Goal: Task Accomplishment & Management: Manage account settings

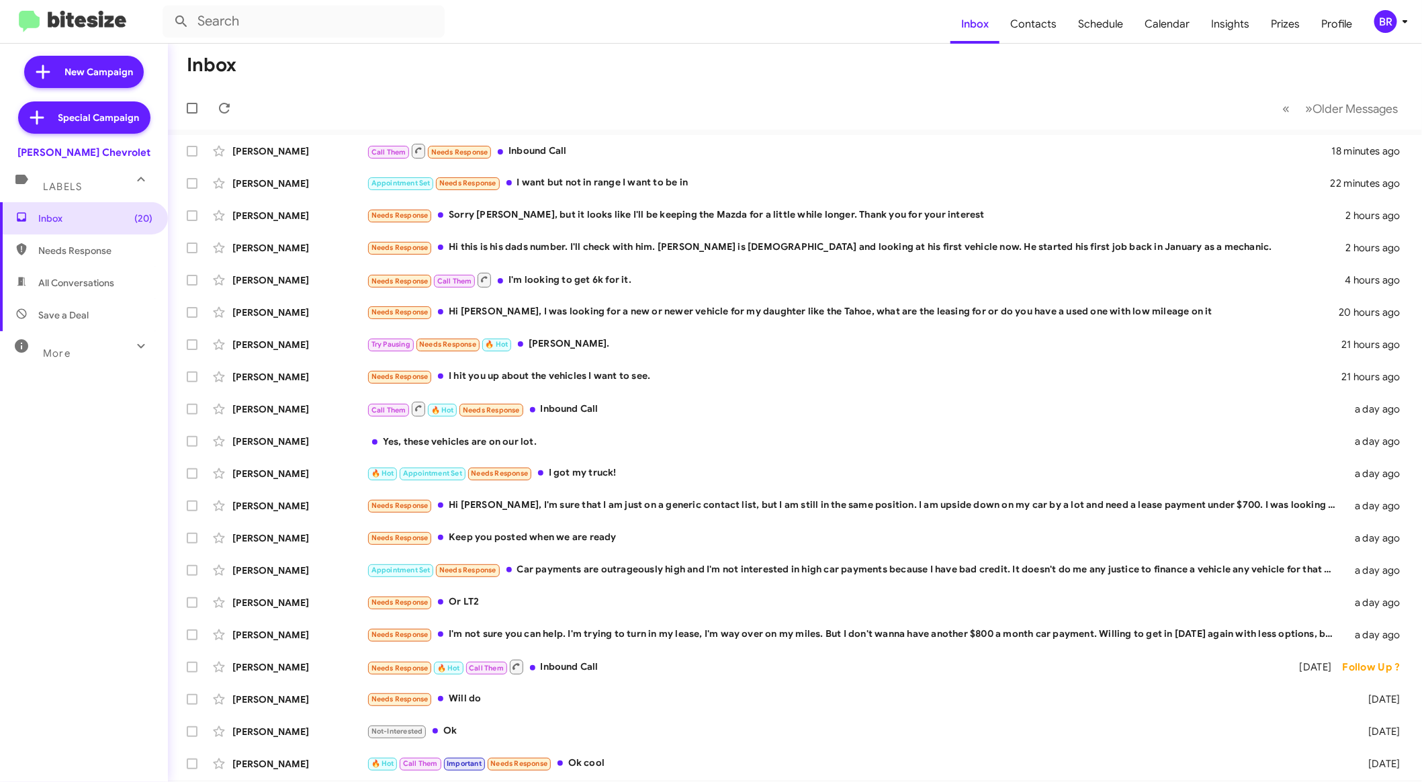
click at [1394, 18] on div "BR" at bounding box center [1385, 21] width 23 height 23
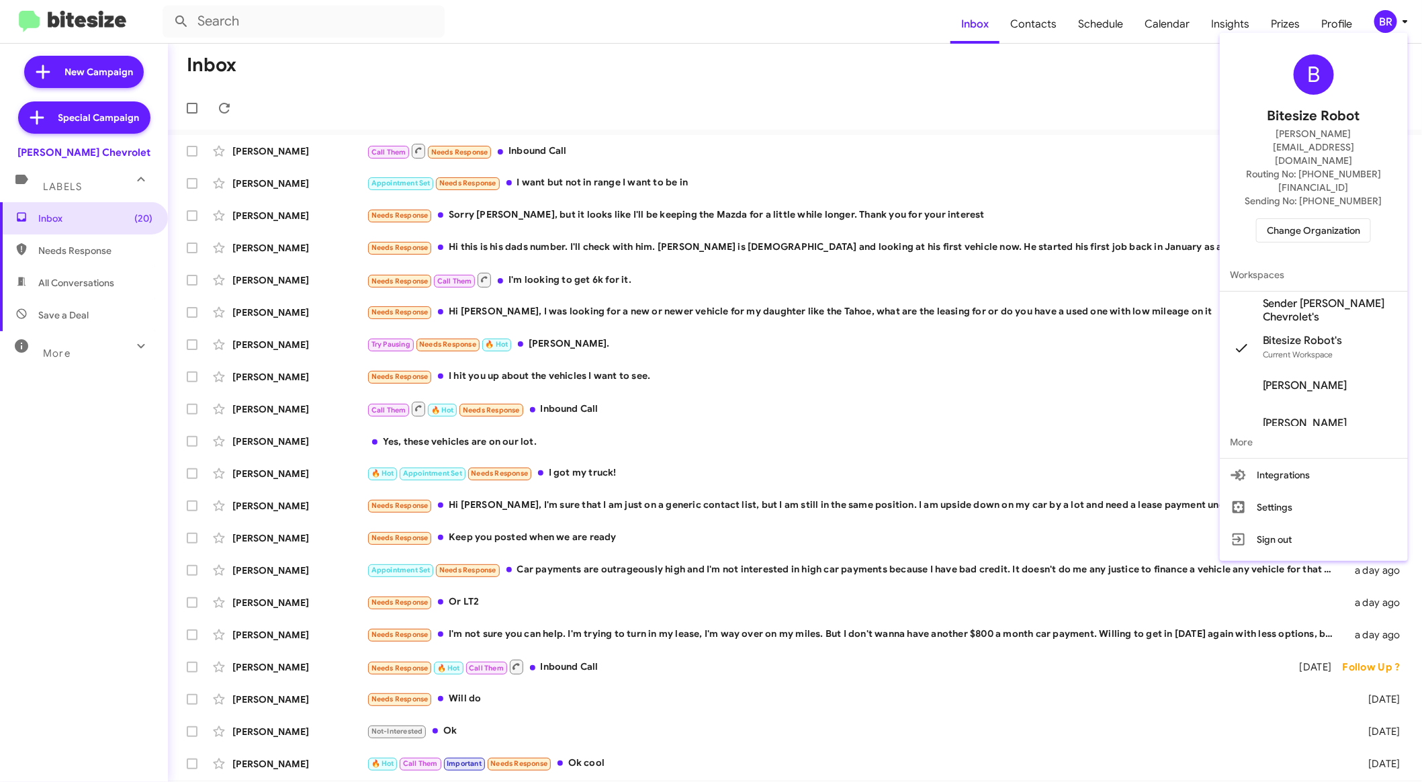
click at [1333, 173] on div "B Bitesize Robot edward+test1@bitesize.co Routing No: +1 (856) 281-7390 Sending…" at bounding box center [1314, 148] width 188 height 220
click at [1329, 219] on span "Change Organization" at bounding box center [1313, 230] width 93 height 23
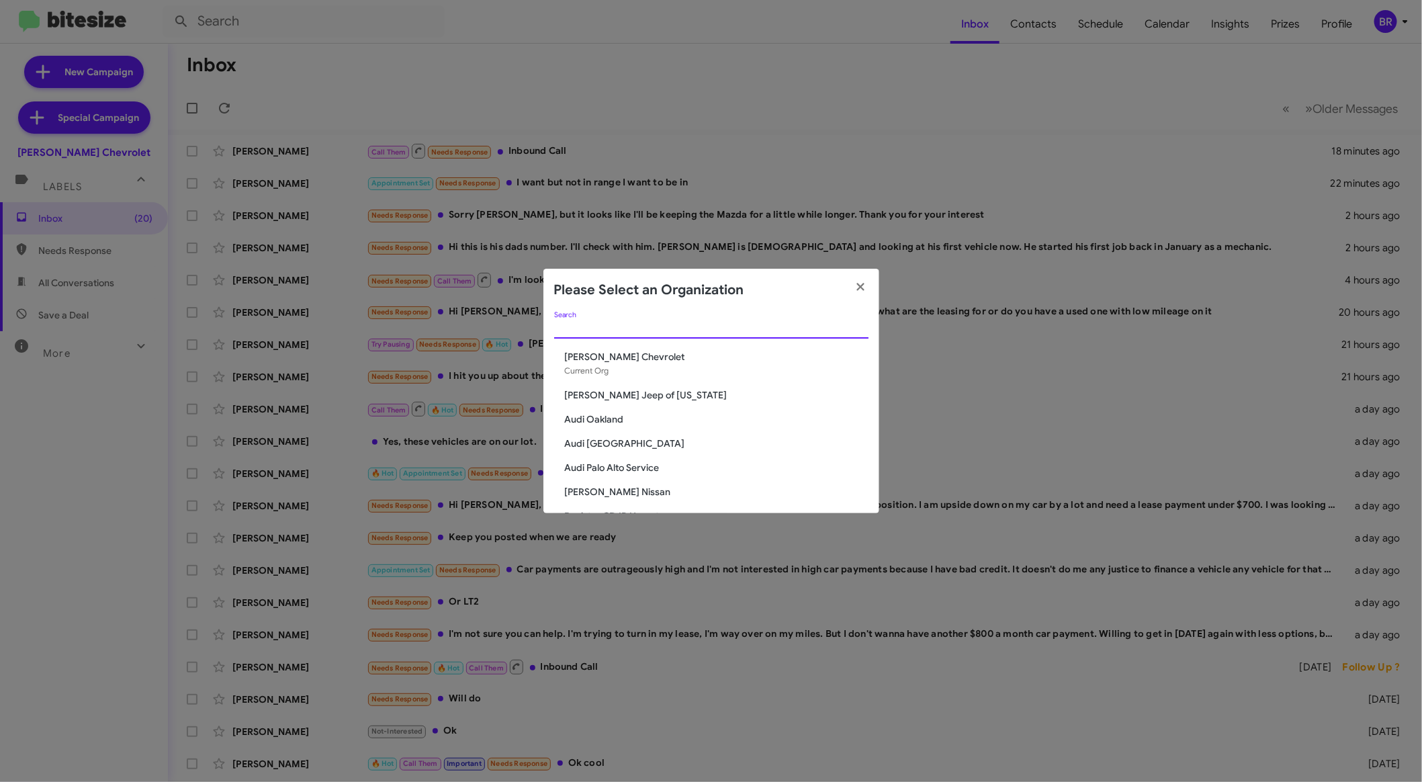
click at [677, 330] on input "Search" at bounding box center [711, 328] width 314 height 11
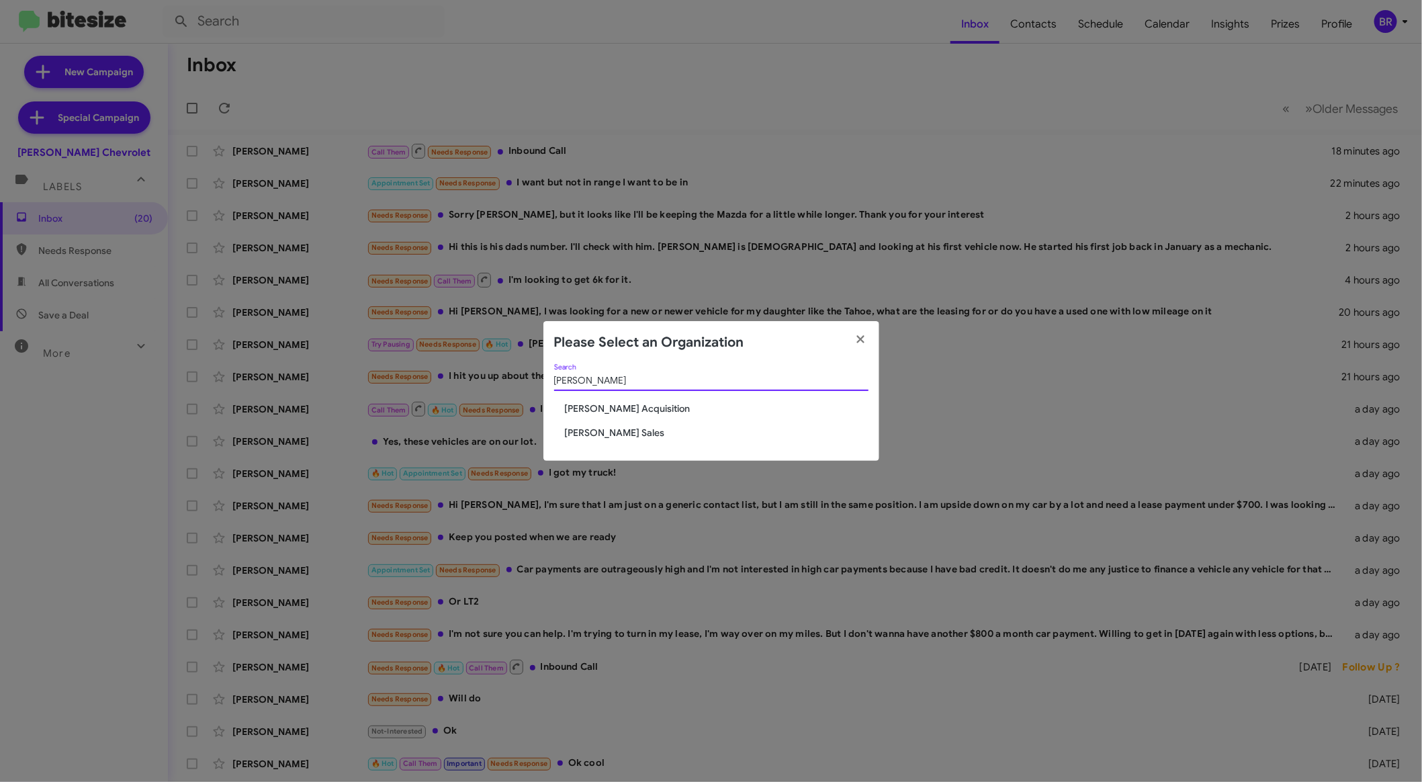
type input "tony"
click at [623, 424] on div "tony Search Tony Honda Acquisition Tony Honda Sales" at bounding box center [711, 412] width 336 height 97
click at [619, 427] on span "[PERSON_NAME] Sales" at bounding box center [717, 432] width 304 height 13
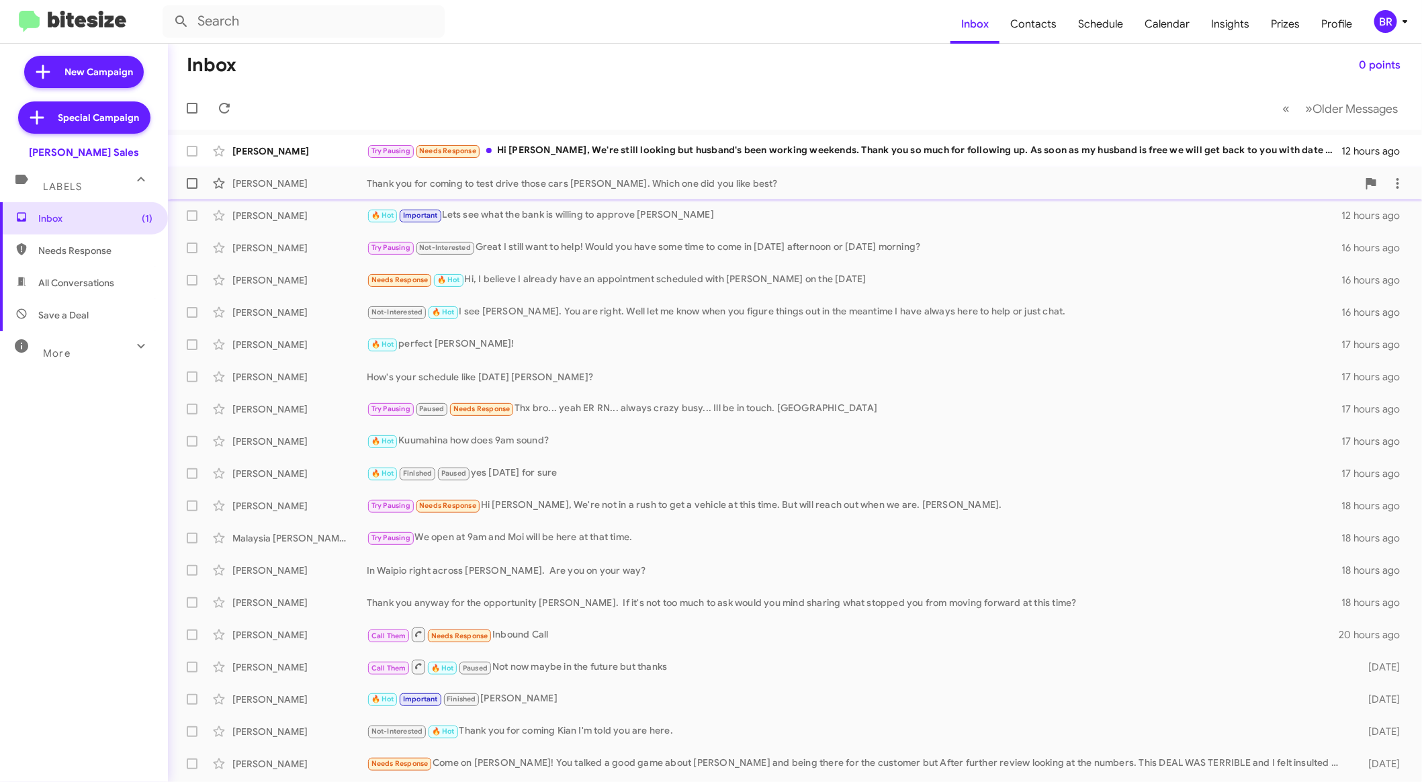
click at [663, 183] on div "Thank you for coming to test drive those cars [PERSON_NAME]. Which one did you …" at bounding box center [862, 183] width 991 height 13
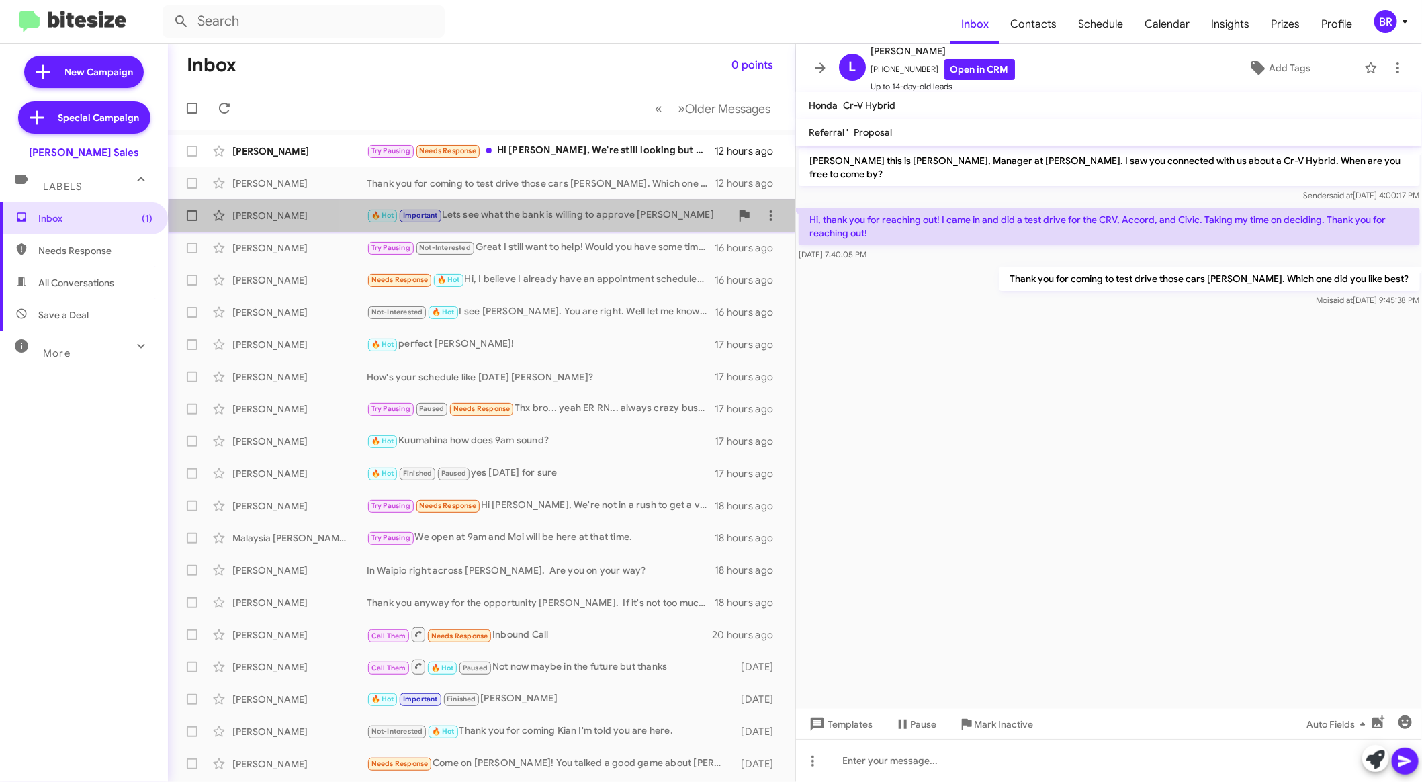
click at [619, 214] on div "🔥 Hot Important Lets see what the bank is willing to approve [PERSON_NAME]" at bounding box center [549, 215] width 364 height 15
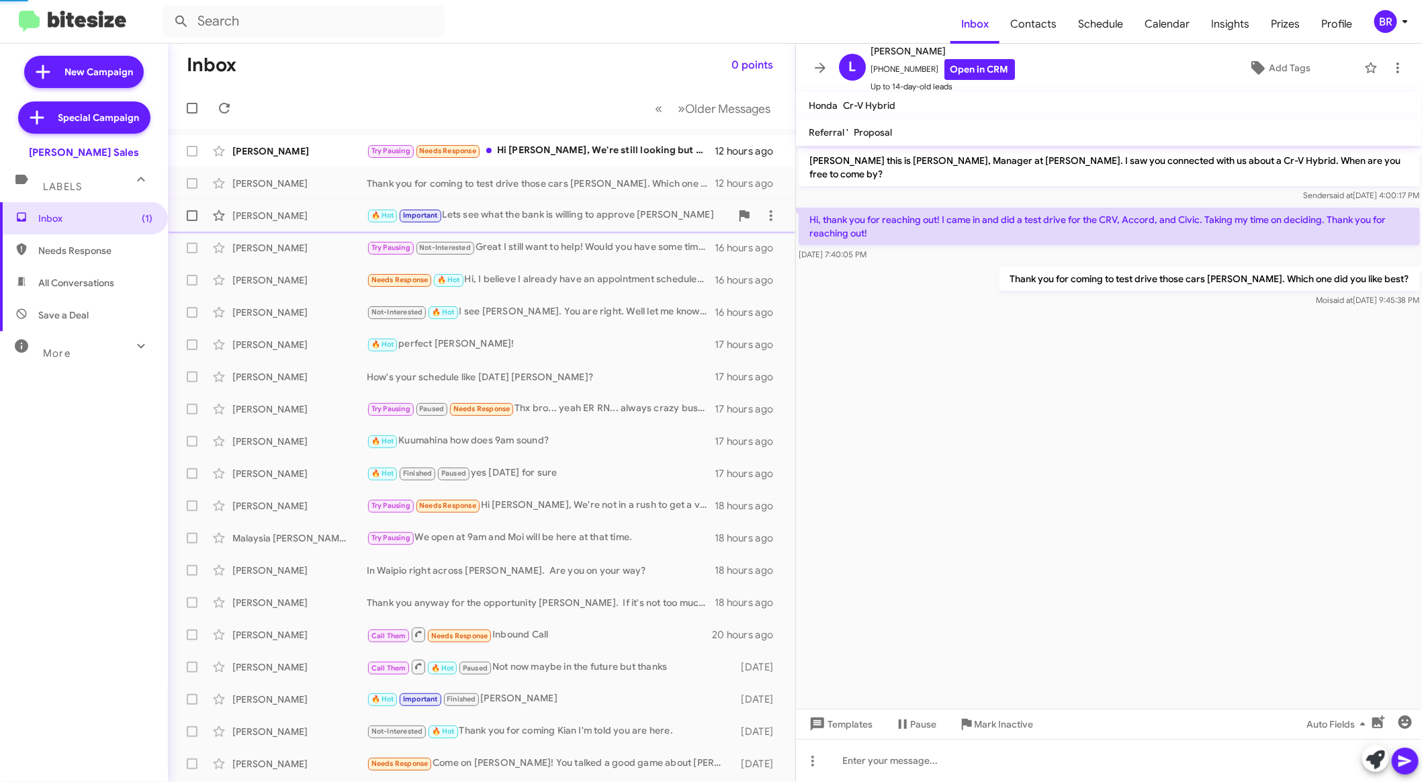
scroll to position [444, 0]
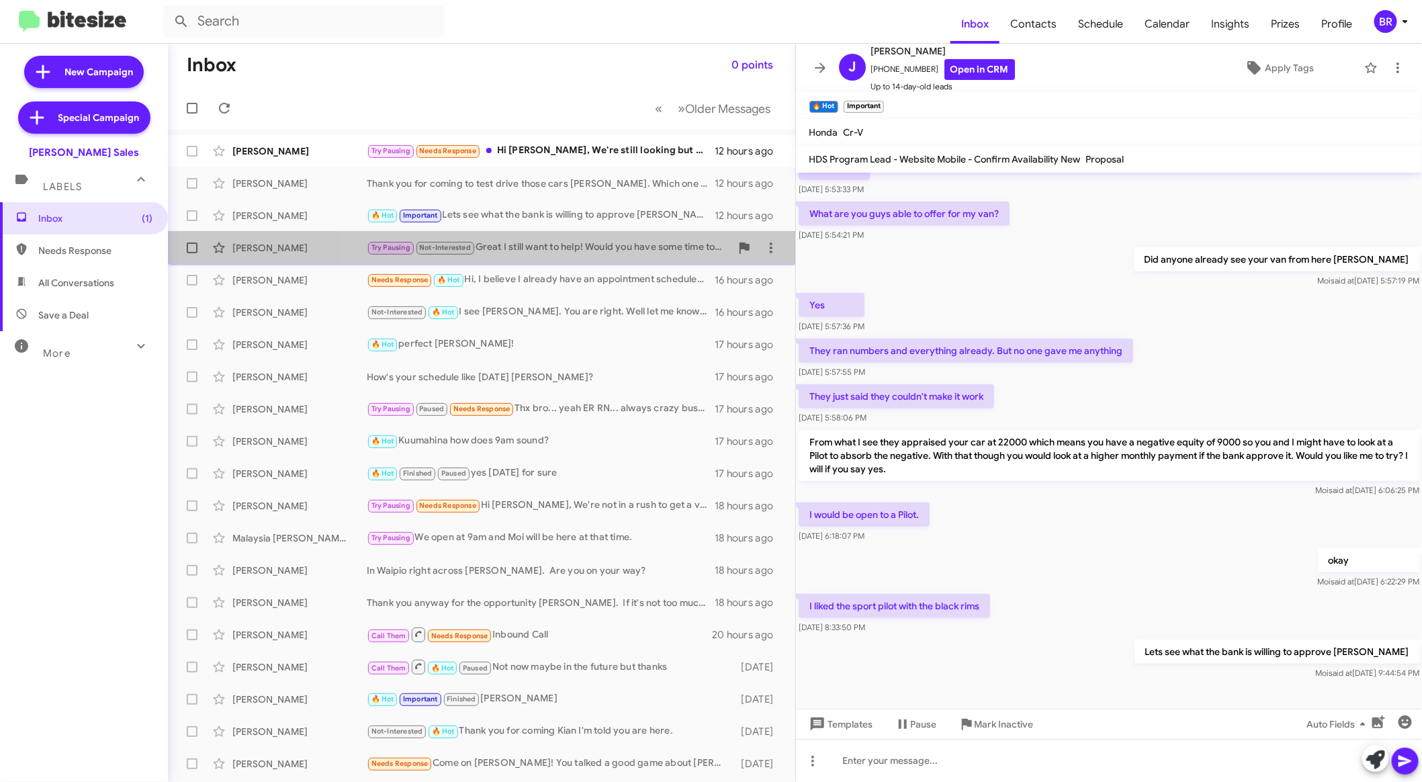
click at [611, 244] on div "Try Pausing Not-Interested Great I still want to help! Would you have some time…" at bounding box center [549, 247] width 364 height 15
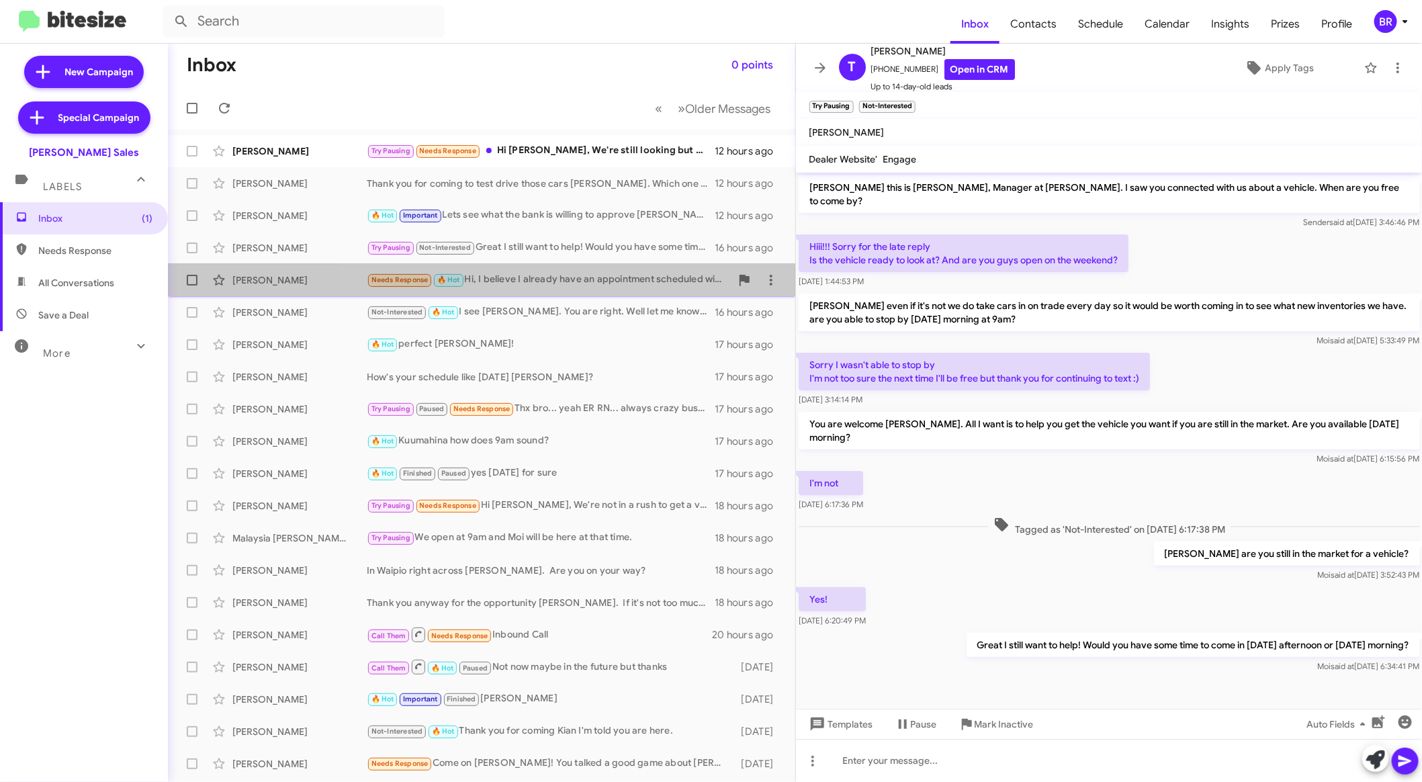
click at [604, 288] on div "Regjena Rogers Needs Response 🔥 Hot Hi, I believe I already have an appointment…" at bounding box center [482, 280] width 606 height 27
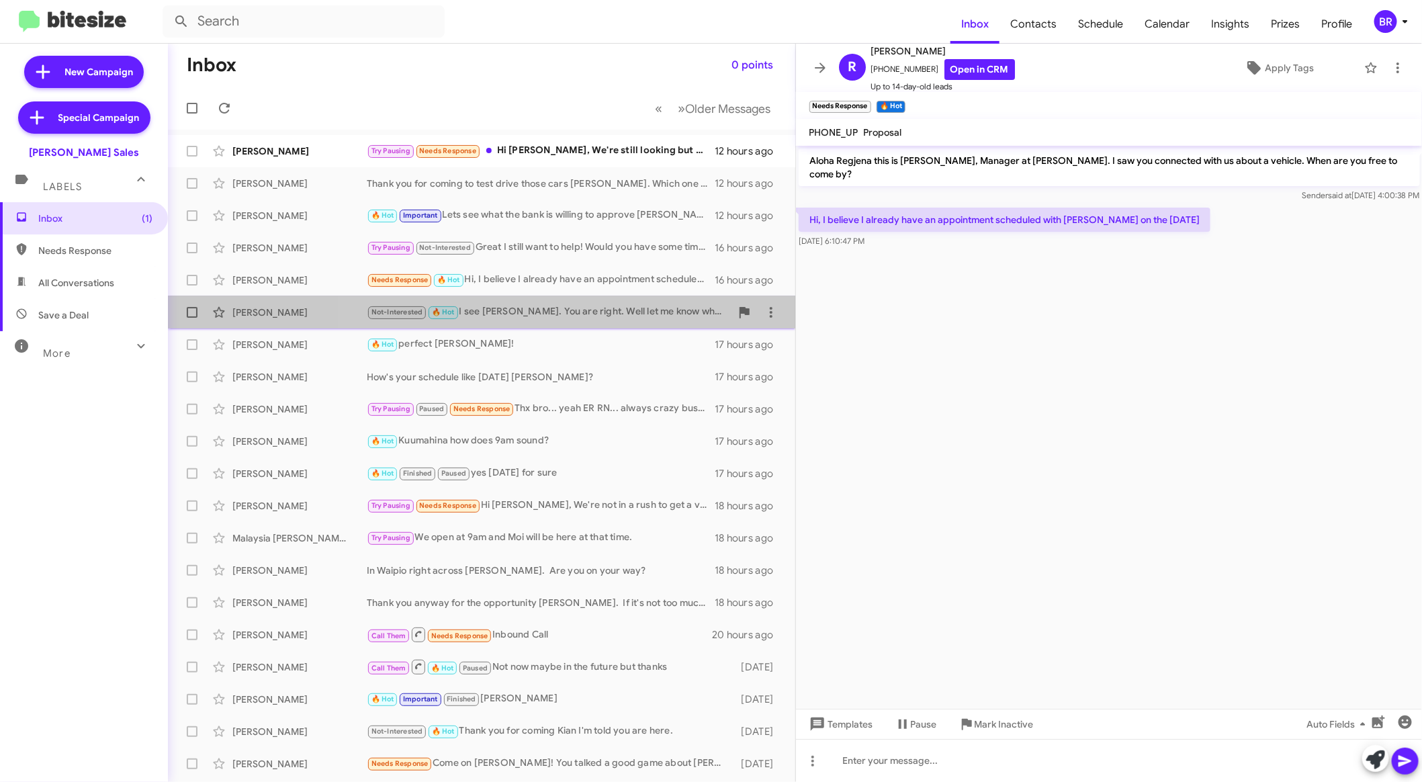
click at [606, 328] on span "Steve Wawrzos Not-Interested 🔥 Hot I see Steve. You are right. Well let me know…" at bounding box center [481, 312] width 627 height 32
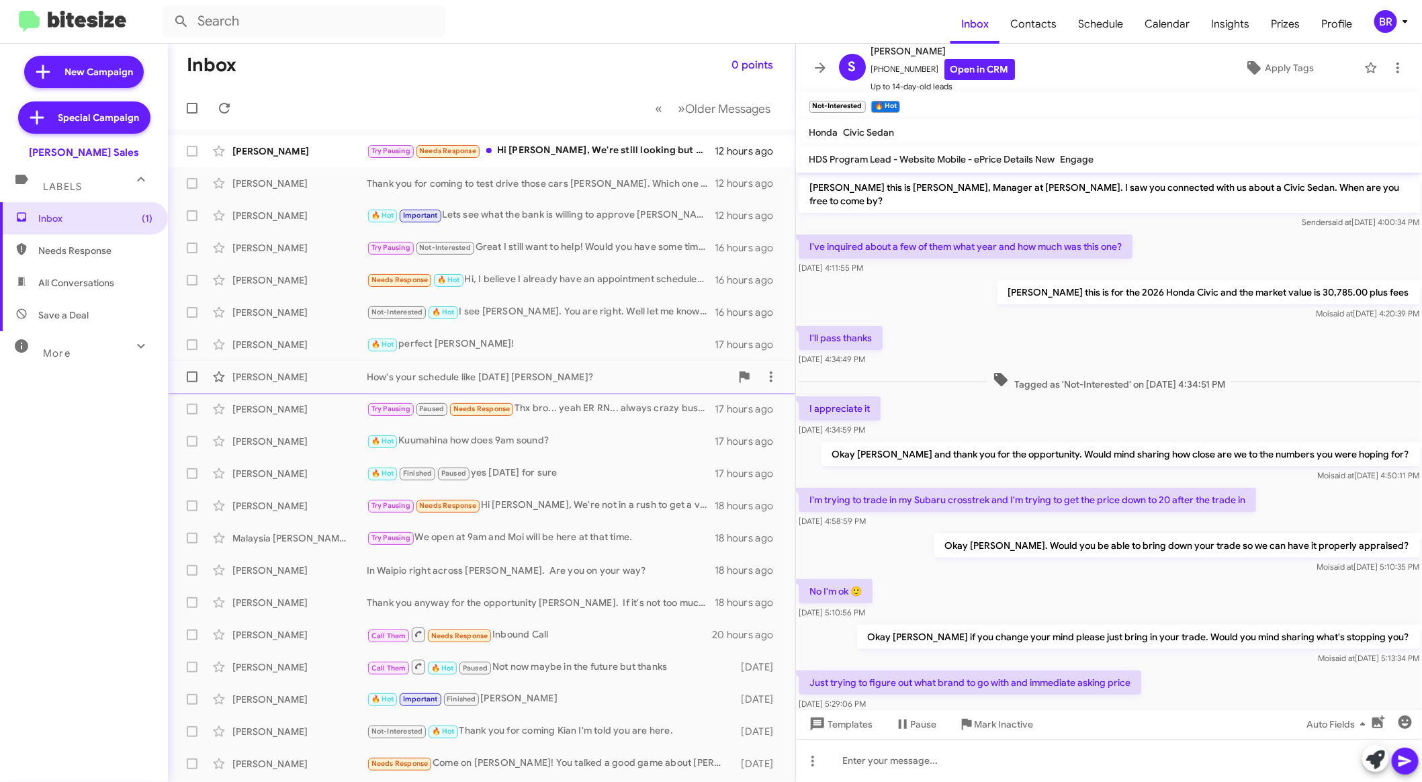
click at [607, 371] on div "How's your schedule like this saturday HOlly?" at bounding box center [549, 376] width 364 height 13
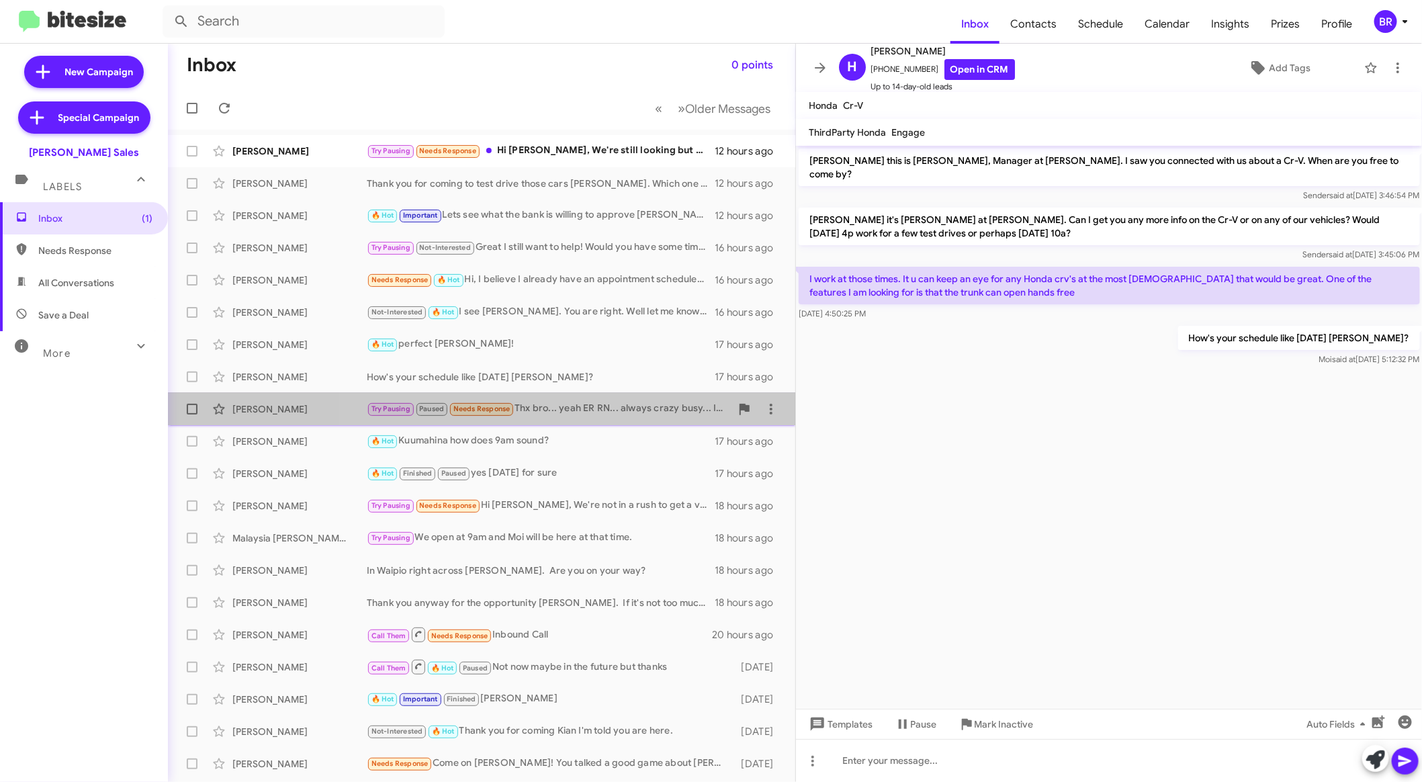
click at [607, 403] on div "Try Pausing Paused Needs Response Thx bro... yeah ER RN... always crazy busy...…" at bounding box center [549, 408] width 364 height 15
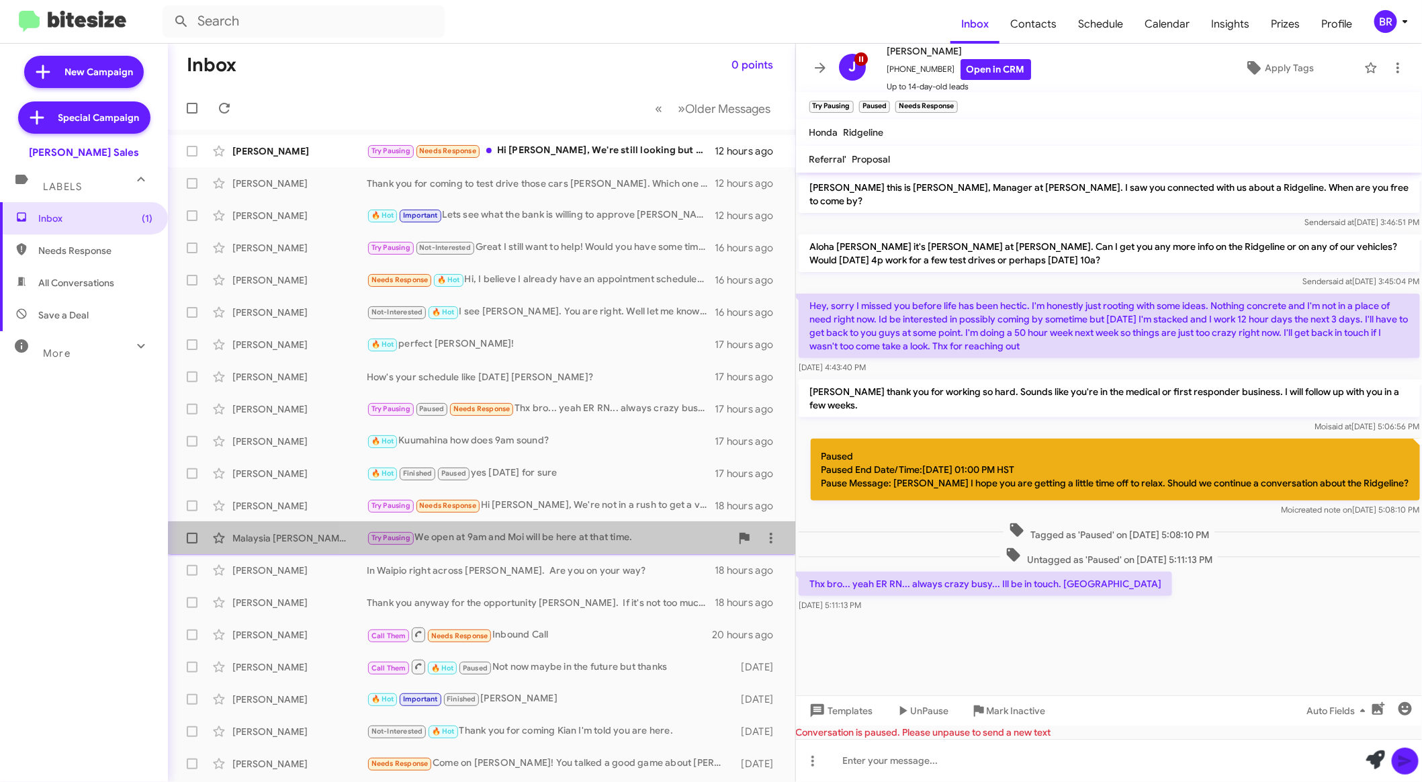
click at [564, 547] on div "Malaysia Glenn Try Pausing We open at 9am and Moi will be here at that time. 18…" at bounding box center [482, 538] width 606 height 27
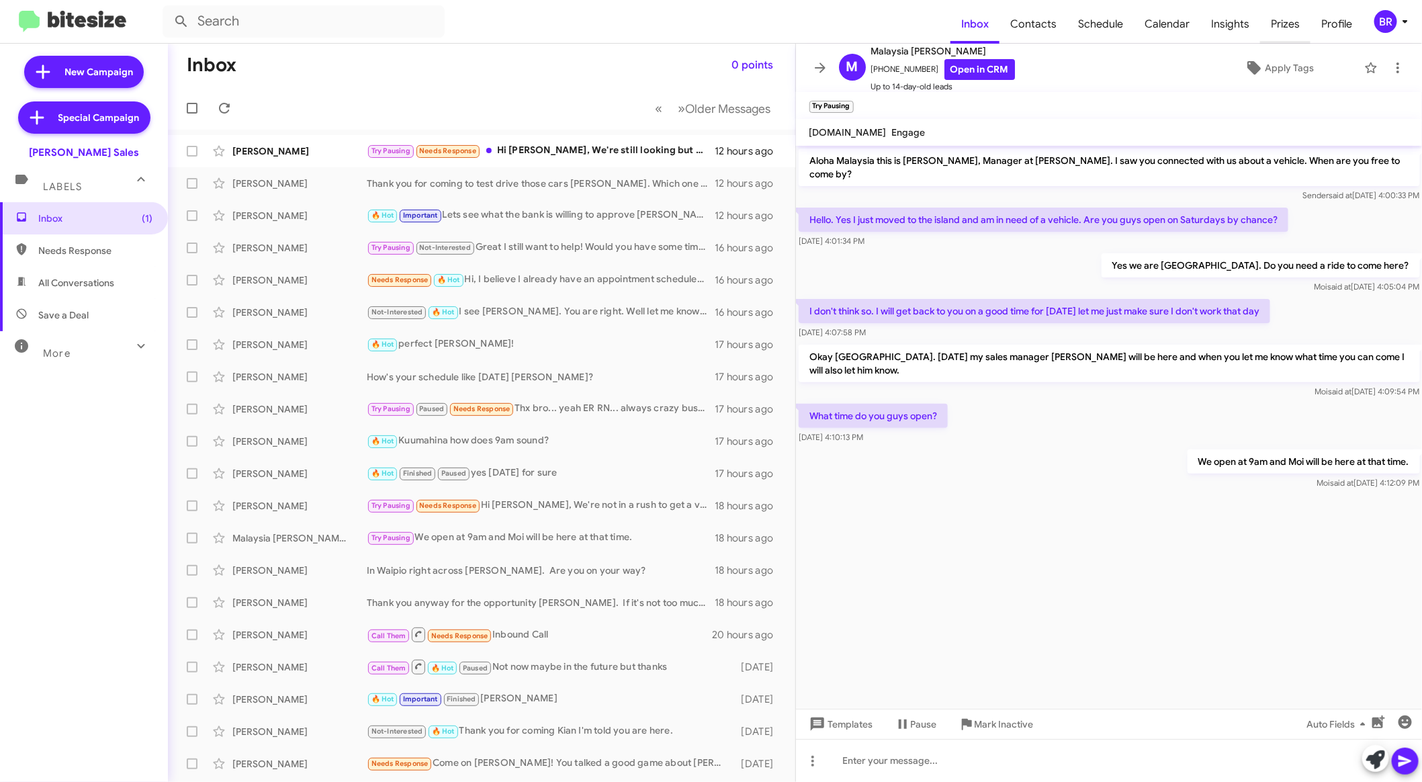
click at [1288, 26] on span "Prizes" at bounding box center [1285, 24] width 50 height 39
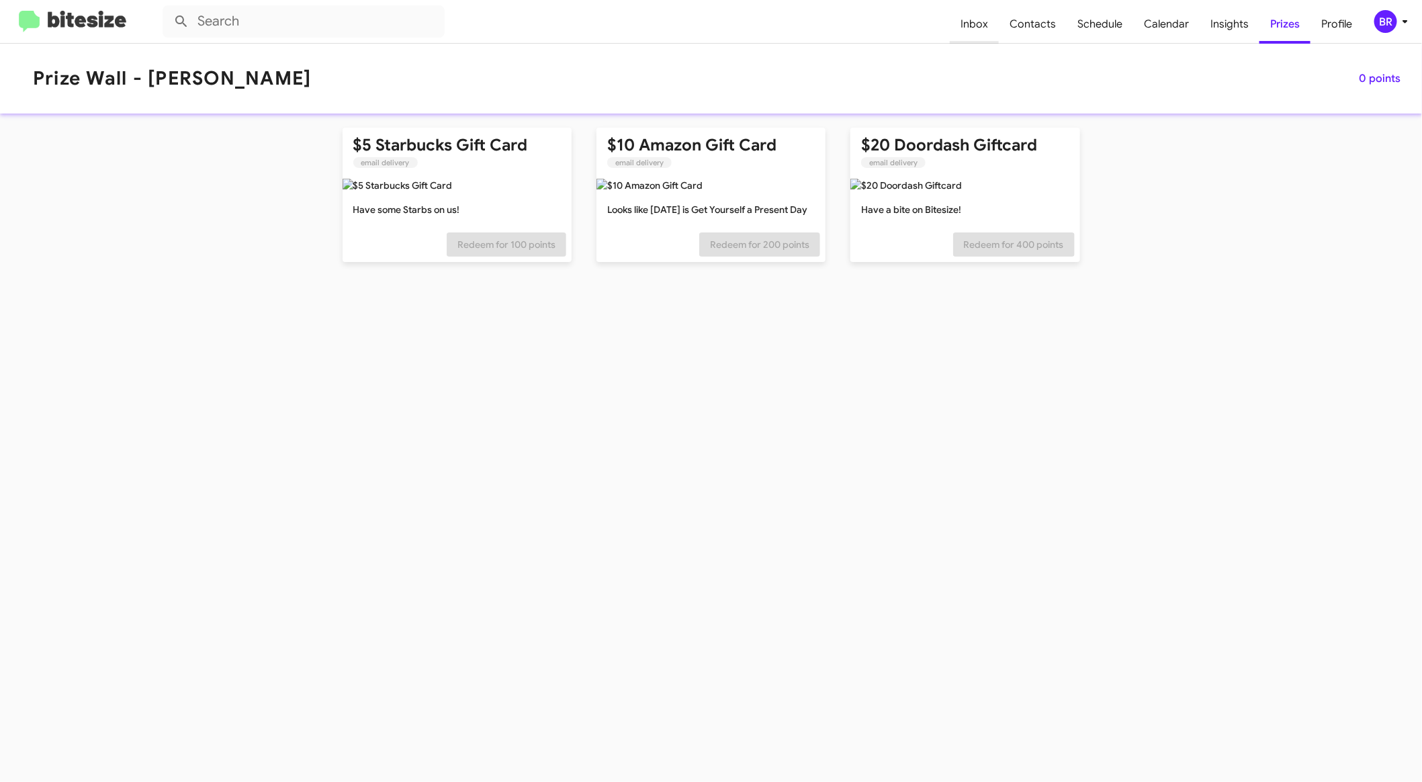
click at [988, 26] on span "Inbox" at bounding box center [974, 24] width 49 height 39
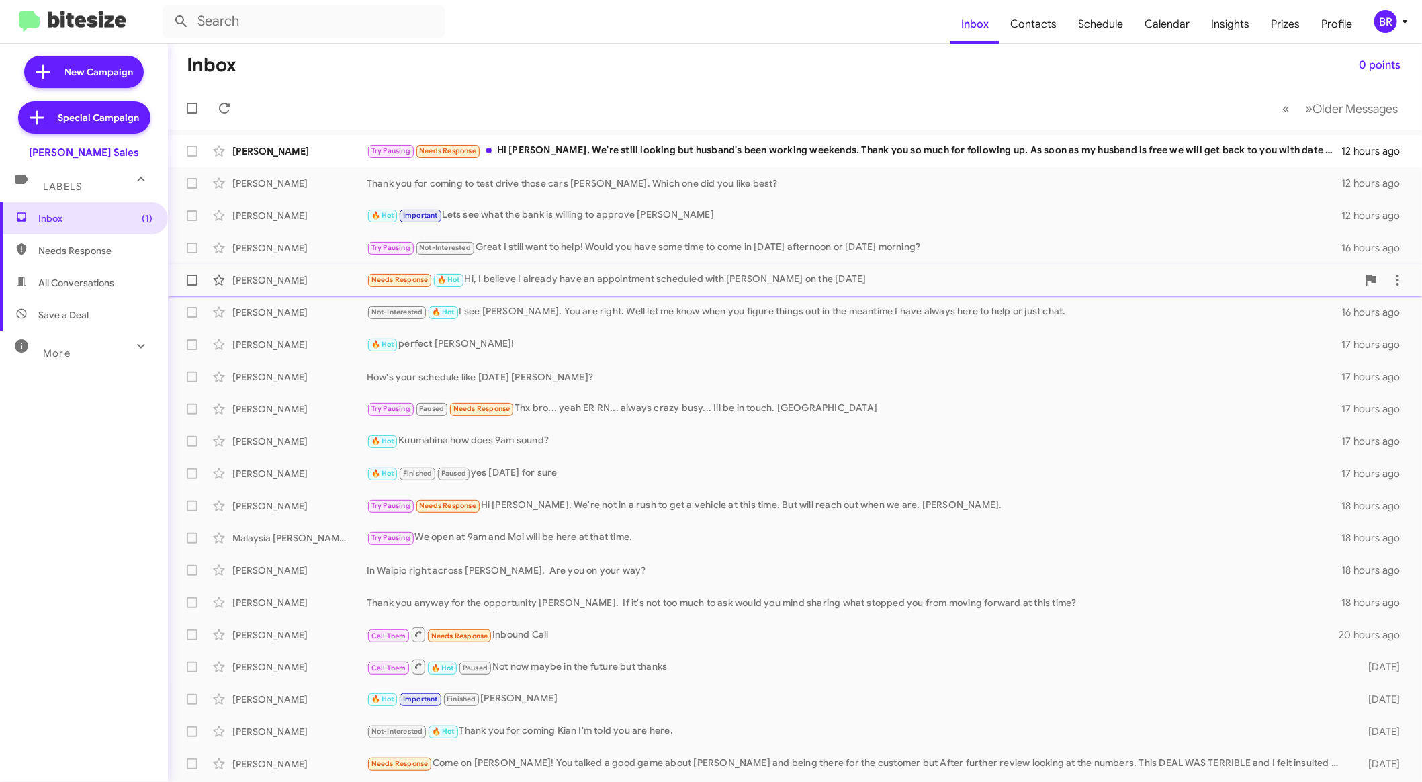
click at [573, 287] on div "Regjena Rogers Needs Response 🔥 Hot Hi, I believe I already have an appointment…" at bounding box center [795, 280] width 1233 height 27
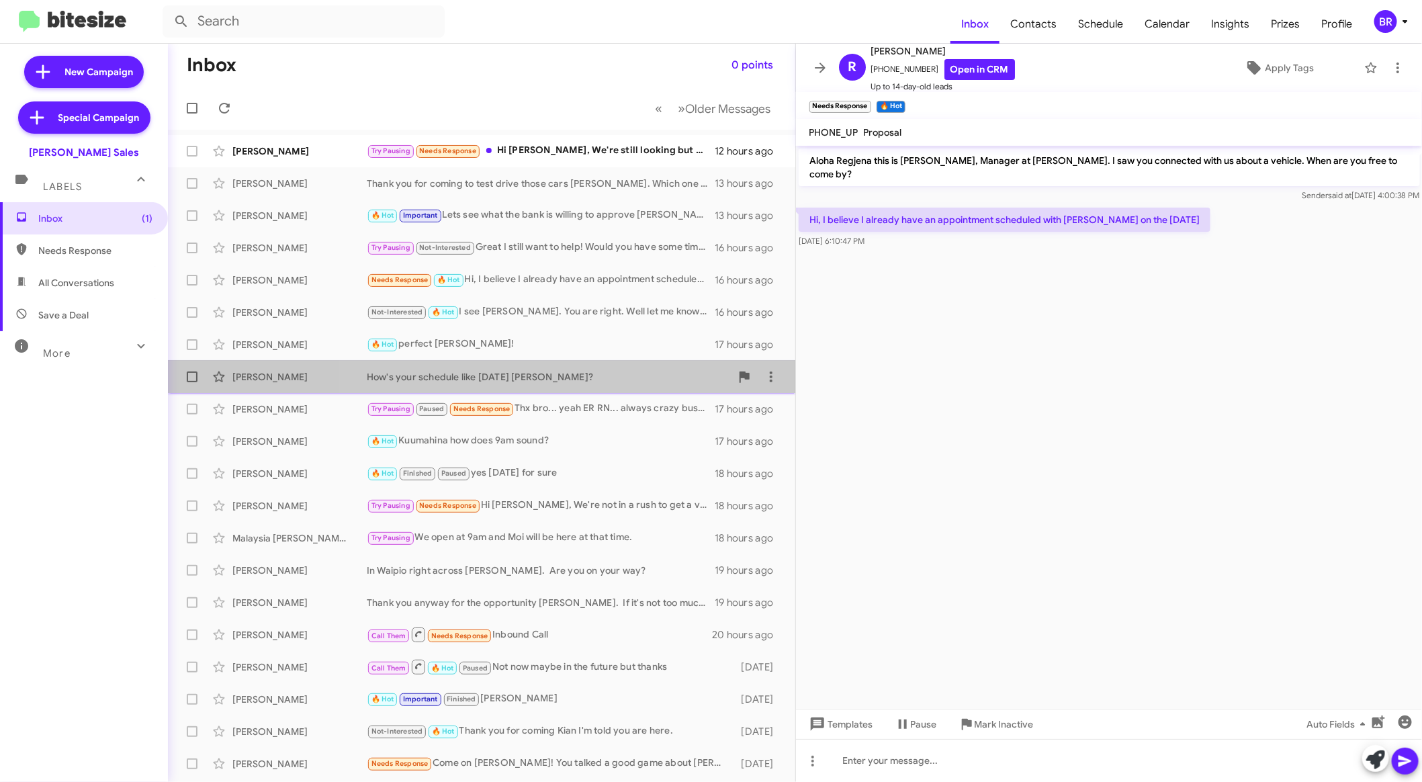
click at [605, 378] on div "How's your schedule like [DATE] [PERSON_NAME]?" at bounding box center [549, 376] width 364 height 13
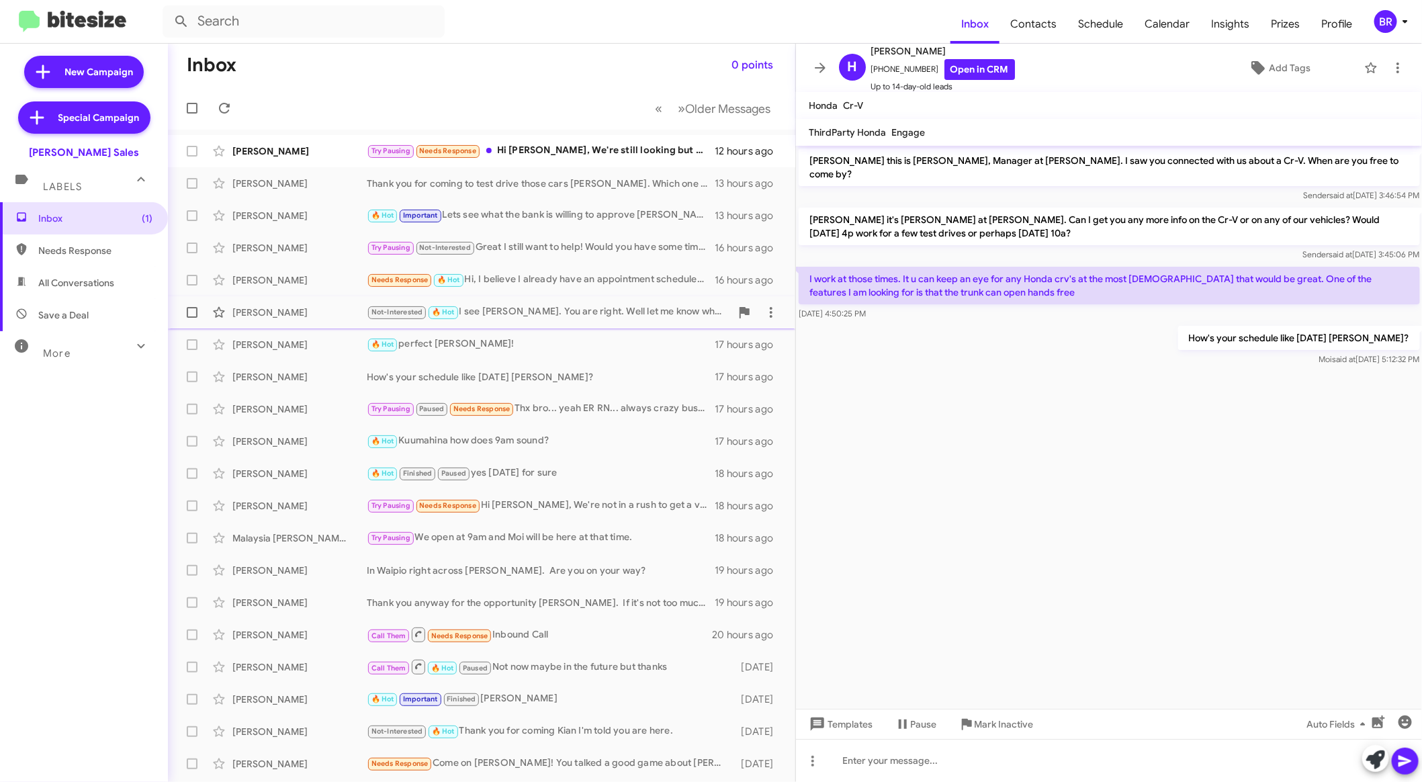
click at [616, 311] on div "Not-Interested 🔥 Hot I see Steve. You are right. Well let me know when you figu…" at bounding box center [549, 311] width 364 height 15
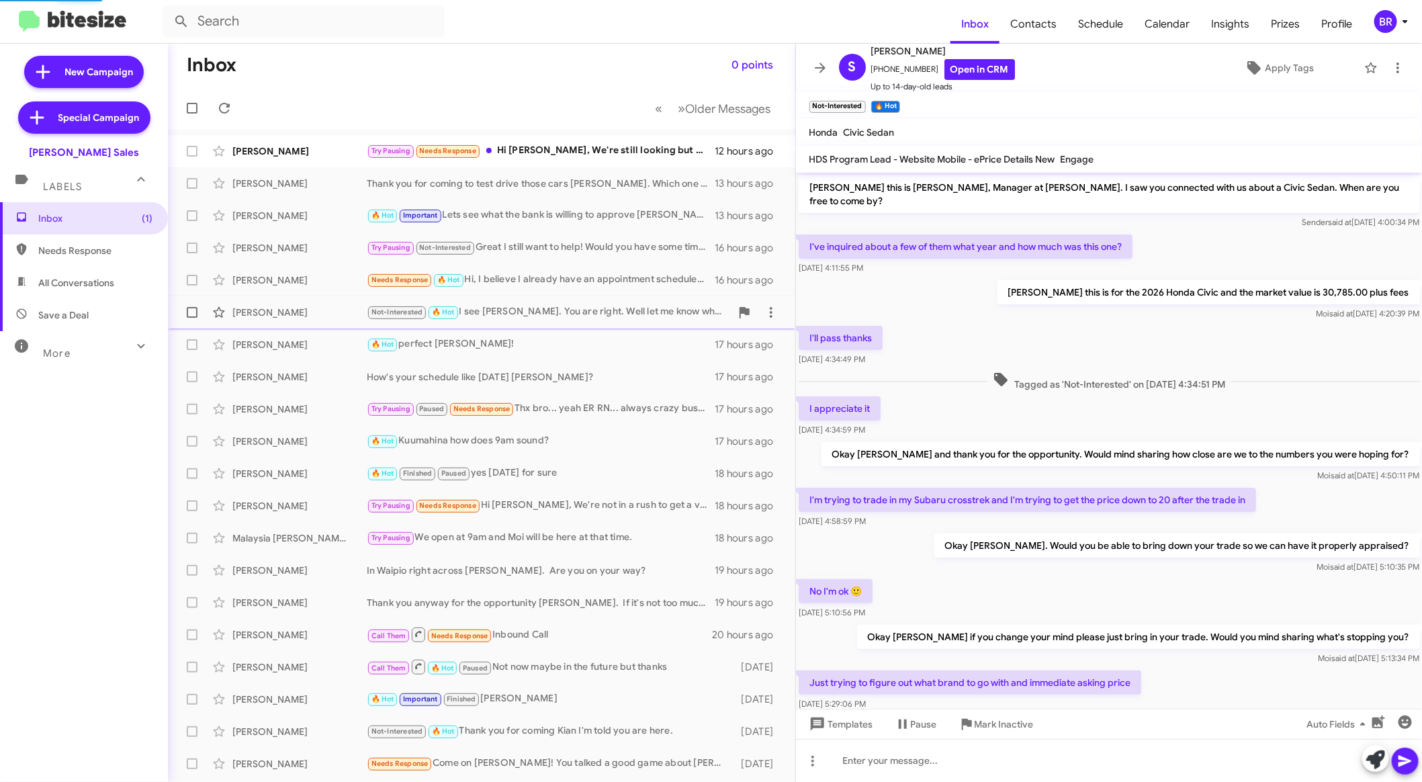
scroll to position [227, 0]
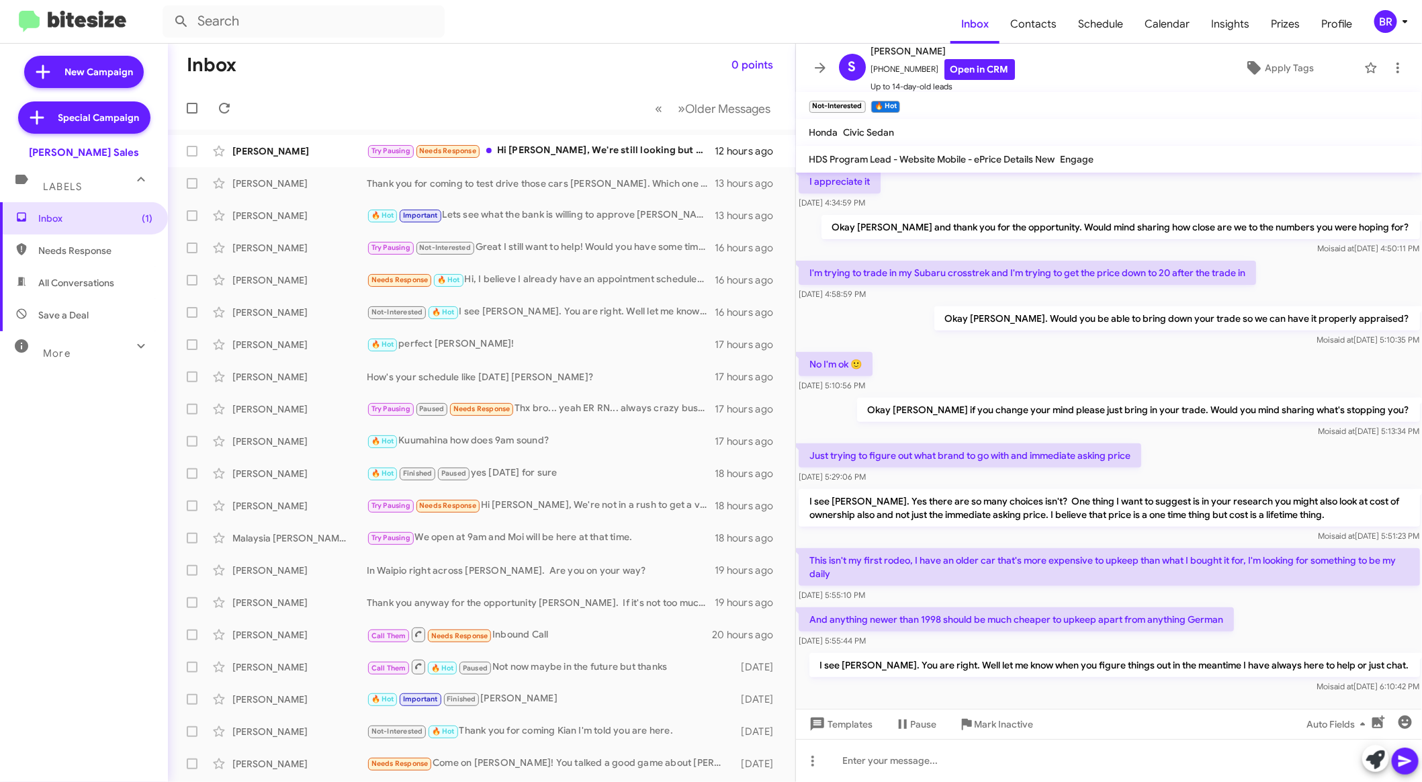
click at [1391, 32] on div "BR" at bounding box center [1385, 21] width 23 height 23
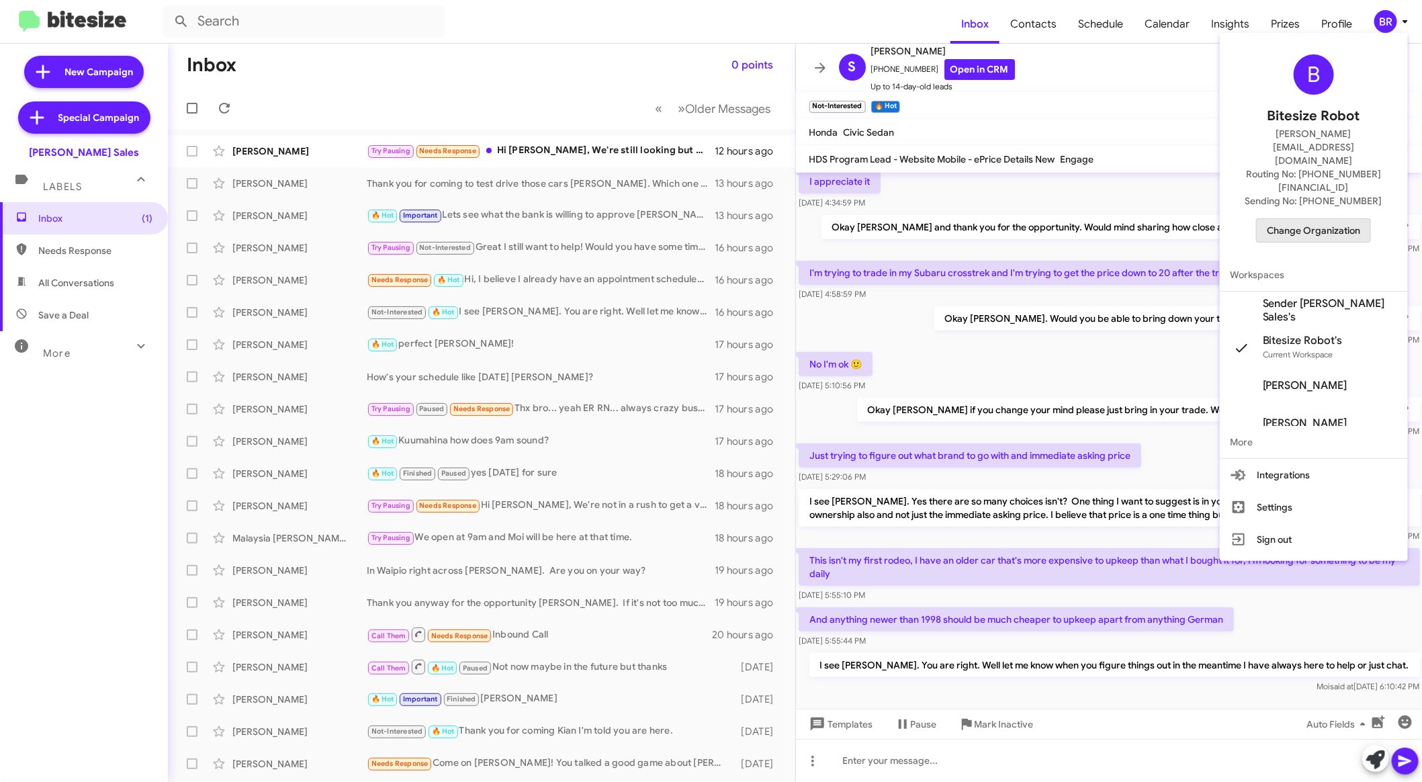
click at [1329, 219] on span "Change Organization" at bounding box center [1313, 230] width 93 height 23
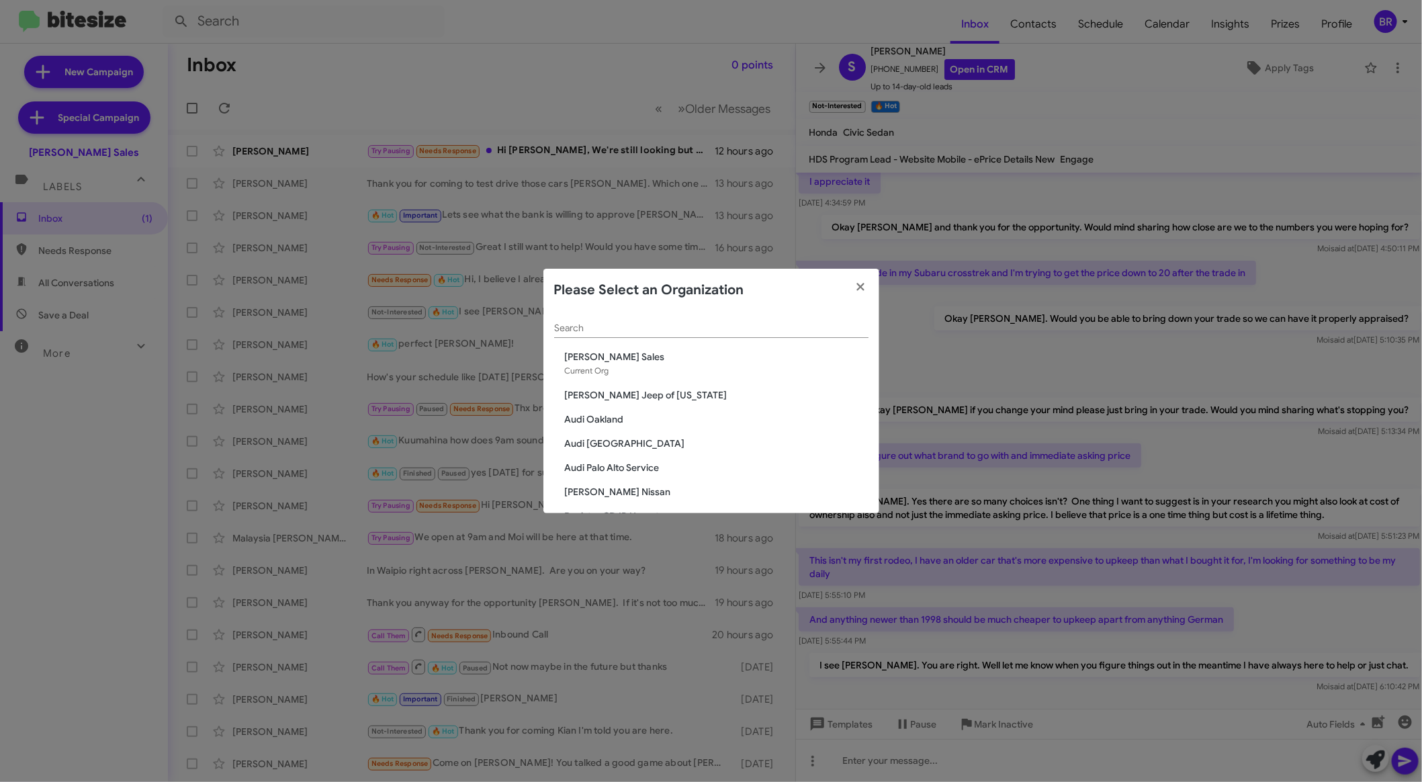
click at [720, 326] on input "Search" at bounding box center [711, 328] width 314 height 11
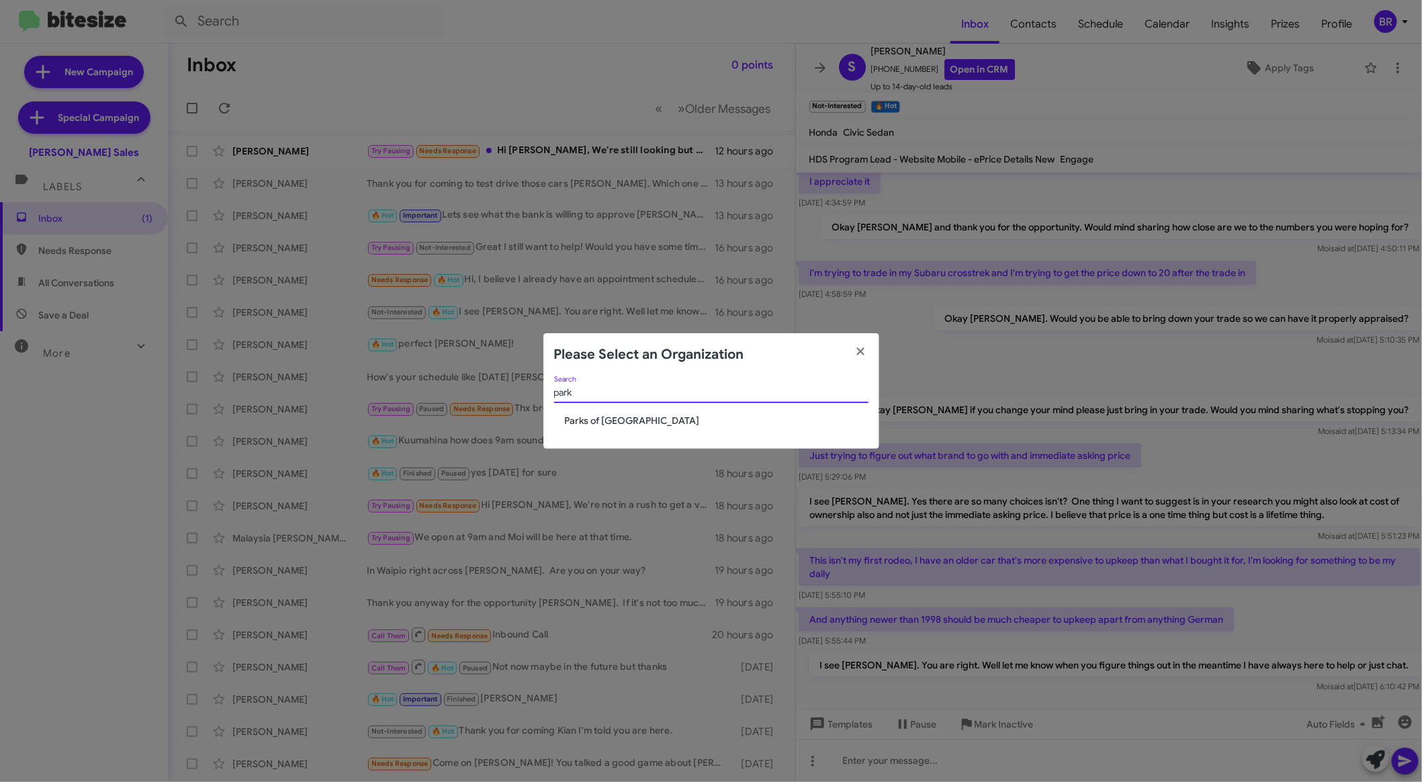
type input "park"
click at [636, 422] on span "Parks of [GEOGRAPHIC_DATA]" at bounding box center [717, 420] width 304 height 13
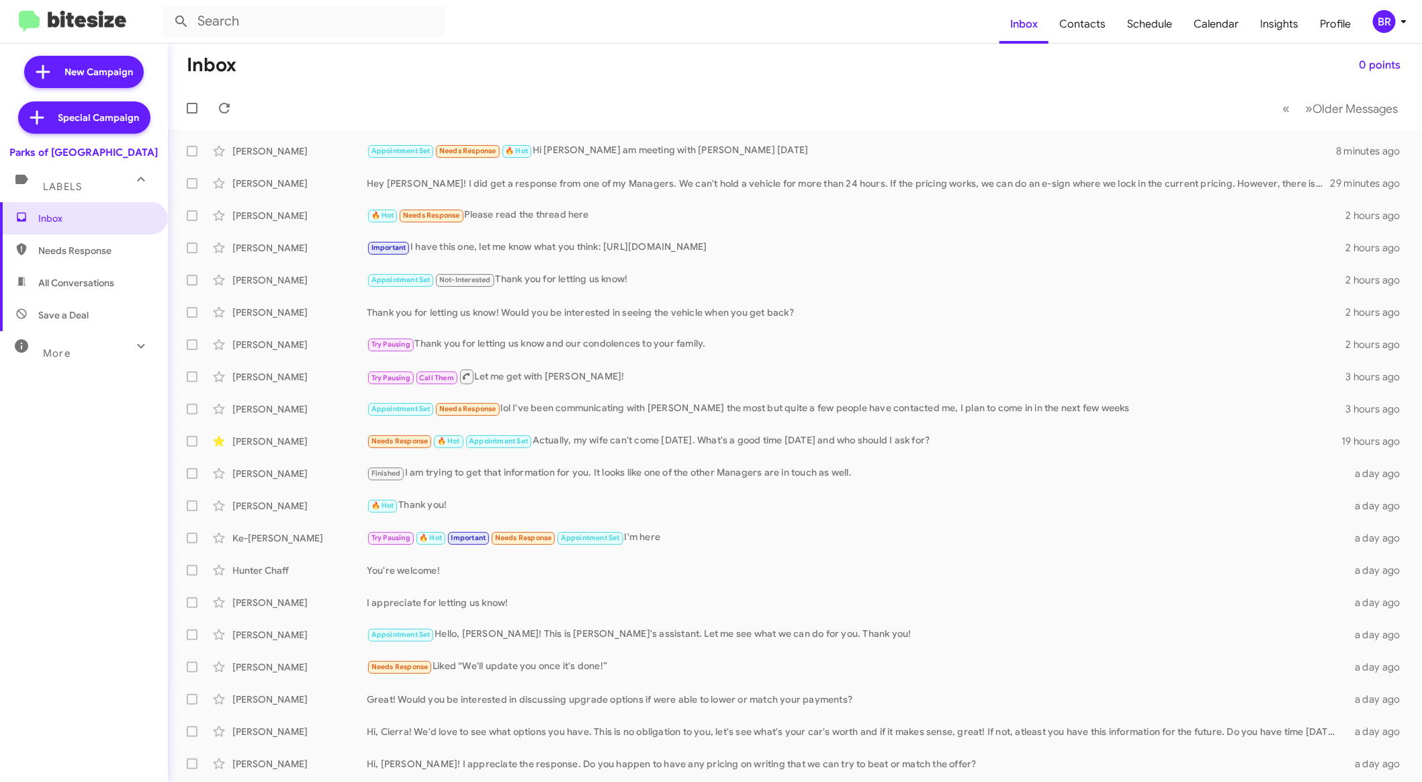
click at [95, 351] on div "More" at bounding box center [71, 347] width 120 height 25
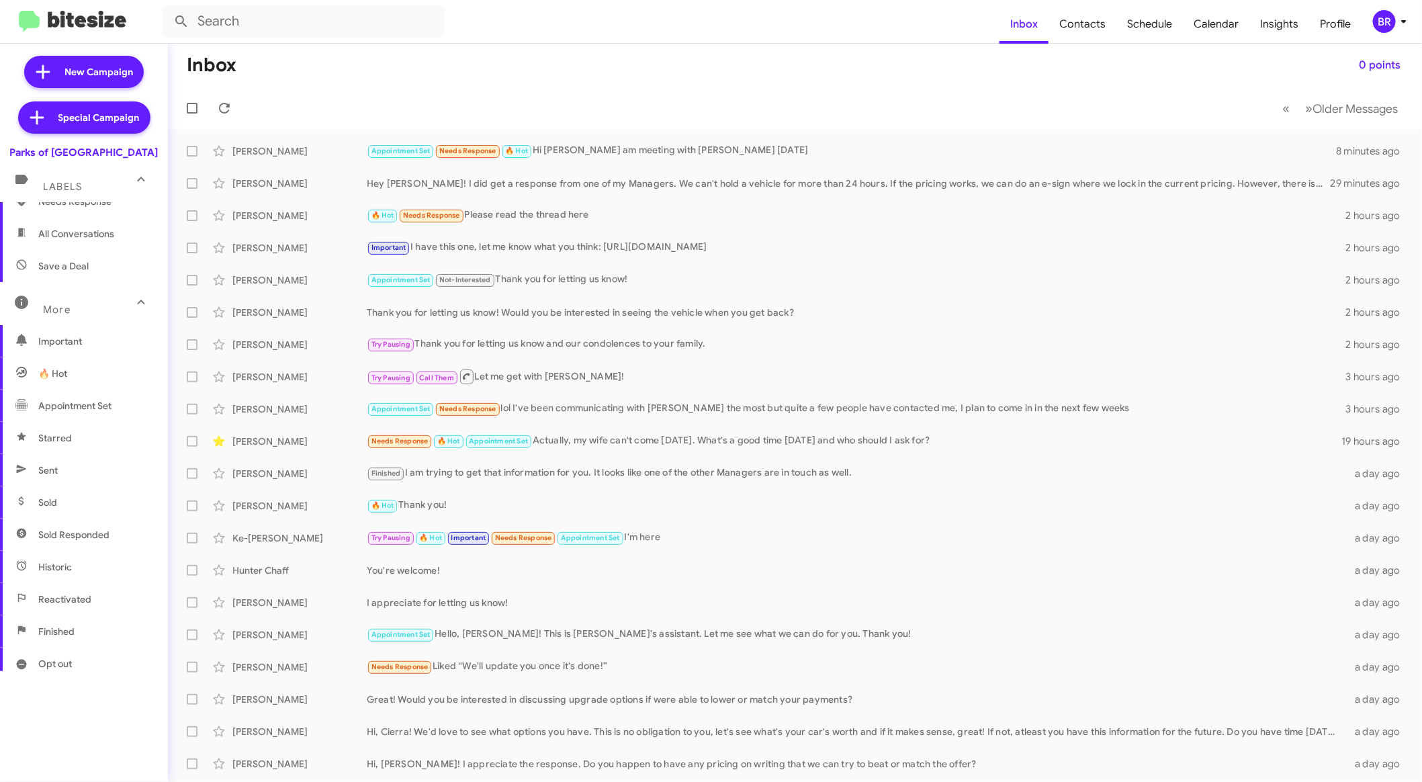
scroll to position [82, 0]
click at [79, 480] on span "Sold" at bounding box center [84, 469] width 168 height 32
type input "in:sold"
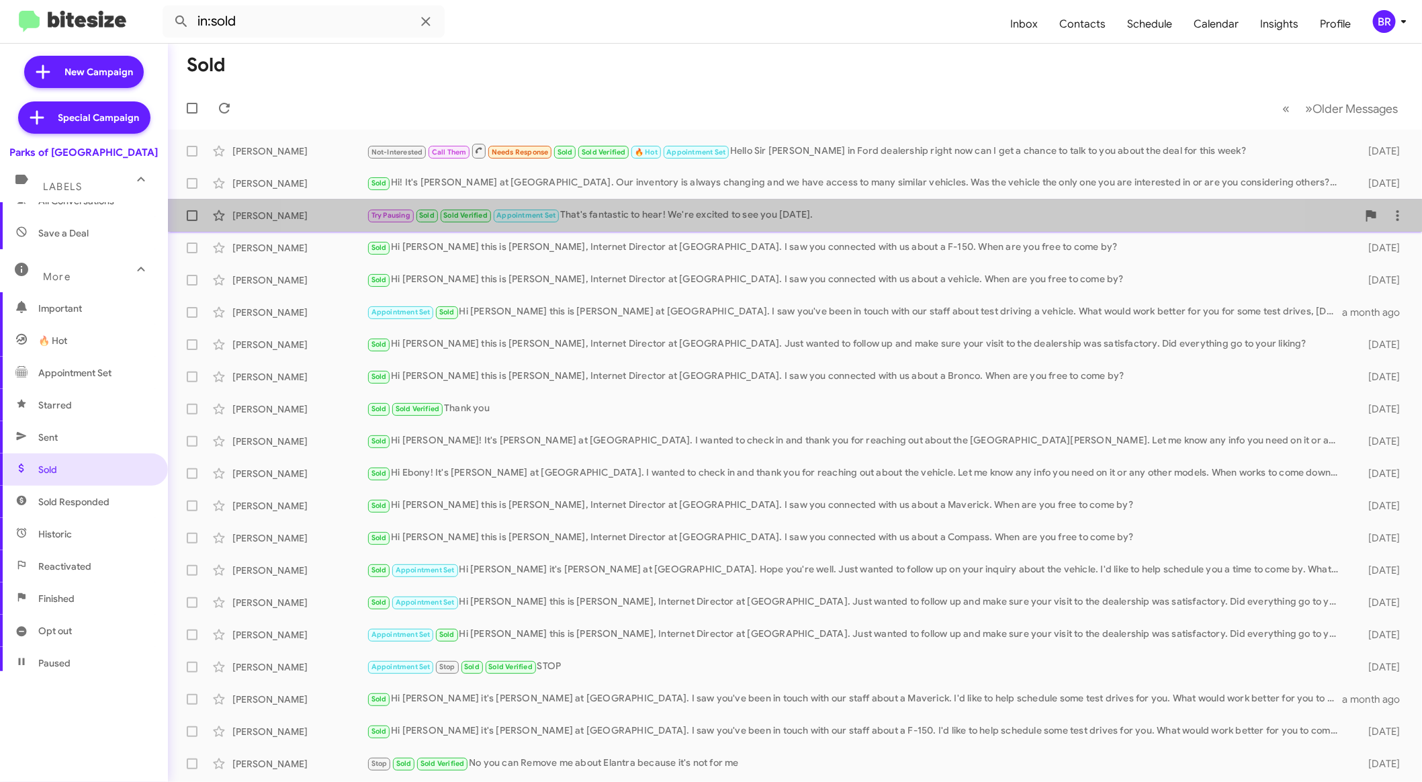
click at [766, 215] on div "Try Pausing Sold Sold Verified Appointment Set That's fantastic to hear! We're …" at bounding box center [862, 215] width 991 height 15
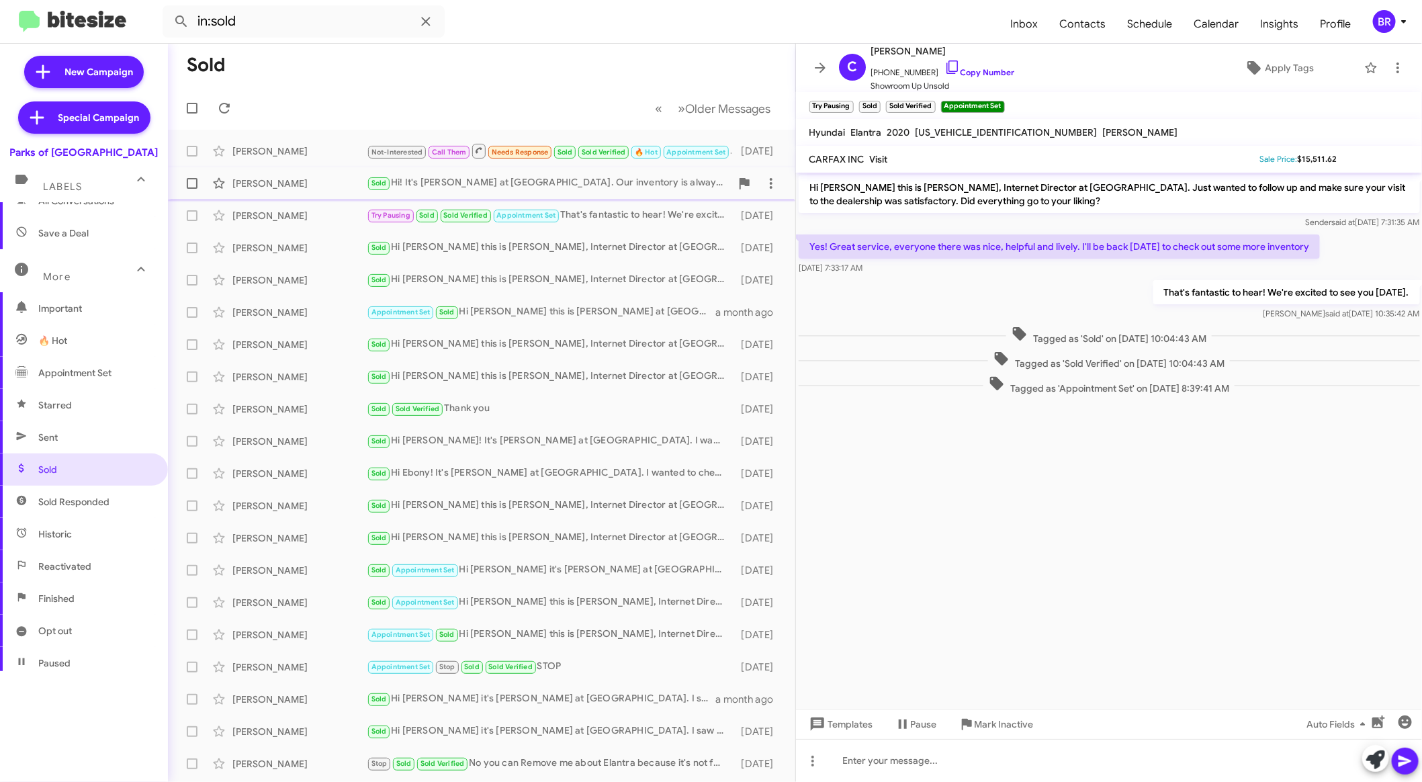
click at [609, 174] on div "Moises Martinez Sold Hi! It's Shianne Harrison at Parks of Gainesville. Our inv…" at bounding box center [482, 183] width 606 height 27
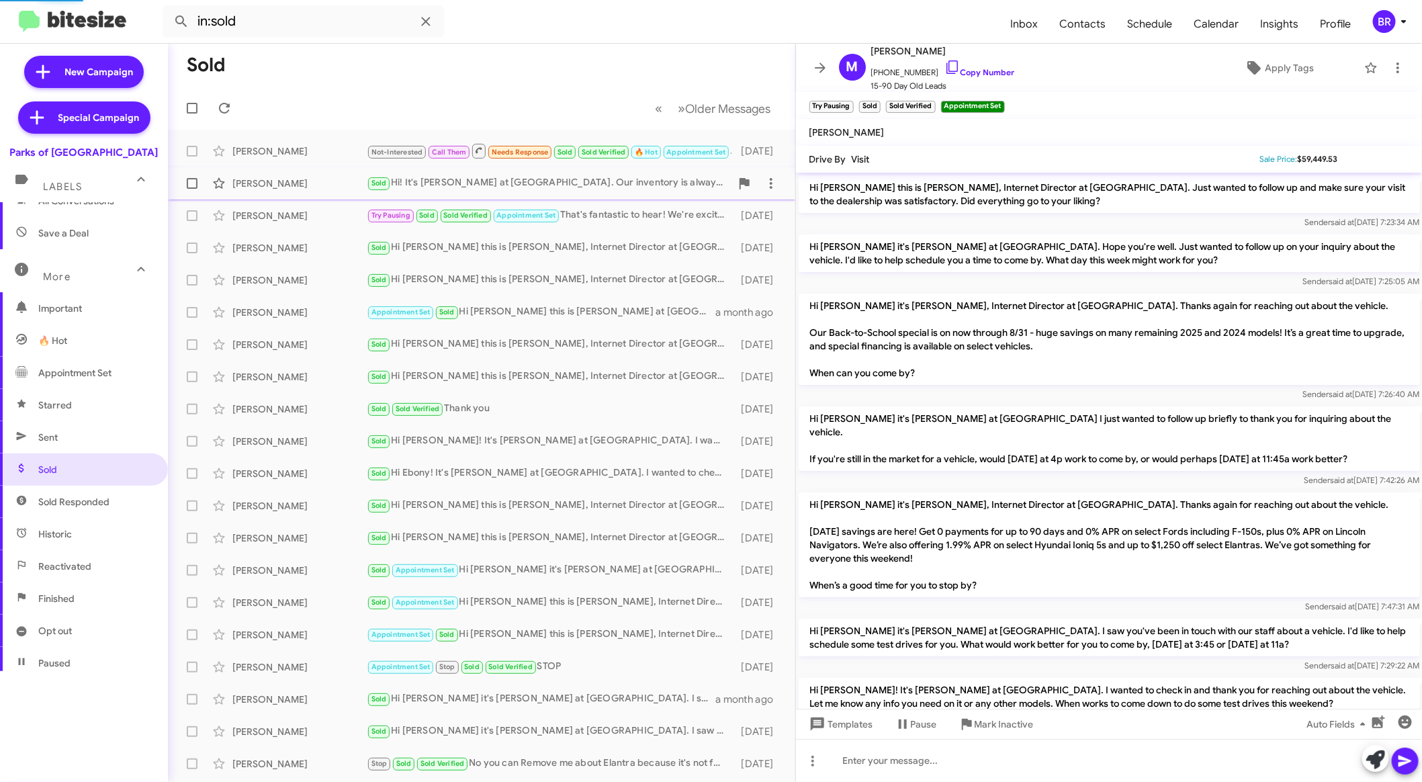
scroll to position [139, 0]
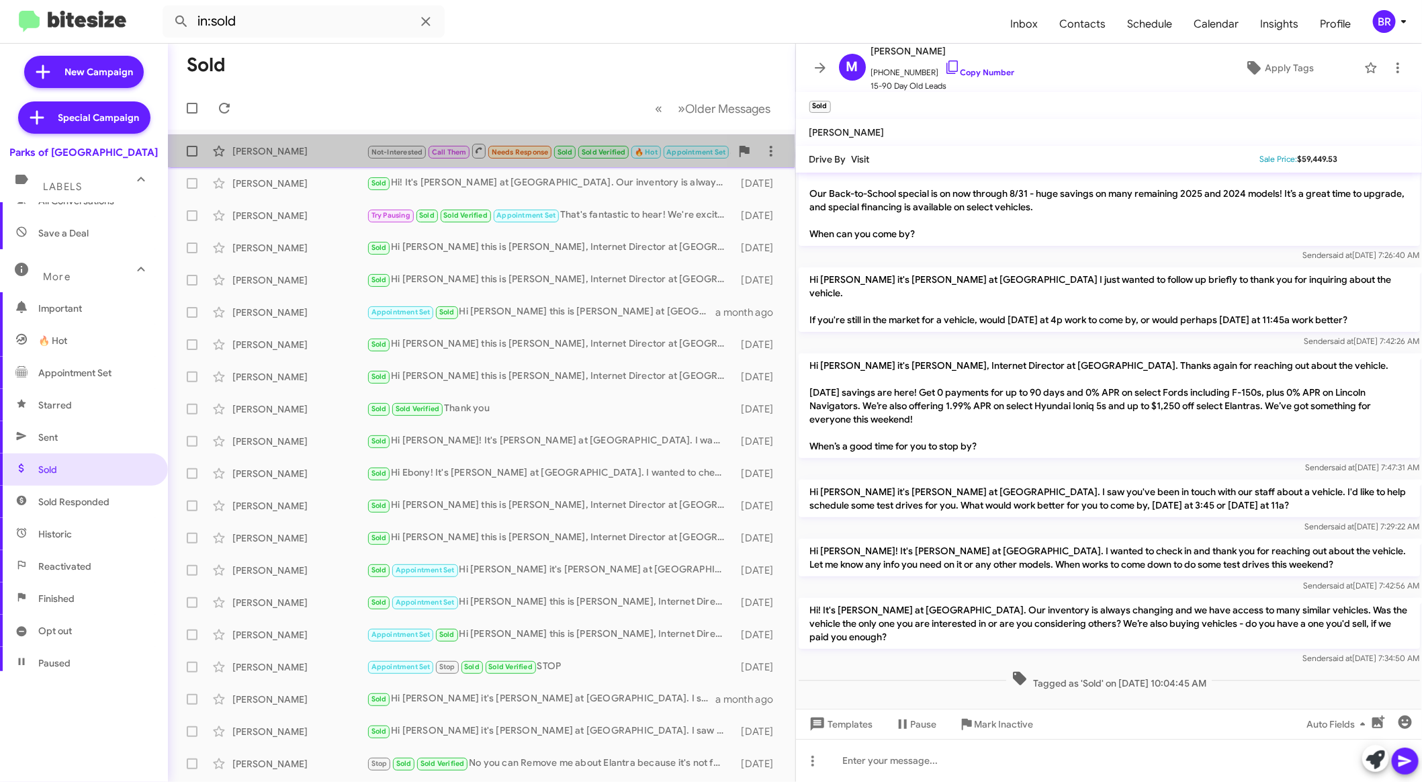
click at [334, 154] on div "Loreto Villahermosa" at bounding box center [299, 150] width 134 height 13
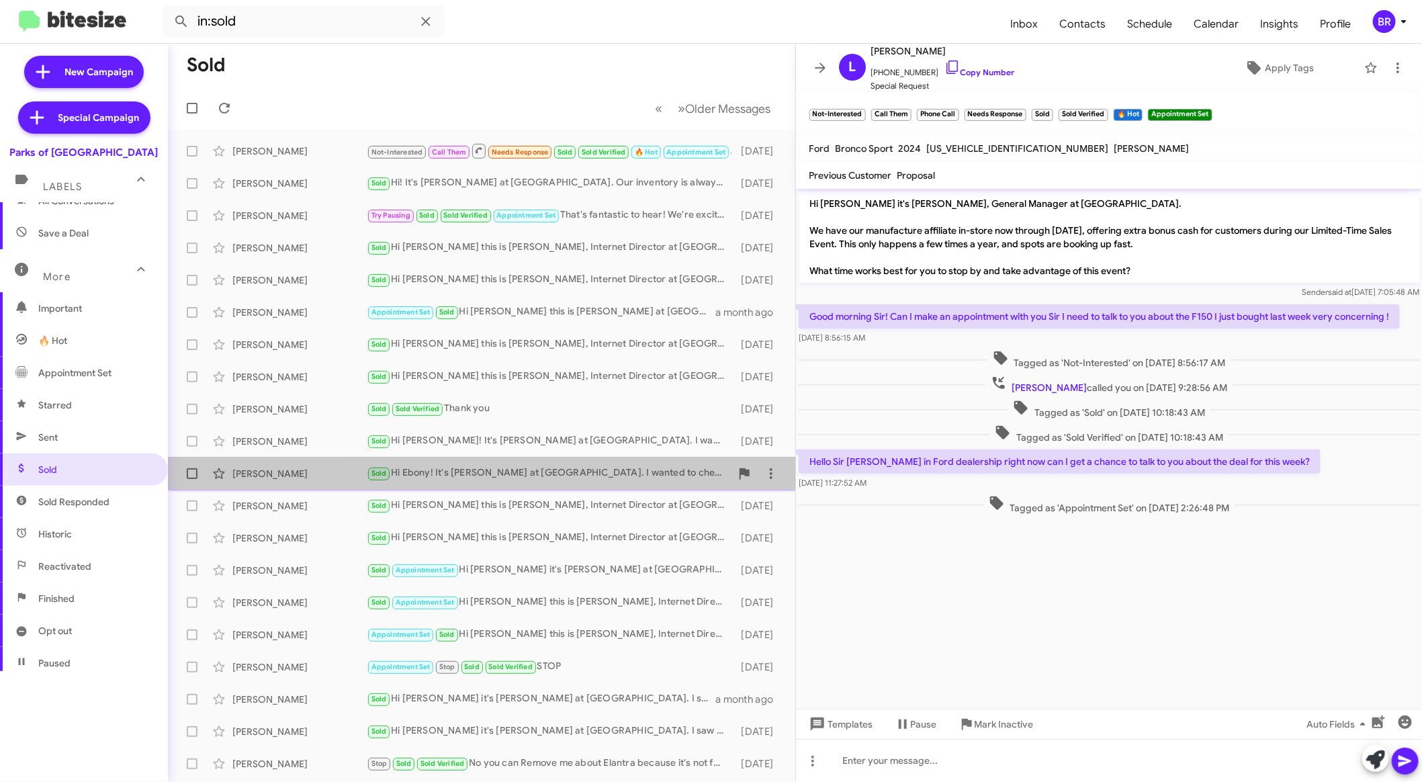
click at [618, 469] on div "Sold Hi Ebony! It's Shianne Harrison at Parks of Gainesville. I wanted to check…" at bounding box center [549, 472] width 364 height 15
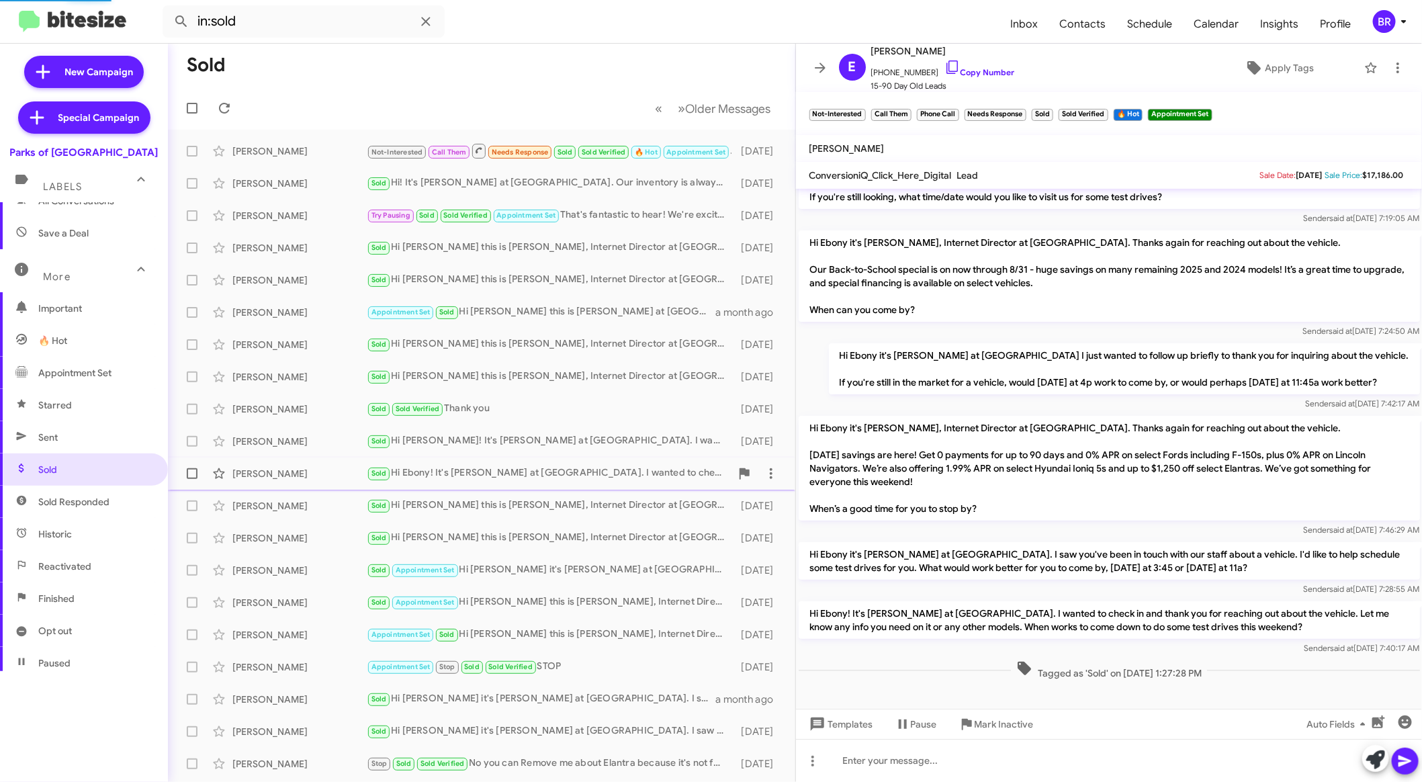
scroll to position [91, 0]
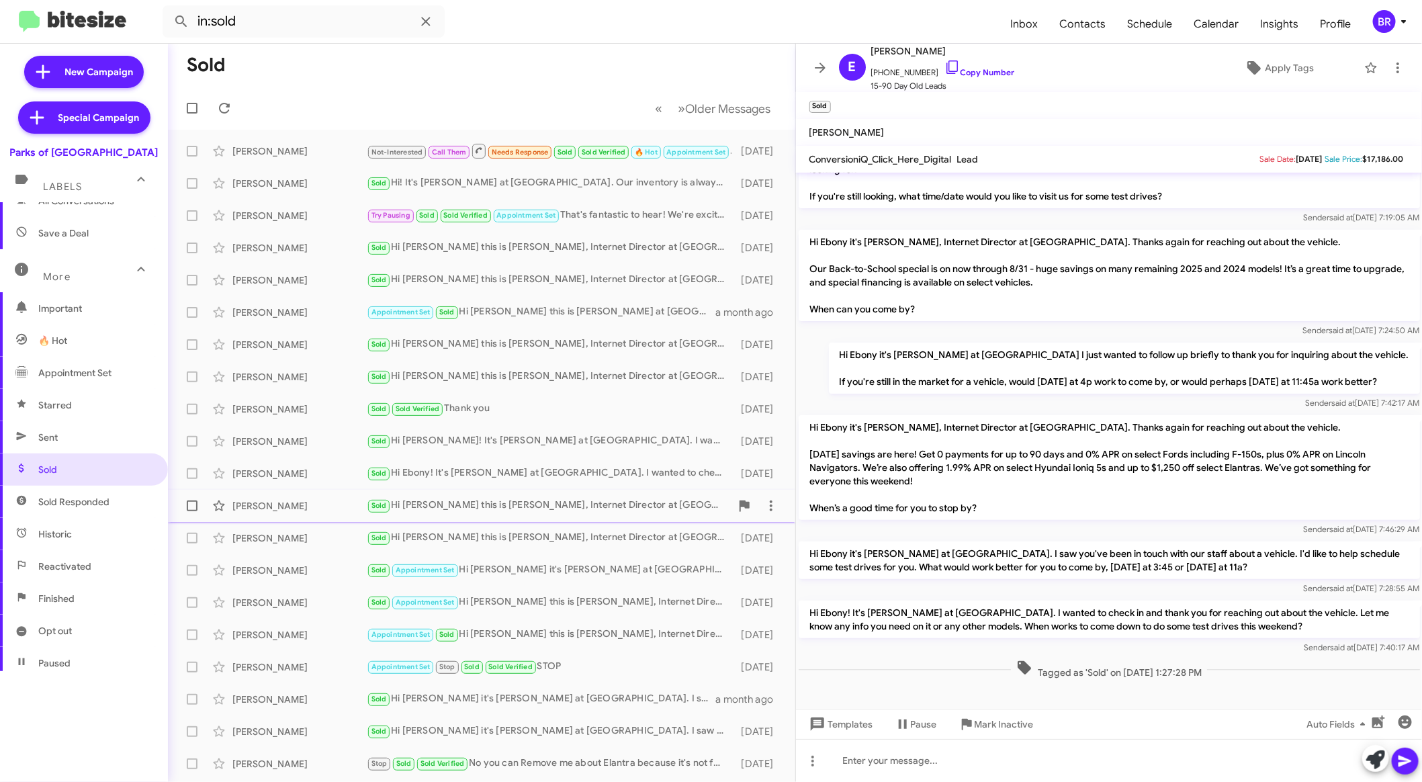
click at [606, 496] on div "Kenneth Raymond Roder Sold Hi Kenneth this is Shianne Harrison, Internet Direct…" at bounding box center [482, 505] width 606 height 27
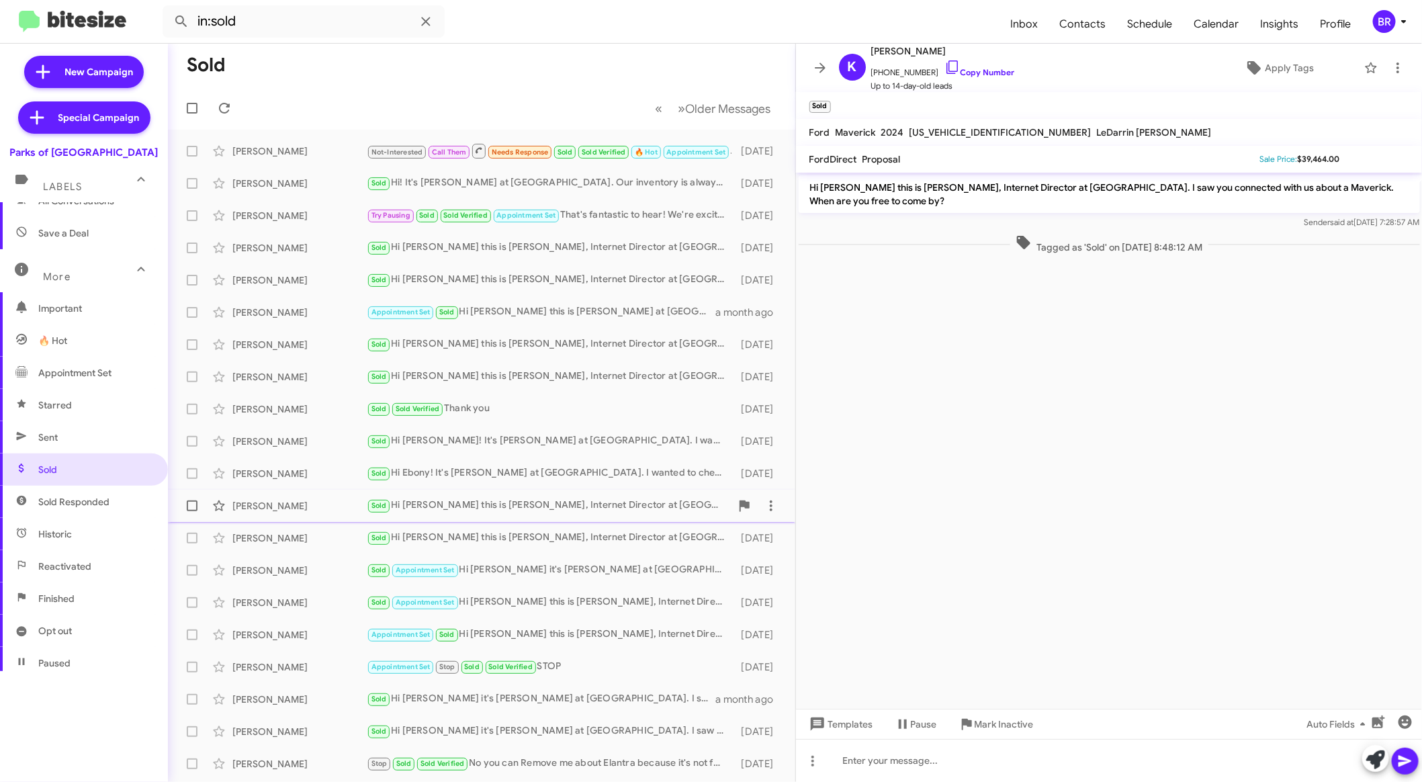
click at [606, 510] on div "Sold Hi Kenneth this is Shianne Harrison, Internet Director at Parks of Gainesv…" at bounding box center [549, 505] width 364 height 15
click at [609, 445] on div "Sold Hi Cheryl! It's Shianne Harrison at Parks of Gainesville. I wanted to chec…" at bounding box center [549, 440] width 364 height 15
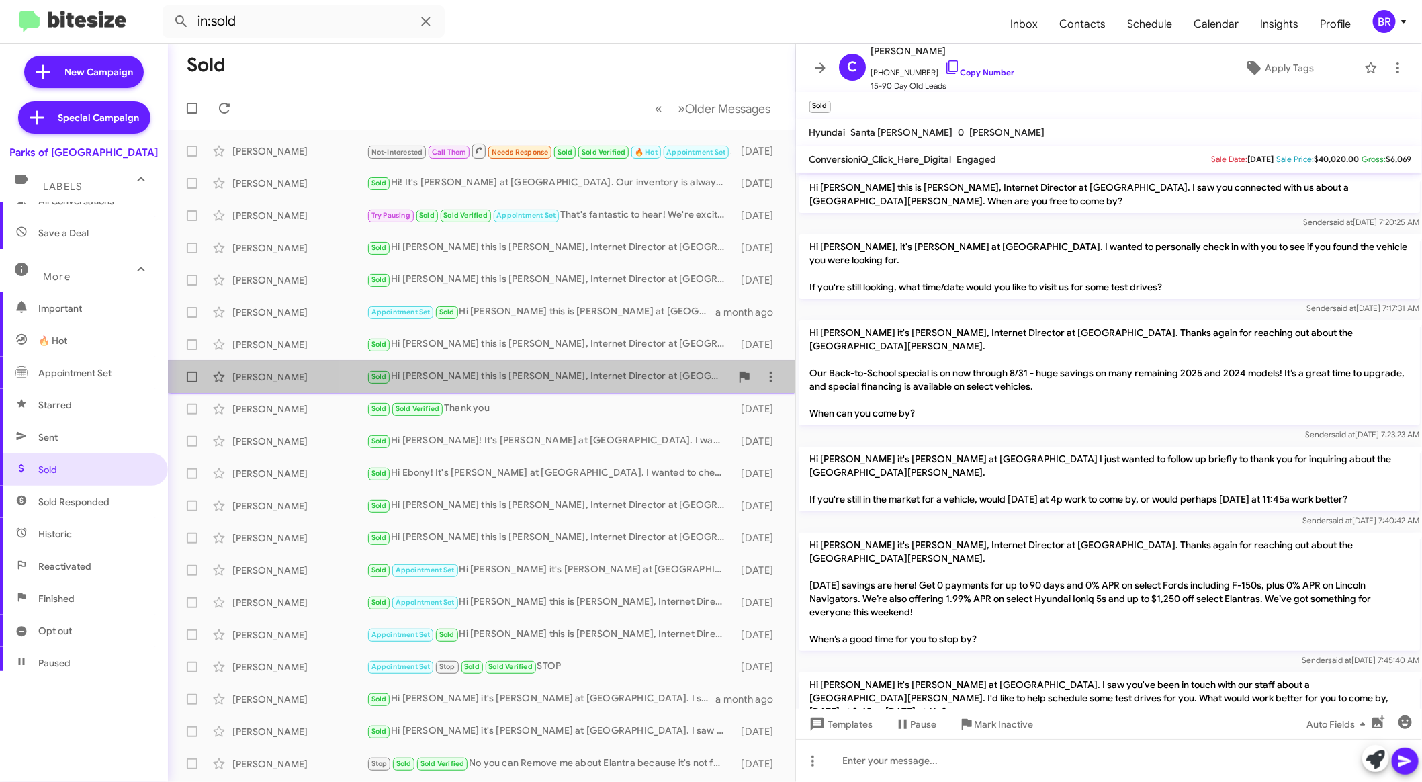
click at [549, 378] on div "Sold Hi David this is Shianne Harrison, Internet Director at Parks of Gainesvil…" at bounding box center [549, 376] width 364 height 15
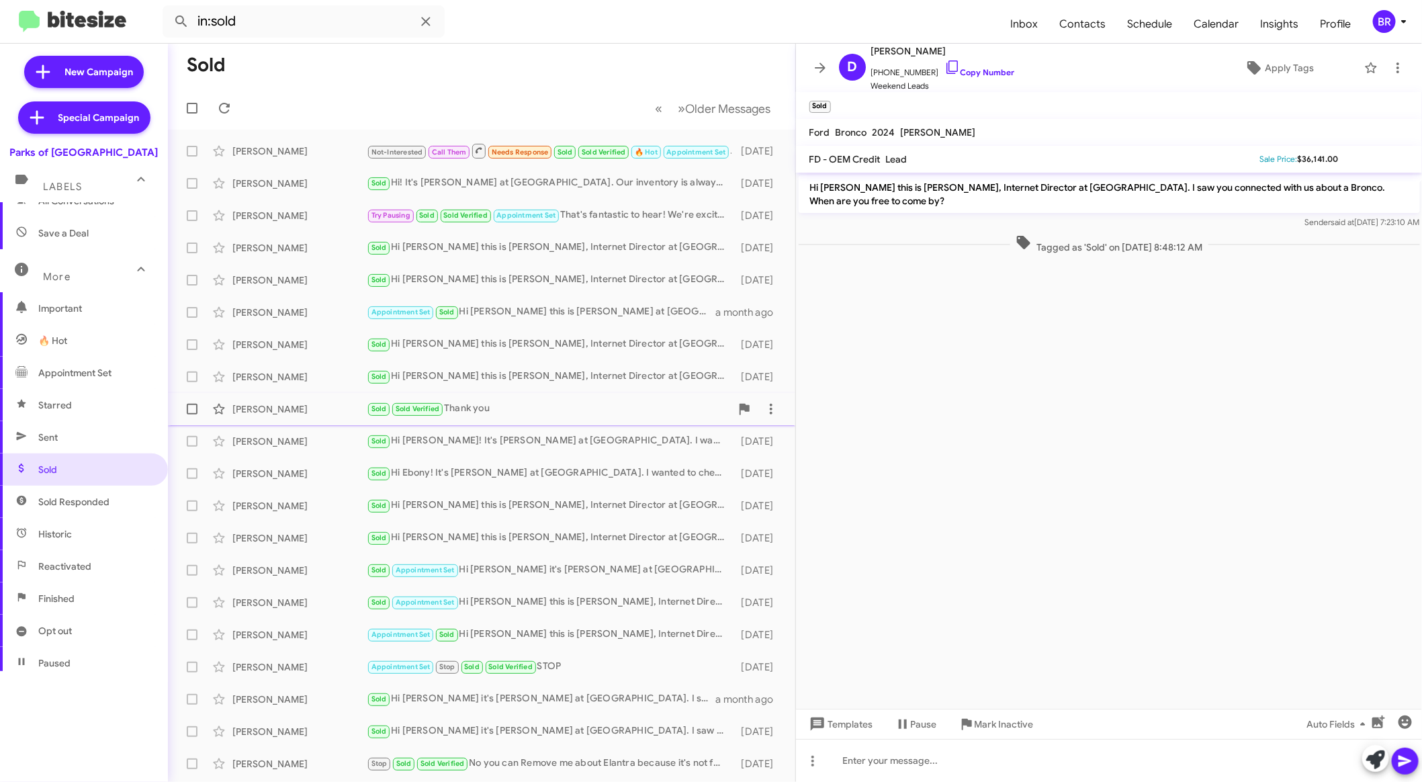
click at [559, 402] on div "Sold Sold Verified Thank you" at bounding box center [549, 408] width 364 height 15
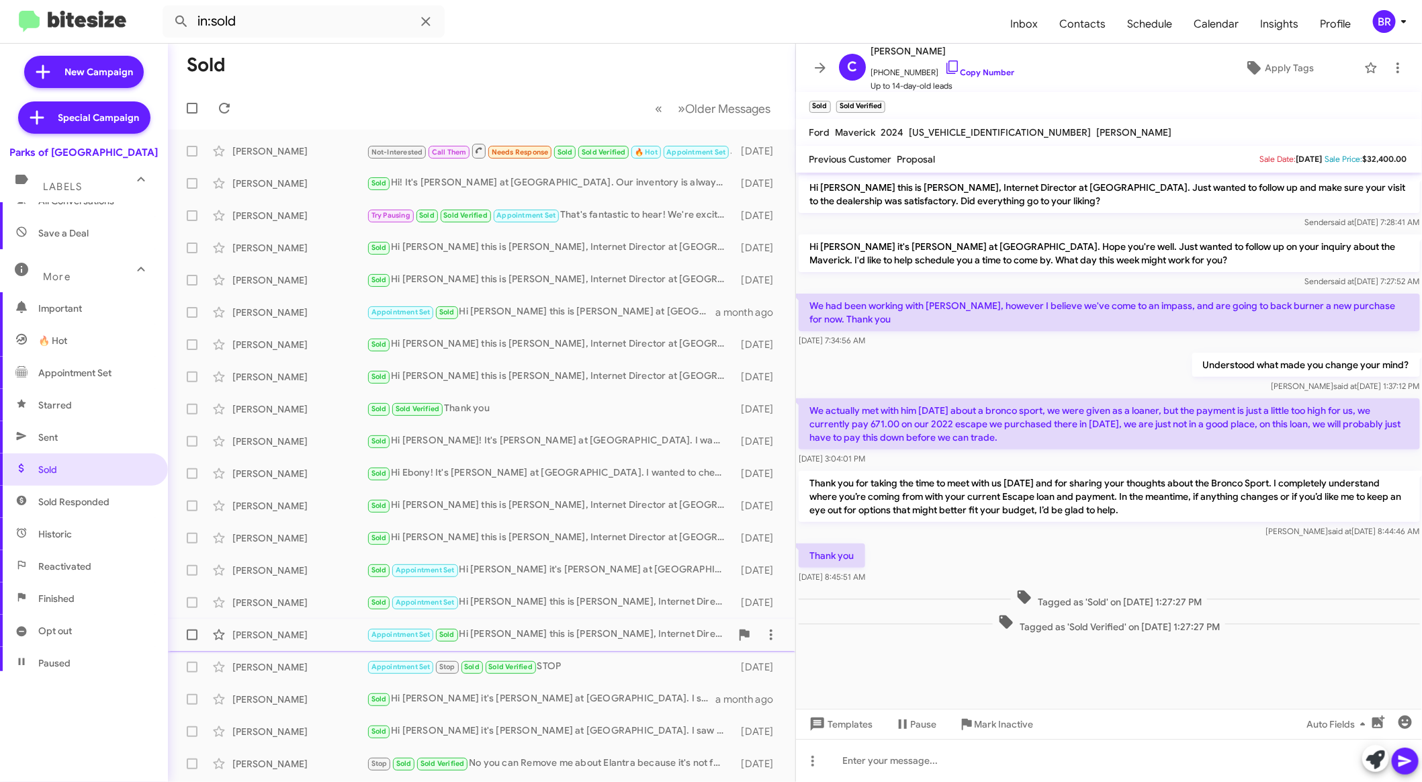
click at [557, 626] on div "Zachary Caton Appointment Set Sold Hi Zachary this is Shianne Harrison, Interne…" at bounding box center [482, 634] width 606 height 27
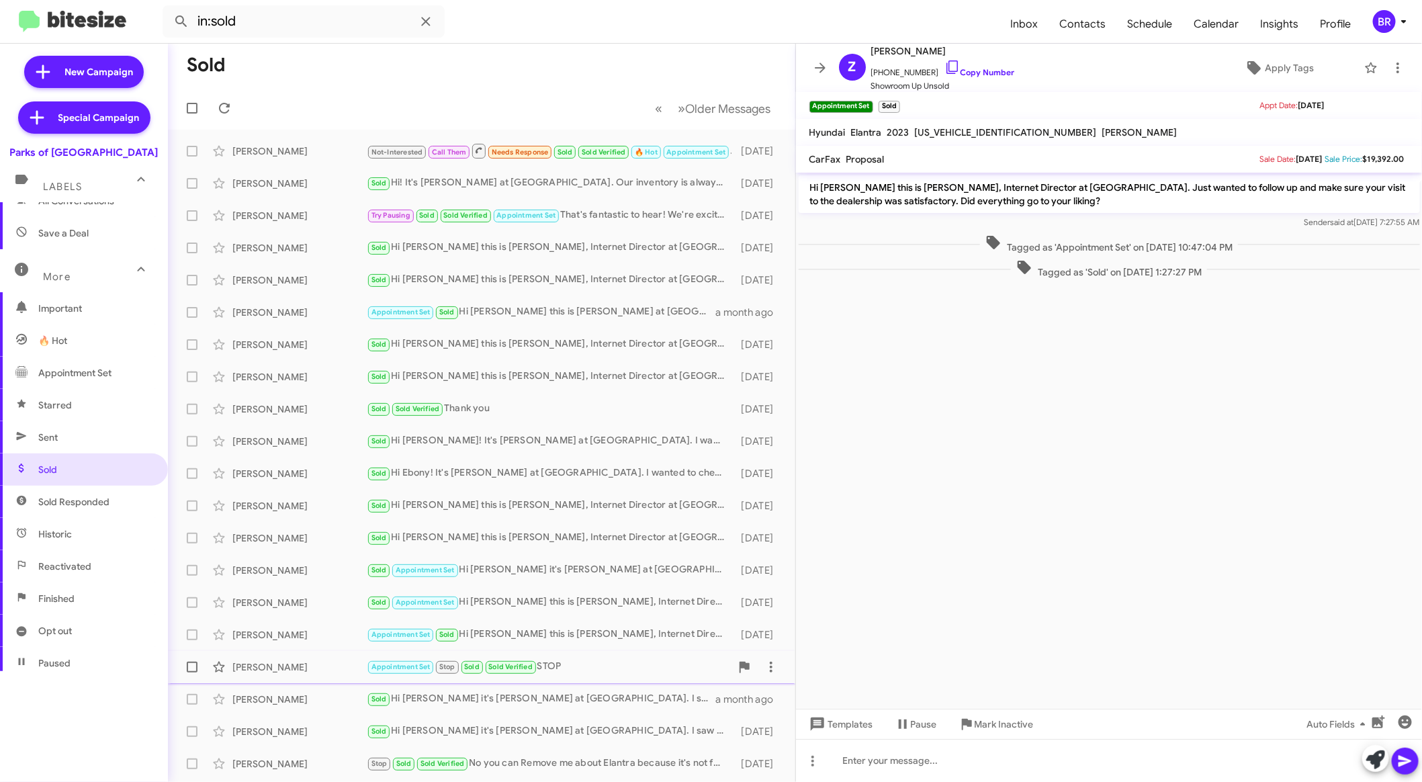
click at [576, 659] on div "Appointment Set Stop Sold Sold Verified STOP" at bounding box center [549, 666] width 364 height 15
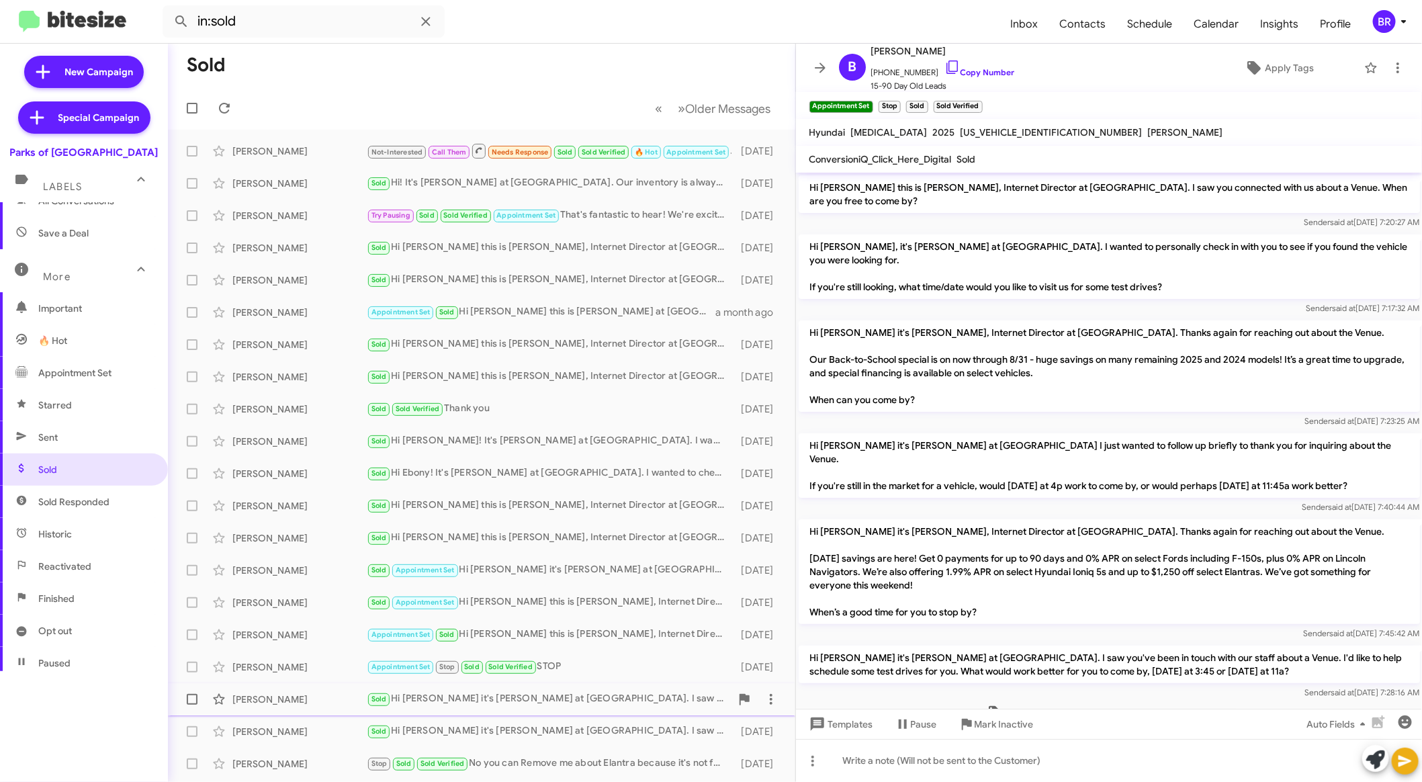
click at [555, 697] on div "Sold Hi Austin it's Shianne Harrison at Parks of Gainesville. I saw you've been…" at bounding box center [549, 698] width 364 height 15
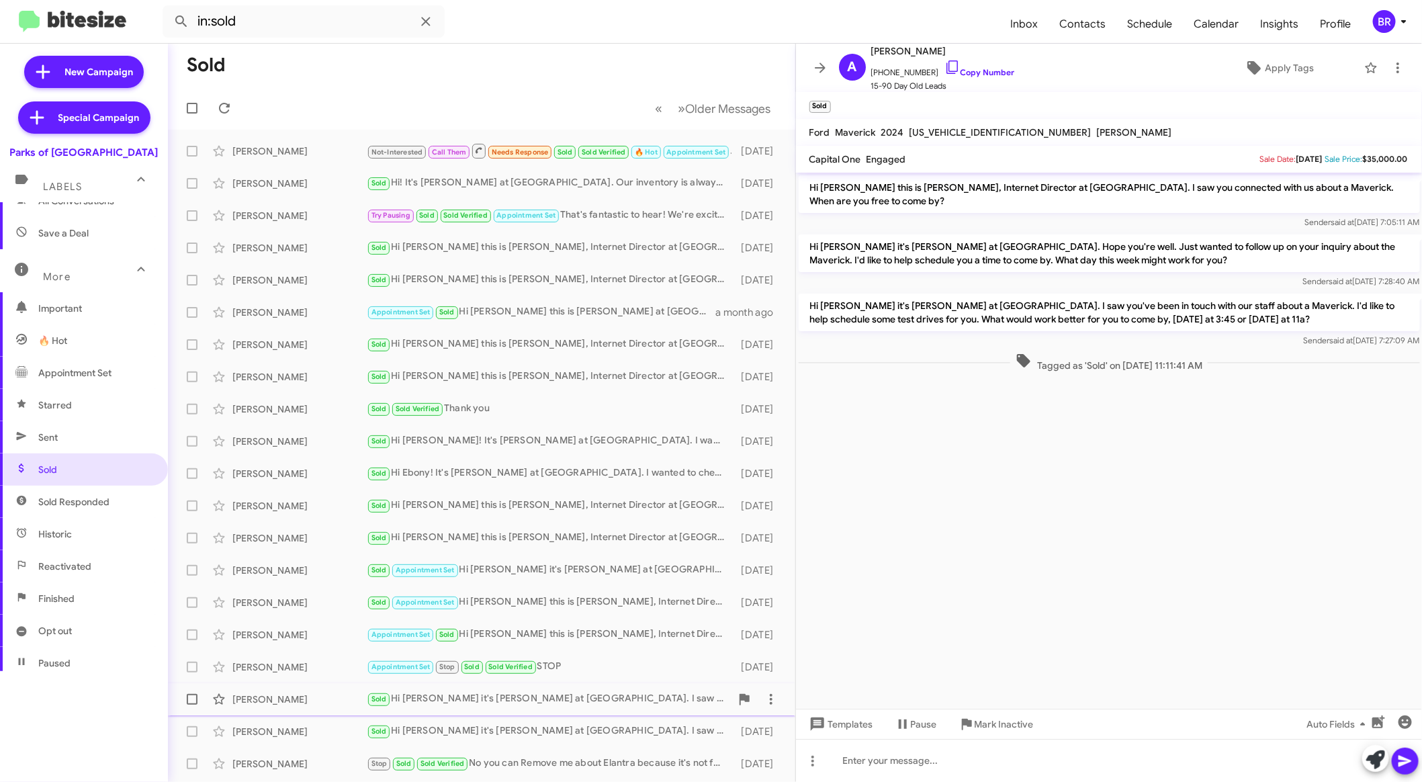
click at [551, 710] on div "Austin Vaughn Sold Hi Austin it's Shianne Harrison at Parks of Gainesville. I s…" at bounding box center [482, 699] width 606 height 27
click at [582, 508] on div "Sold Hi Kenneth this is Shianne Harrison, Internet Director at Parks of Gainesv…" at bounding box center [549, 505] width 364 height 15
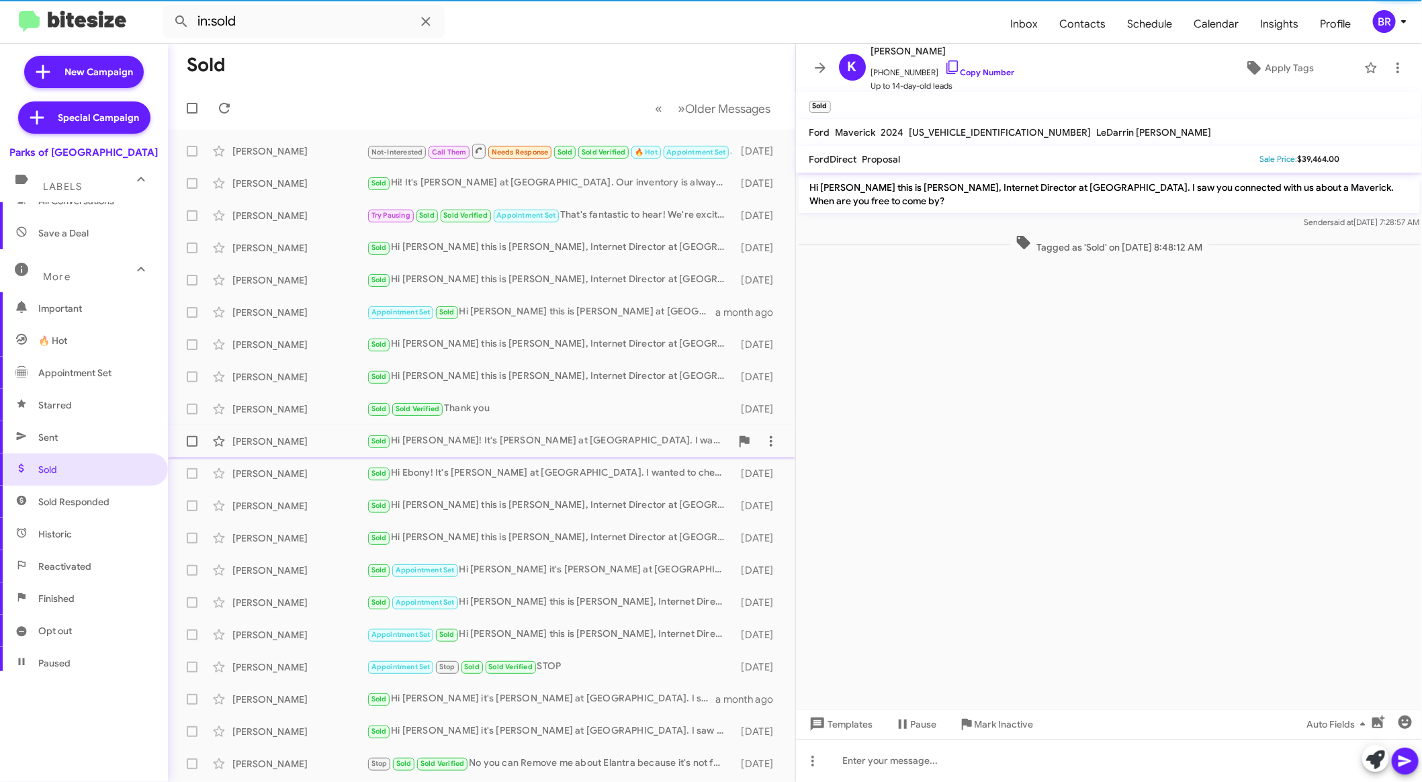
click at [587, 445] on div "Sold Hi Cheryl! It's Shianne Harrison at Parks of Gainesville. I wanted to chec…" at bounding box center [549, 440] width 364 height 15
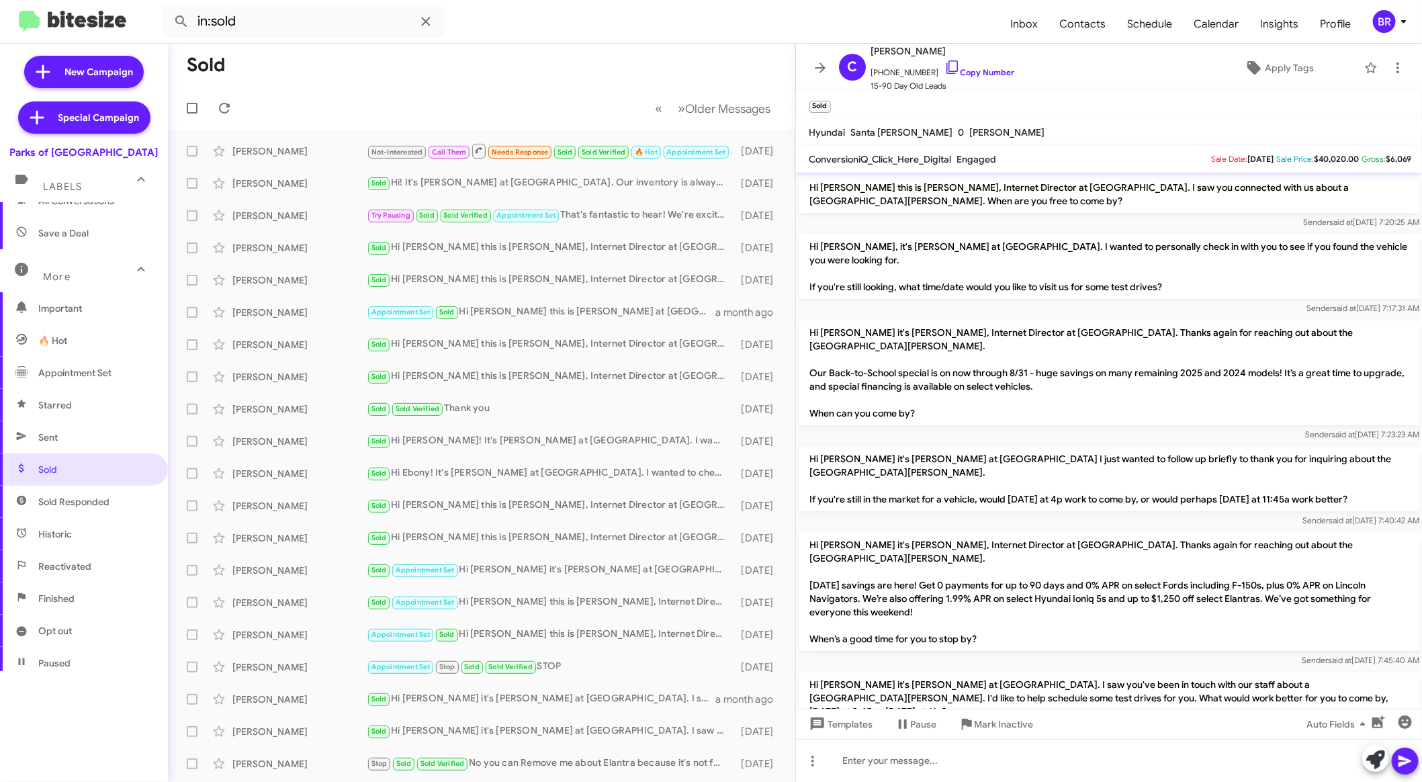
scroll to position [91, 0]
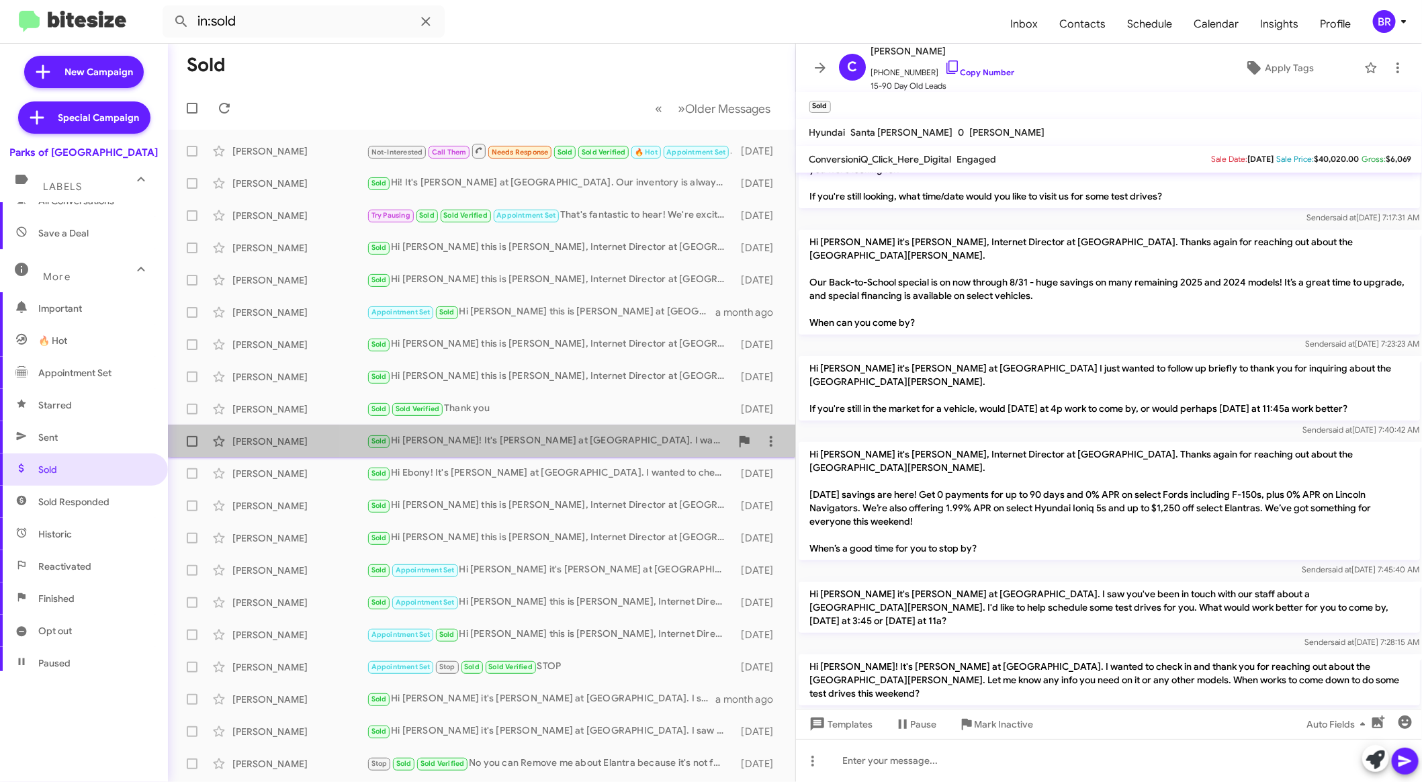
click at [529, 445] on div "Sold Hi Cheryl! It's Shianne Harrison at Parks of Gainesville. I wanted to chec…" at bounding box center [549, 440] width 364 height 15
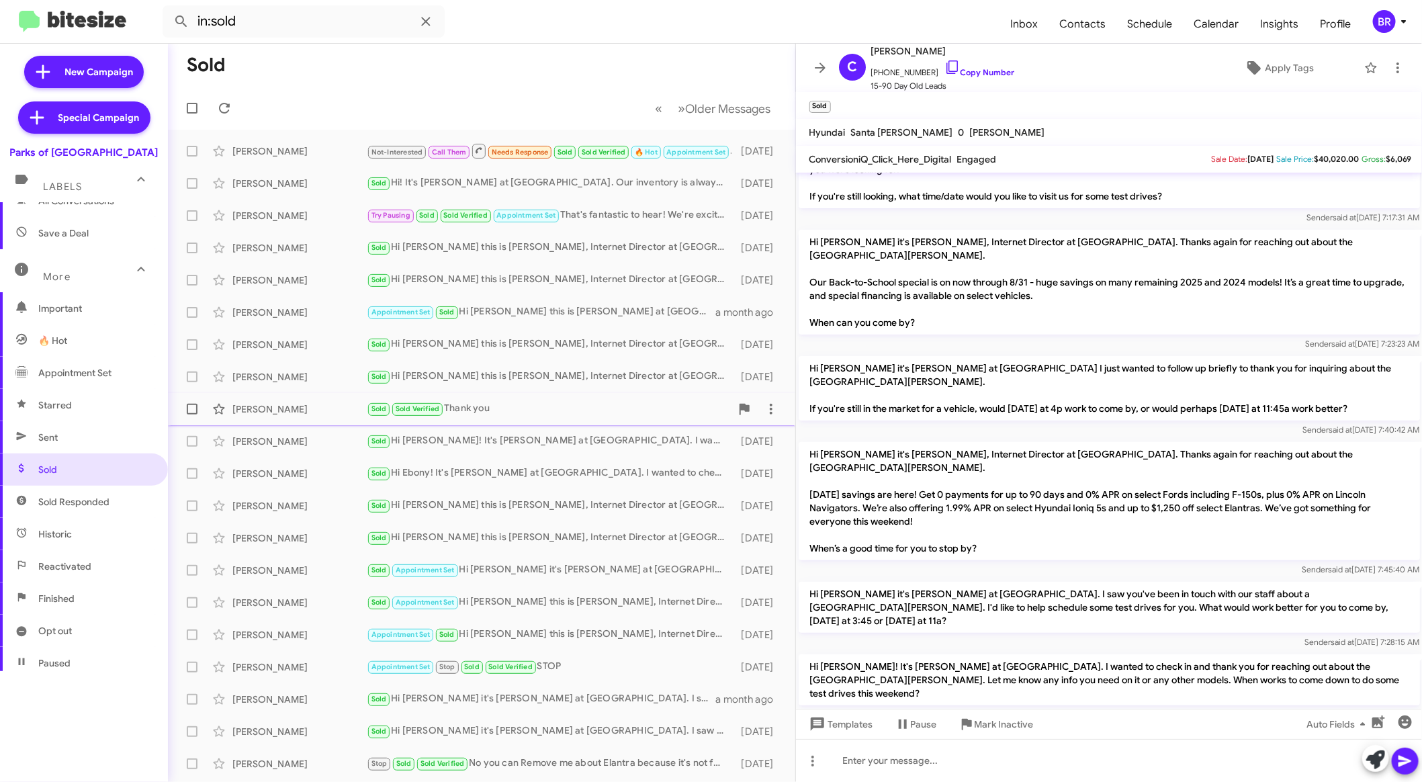
click at [538, 420] on div "Clarence Wood Sold Sold Verified Thank you 14 days ago" at bounding box center [482, 409] width 606 height 27
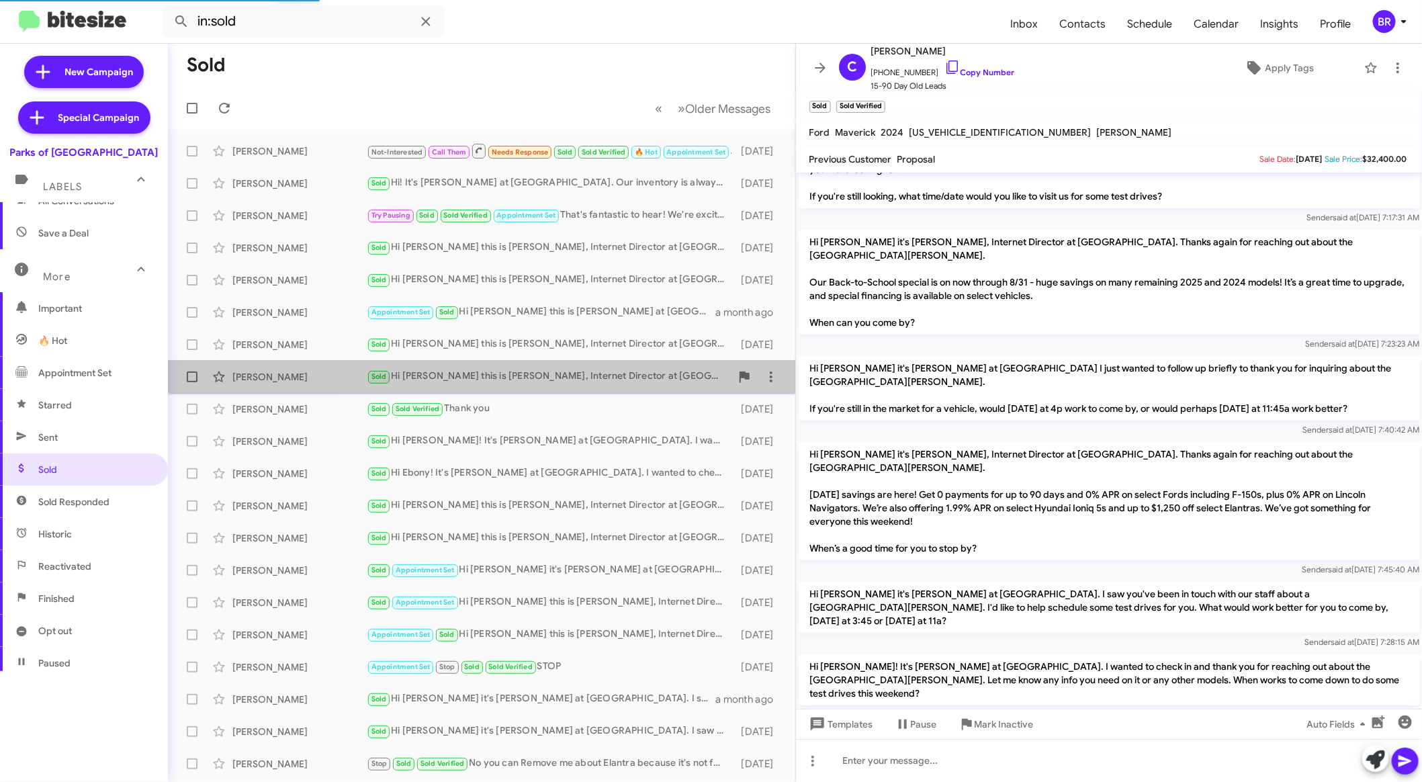
click at [574, 379] on div "Sold Hi David this is Shianne Harrison, Internet Director at Parks of Gainesvil…" at bounding box center [549, 376] width 364 height 15
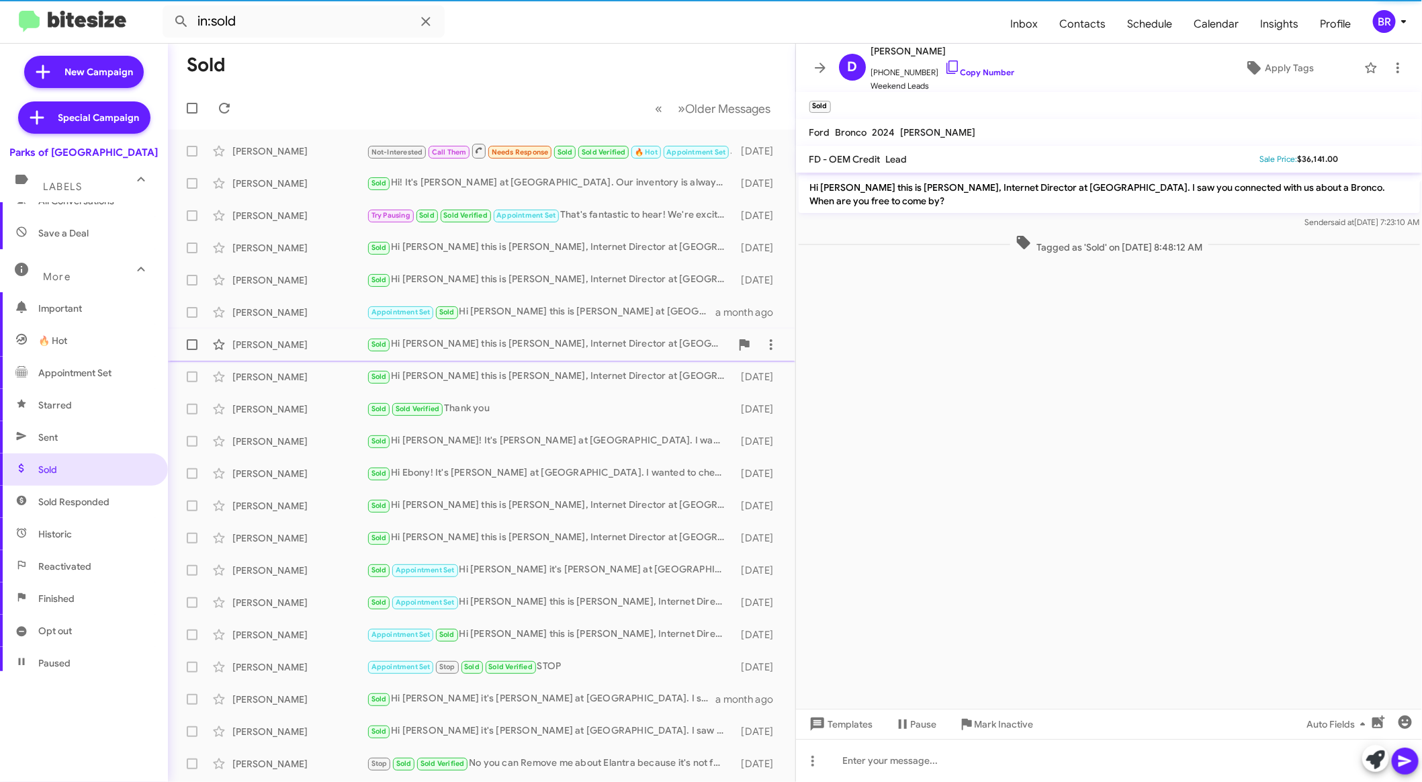
click at [584, 337] on div "Sold Hi Chariza this is Shianne Harrison, Internet Director at Parks of Gainesv…" at bounding box center [549, 344] width 364 height 15
click at [601, 306] on div "Appointment Set Sold Hi Robert this is Shianne Harrison at Parks of Gainesville…" at bounding box center [549, 311] width 364 height 15
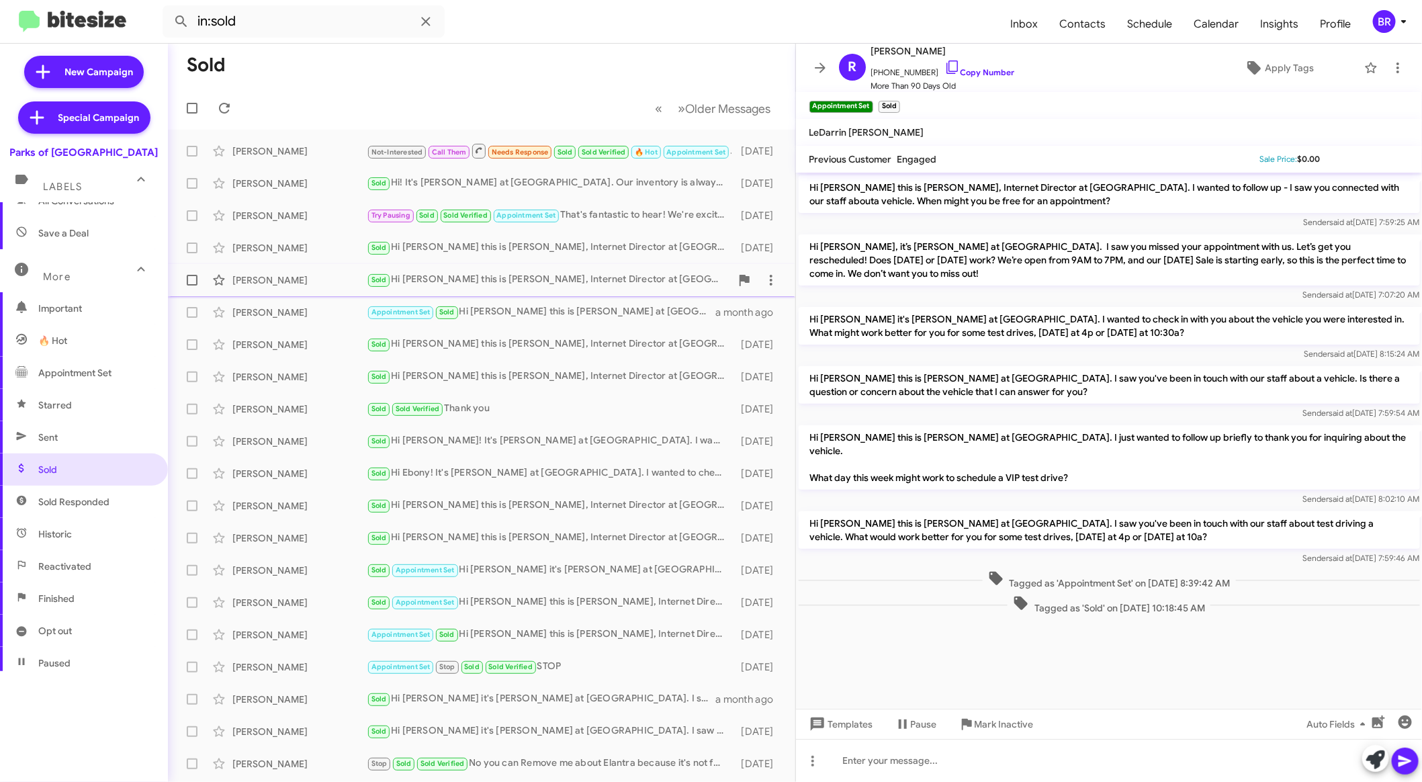
click at [605, 283] on div "Sold Hi Shaynell this is Shianne Harrison, Internet Director at Parks of Gaines…" at bounding box center [549, 279] width 364 height 15
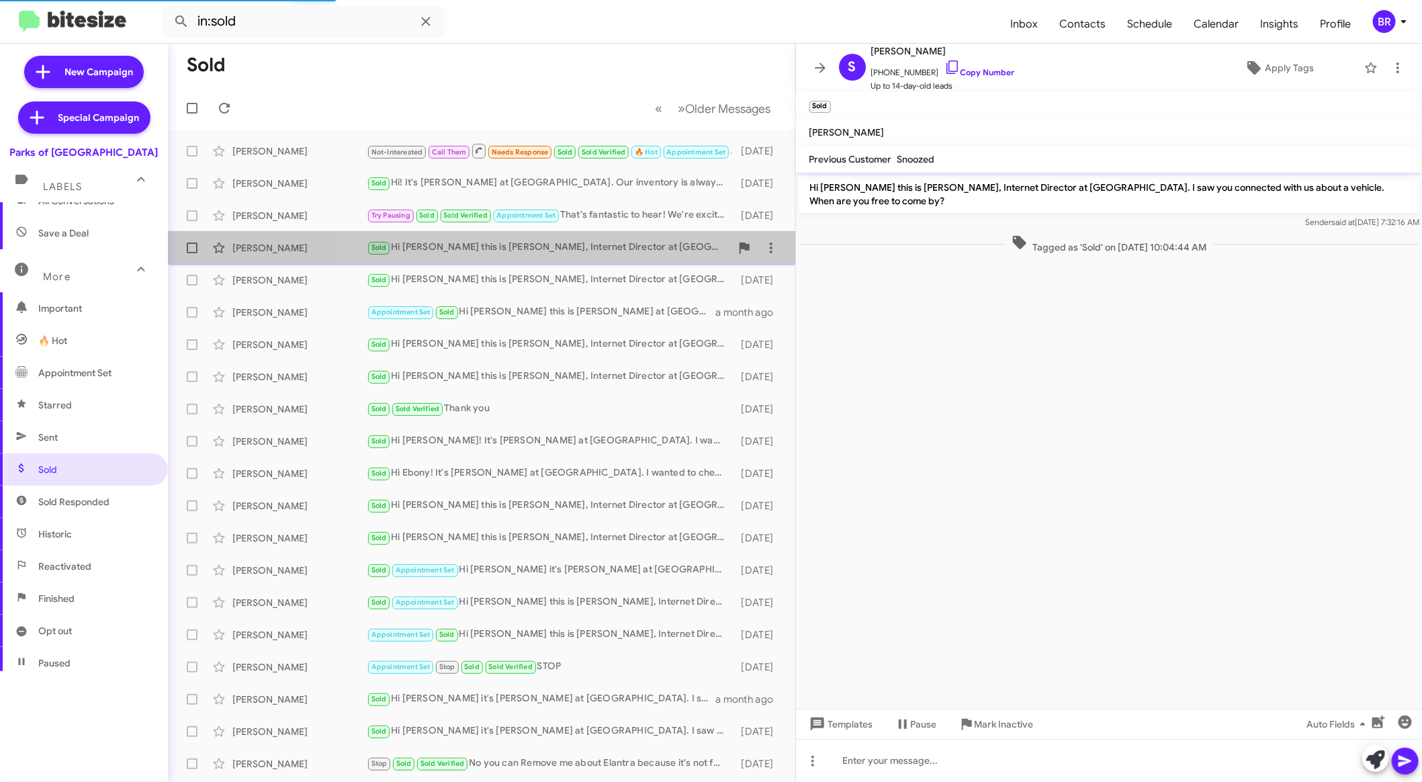
click at [614, 260] on div "Charles Hudson Sold Hi Charles this is Shianne Harrison, Internet Director at P…" at bounding box center [482, 247] width 606 height 27
click at [624, 240] on div "Sold Hi Charles this is Shianne Harrison, Internet Director at Parks of Gainesv…" at bounding box center [549, 247] width 364 height 15
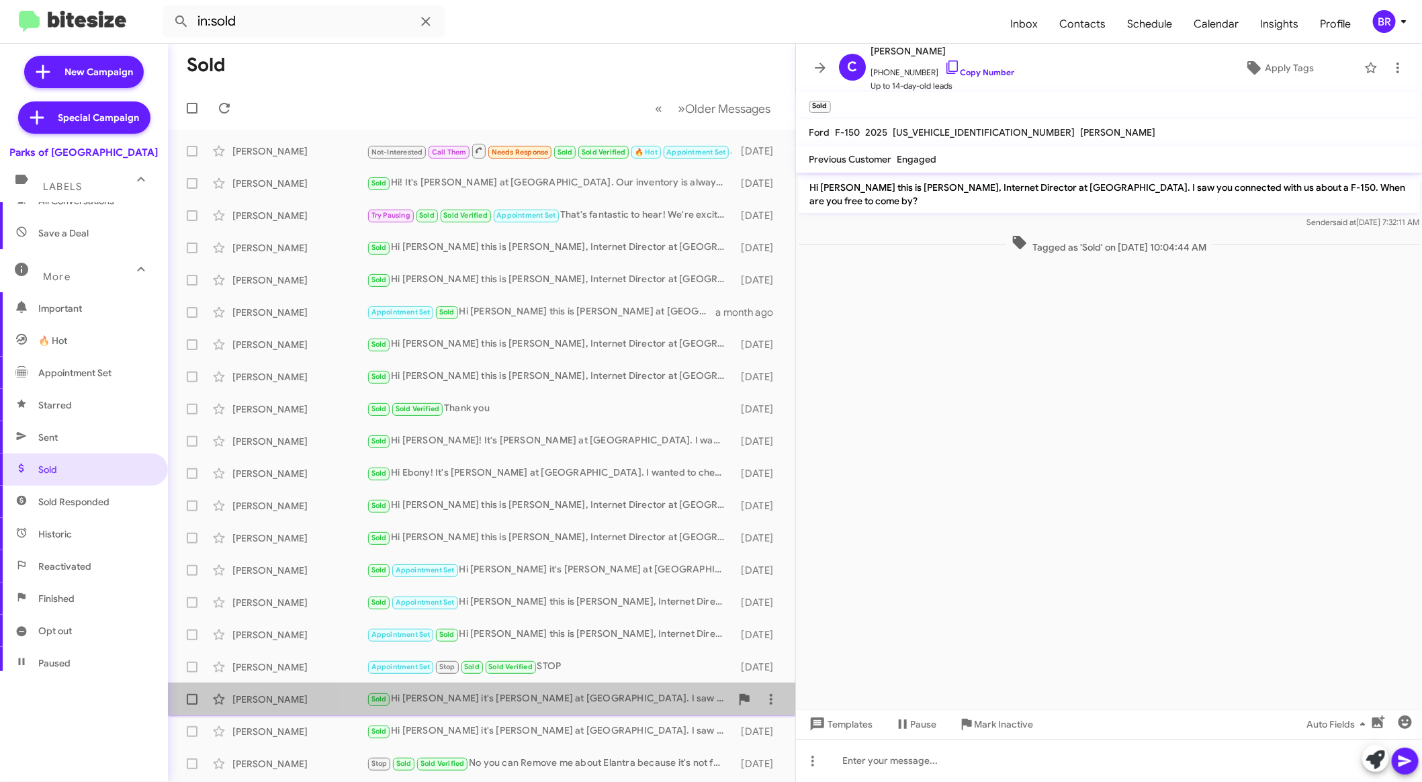
click at [622, 695] on div "Sold Hi Austin it's Shianne Harrison at Parks of Gainesville. I saw you've been…" at bounding box center [549, 698] width 364 height 15
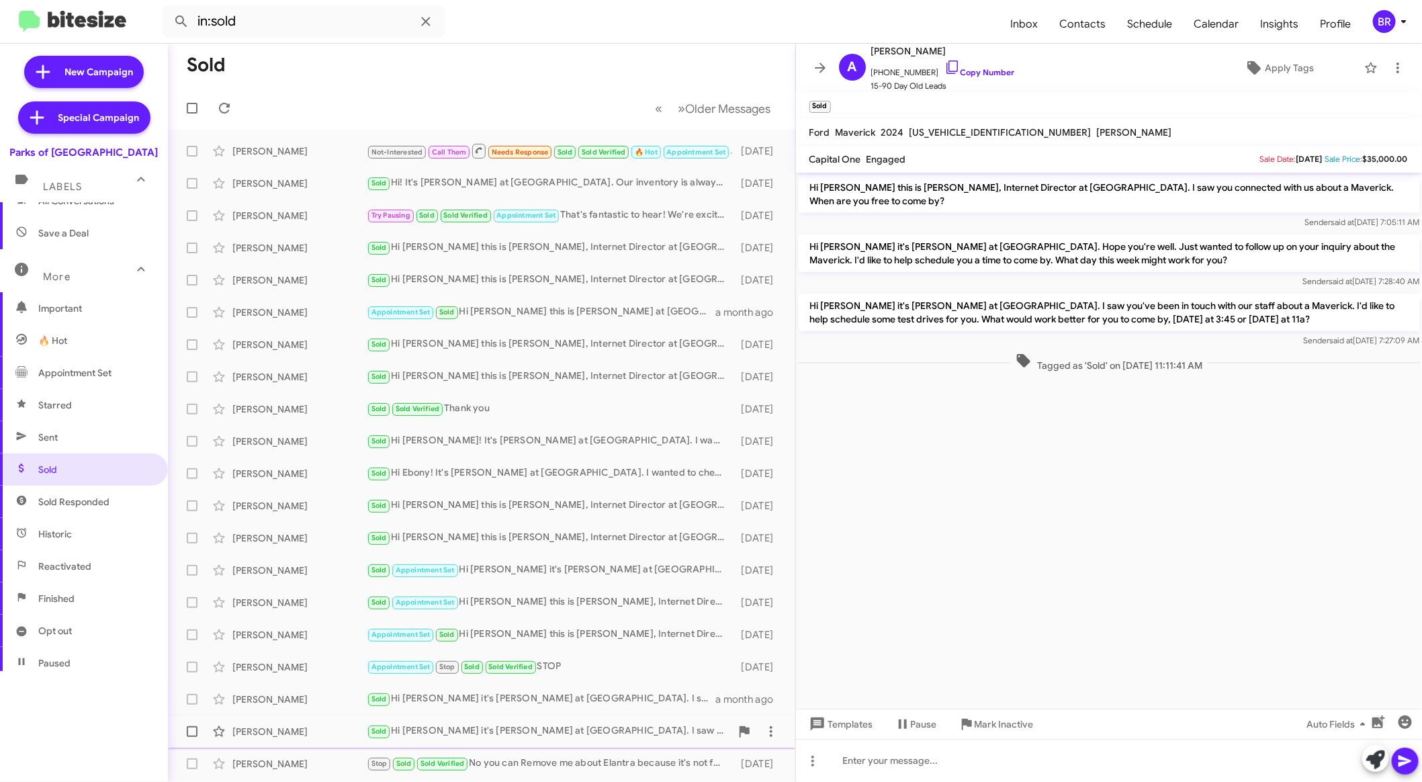
click at [620, 721] on div "Oliver Ramirez-Sanchez Sold Hi Oliver it's Shianne Harrison at Parks of Gainesv…" at bounding box center [482, 731] width 606 height 27
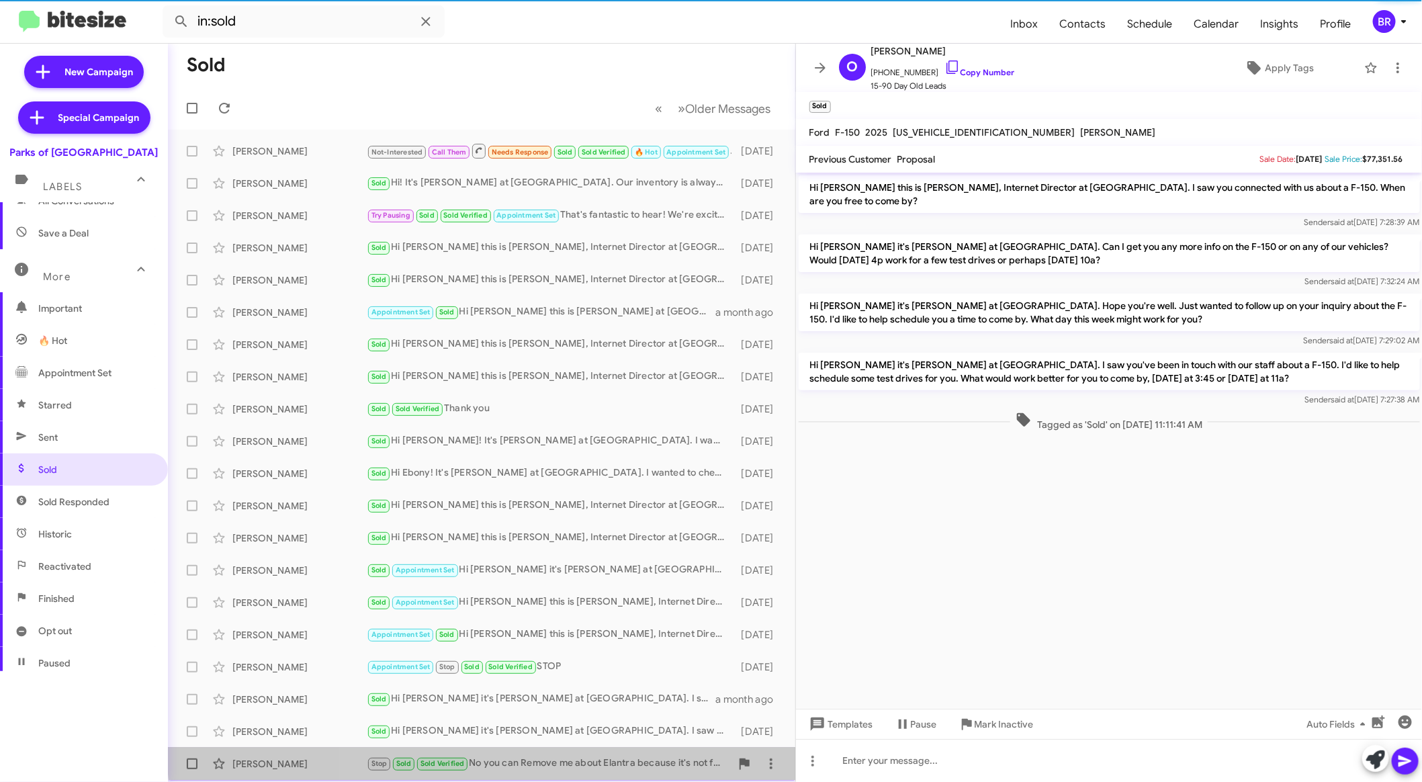
click at [619, 750] on div "Mitulkumar Patel Stop Sold Sold Verified No you can Remove me about Elantra bec…" at bounding box center [482, 763] width 606 height 27
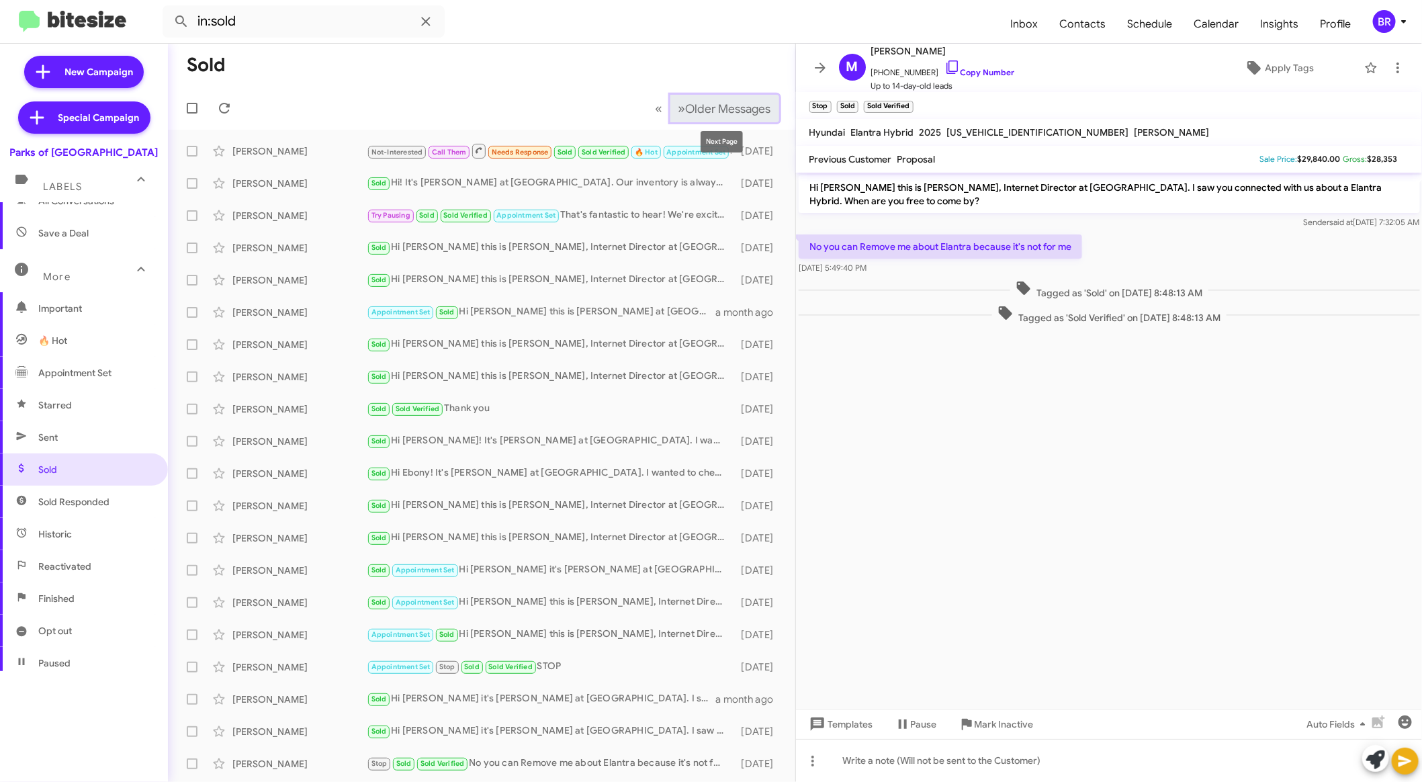
click at [686, 107] on span "Older Messages" at bounding box center [728, 108] width 85 height 15
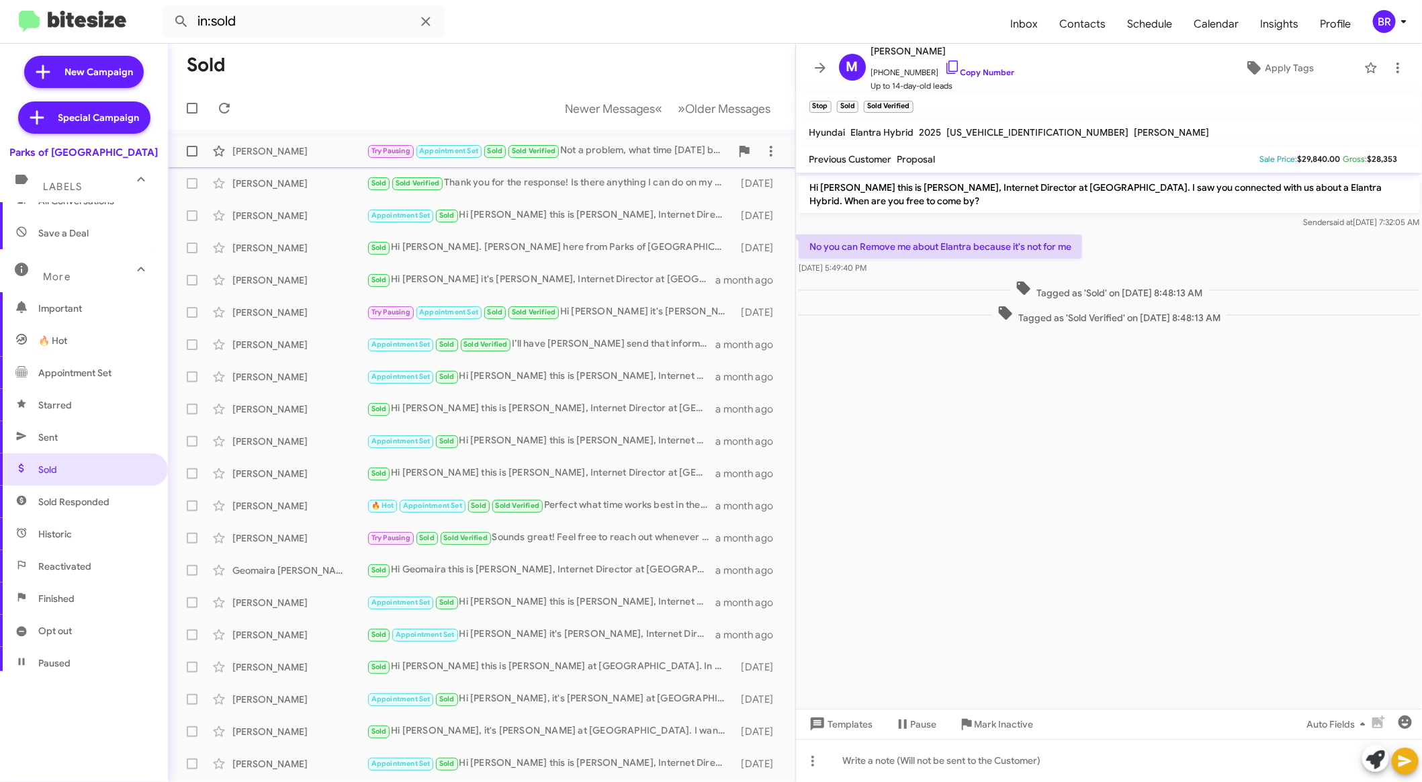
click at [650, 164] on div "Howard Mclelland Try Pausing Appointment Set Sold Sold Verified Not a problem, …" at bounding box center [482, 151] width 606 height 27
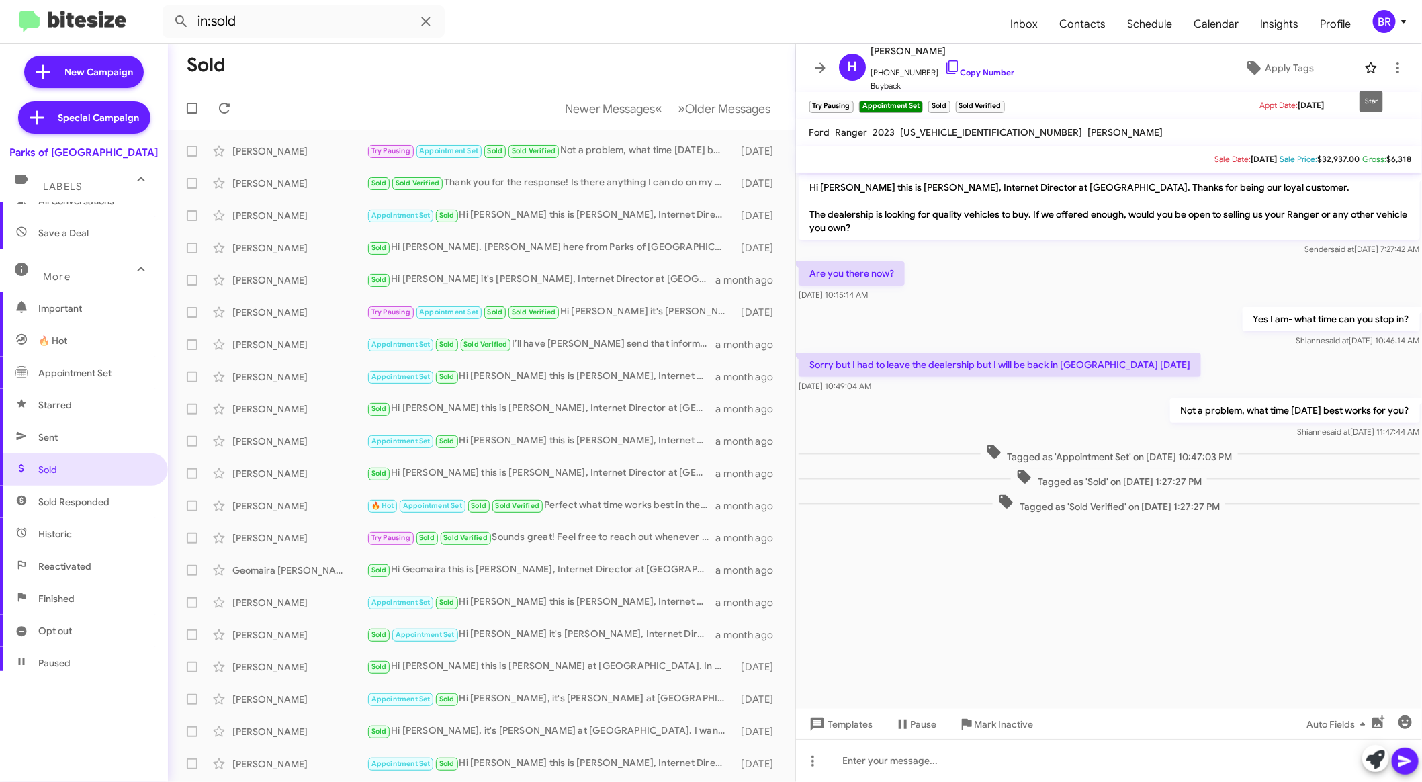
click at [1365, 66] on icon at bounding box center [1371, 68] width 16 height 16
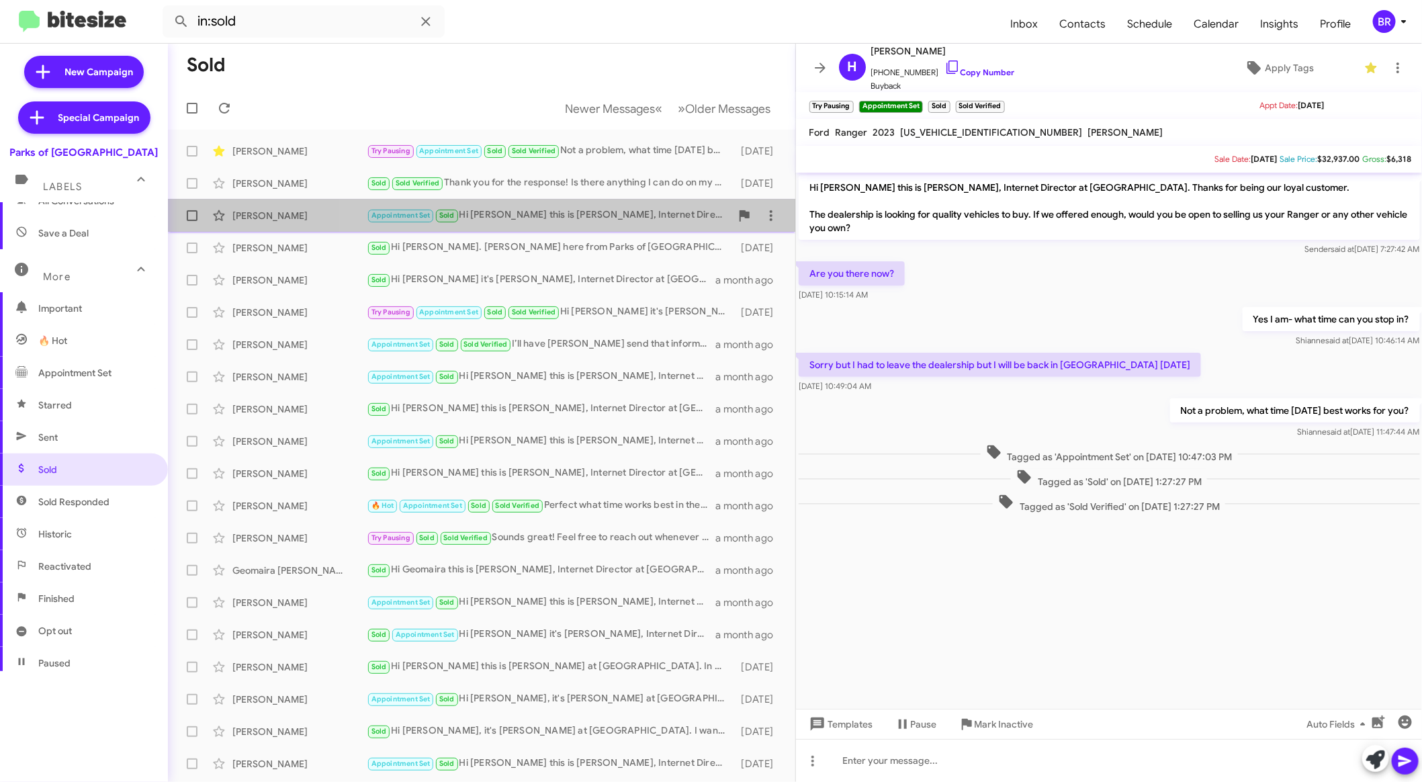
click at [627, 222] on div "Appointment Set Sold Hi Jack this is Shianne Harrison, Internet Director at Par…" at bounding box center [549, 215] width 364 height 15
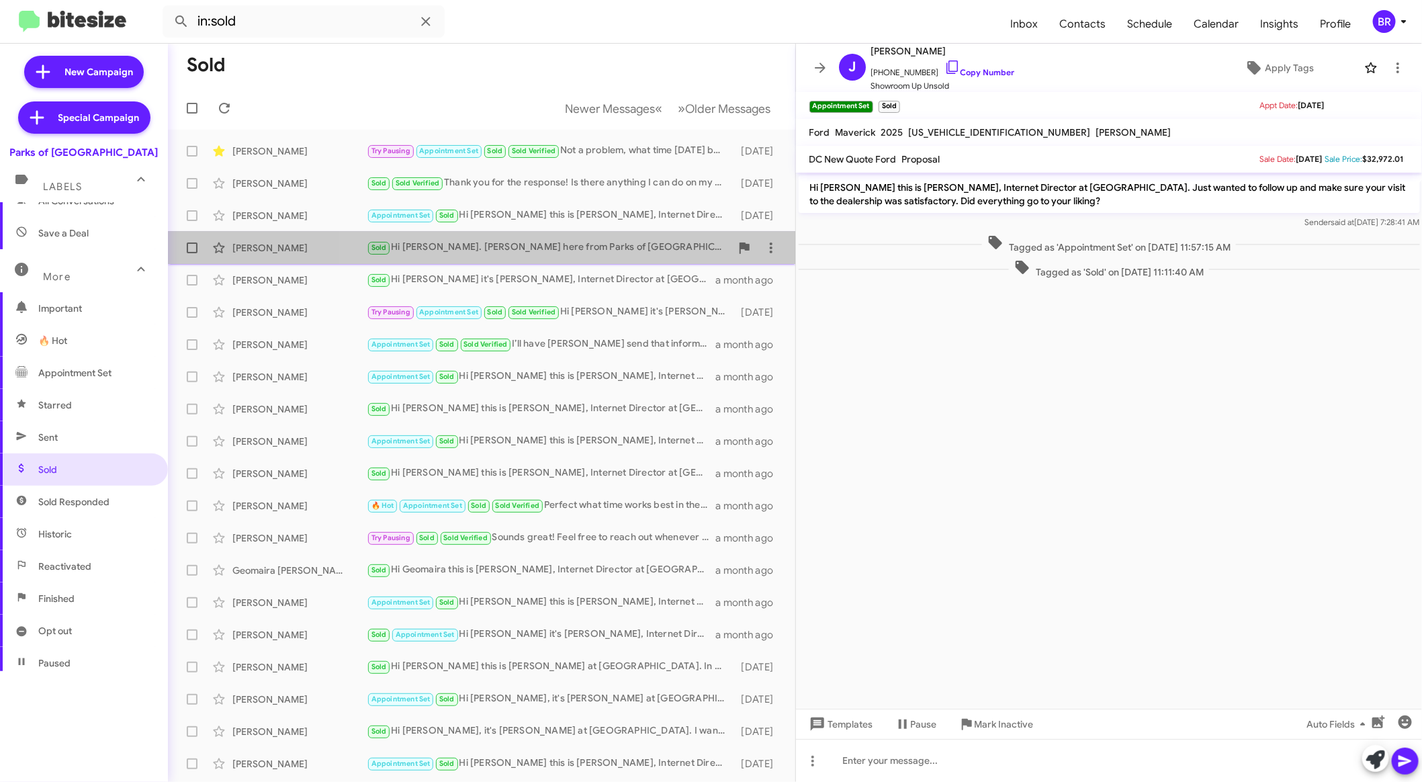
click at [628, 246] on div "Sold Hi Chrisanne. Shianne Harrison here from Parks of Gainesville again. We’re…" at bounding box center [549, 247] width 364 height 15
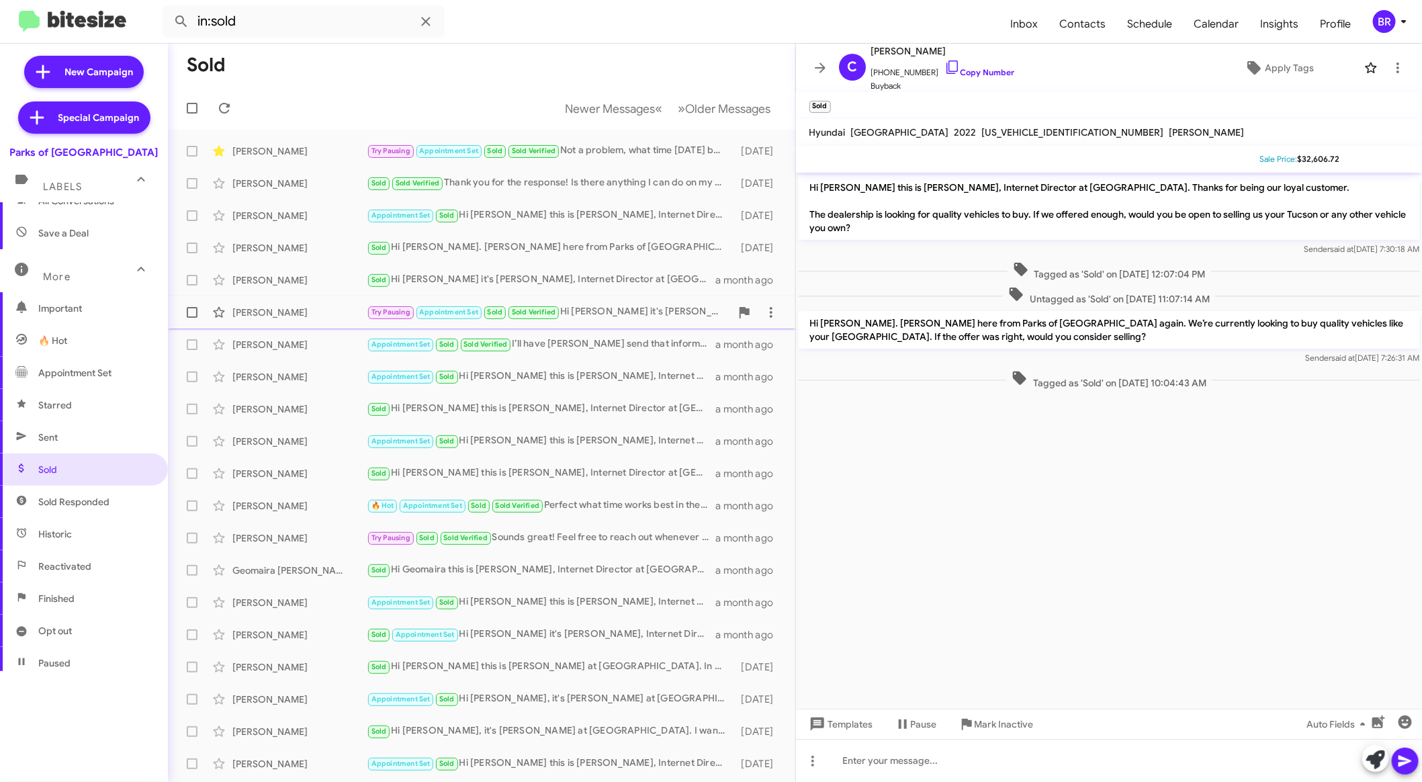
click at [645, 322] on div "Ceci Dunn Try Pausing Appointment Set Sold Sold Verified Hi Ceci it's Shianne H…" at bounding box center [482, 312] width 606 height 27
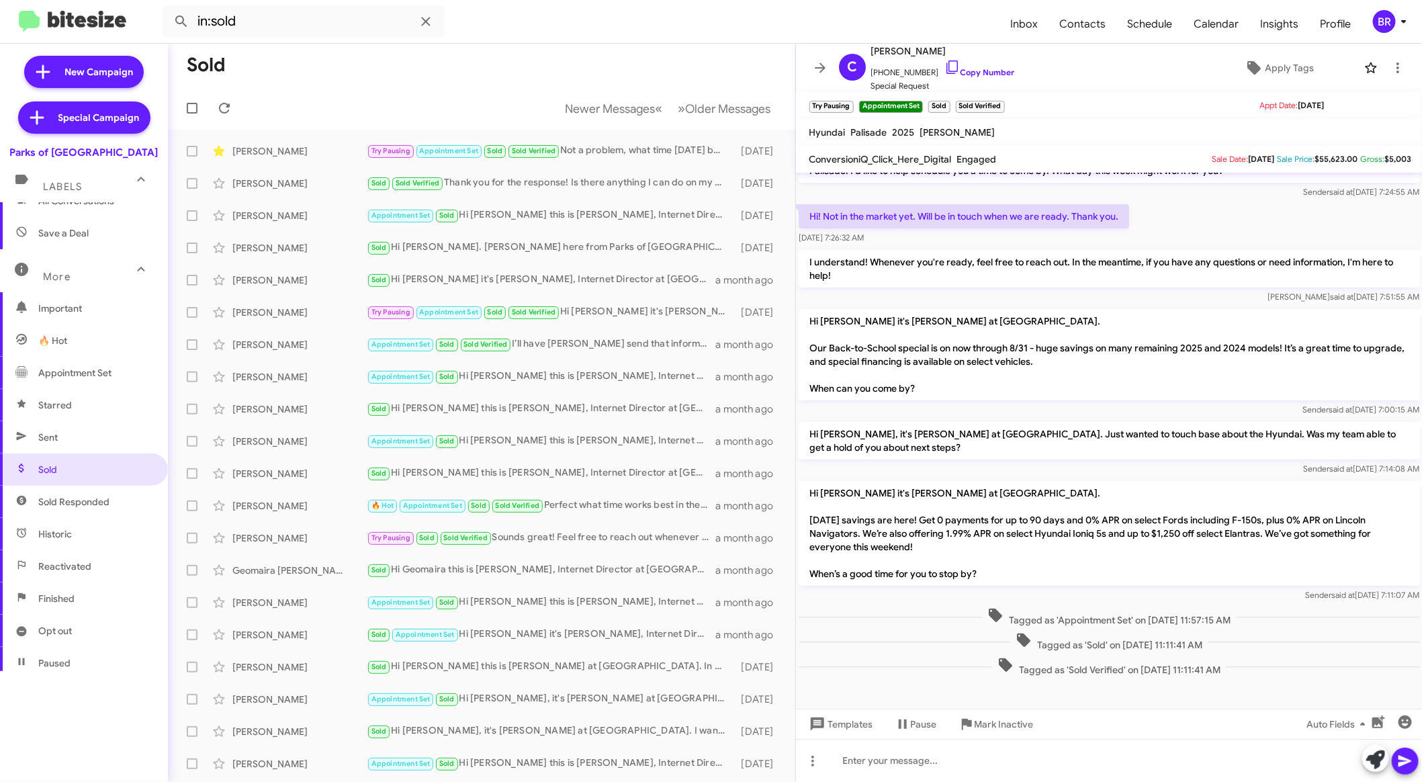
scroll to position [93, 0]
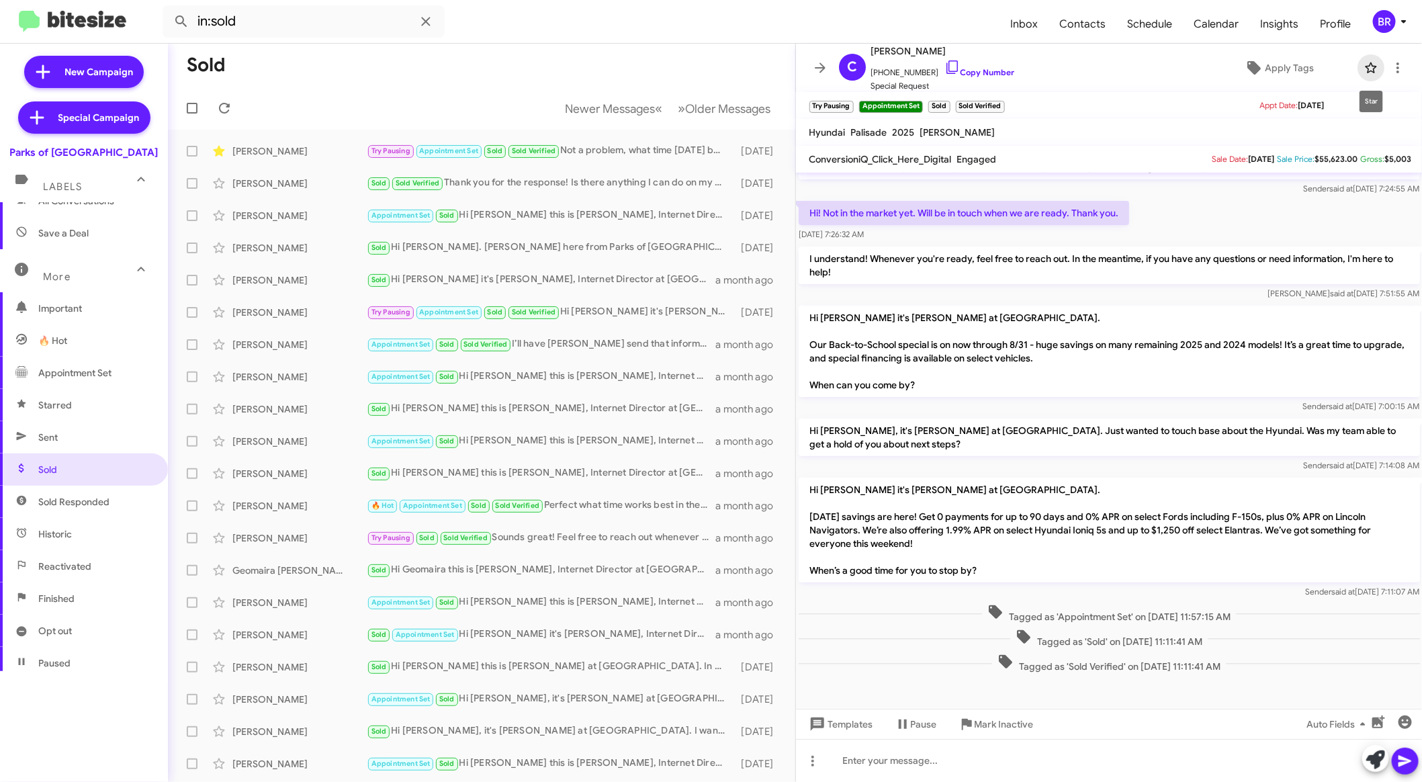
click at [1365, 72] on icon at bounding box center [1371, 68] width 16 height 16
click at [588, 387] on div "Haoyuan Xu Appointment Set Sold Hi Haoyuan this is Shianne Harrison, Internet D…" at bounding box center [482, 376] width 606 height 27
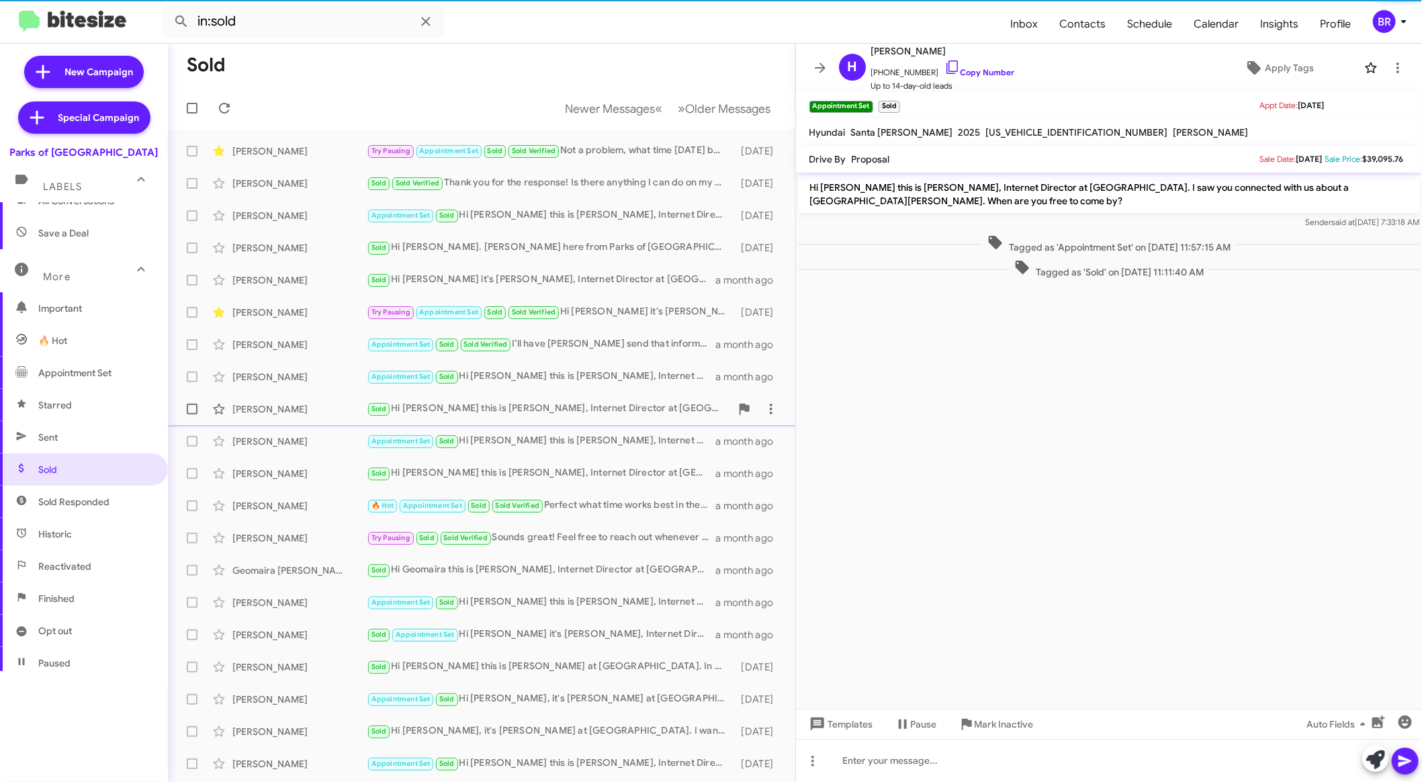
click at [584, 409] on div "Sold Hi Karen this is Shianne Harrison, Internet Director at Parks of Gainesvil…" at bounding box center [549, 408] width 364 height 15
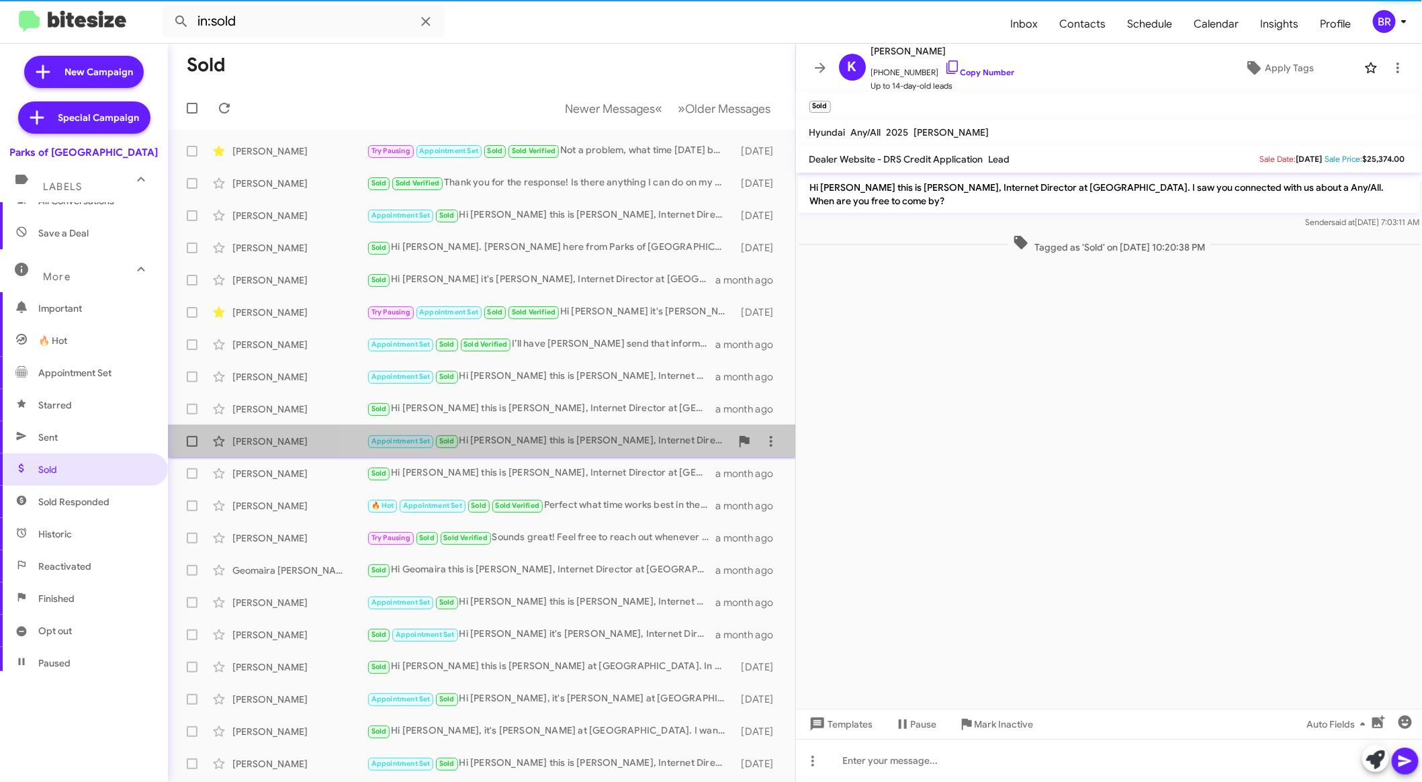
click at [582, 433] on div "Appointment Set Sold Hi Gerald this is Shianne Harrison, Internet Director at P…" at bounding box center [549, 440] width 364 height 15
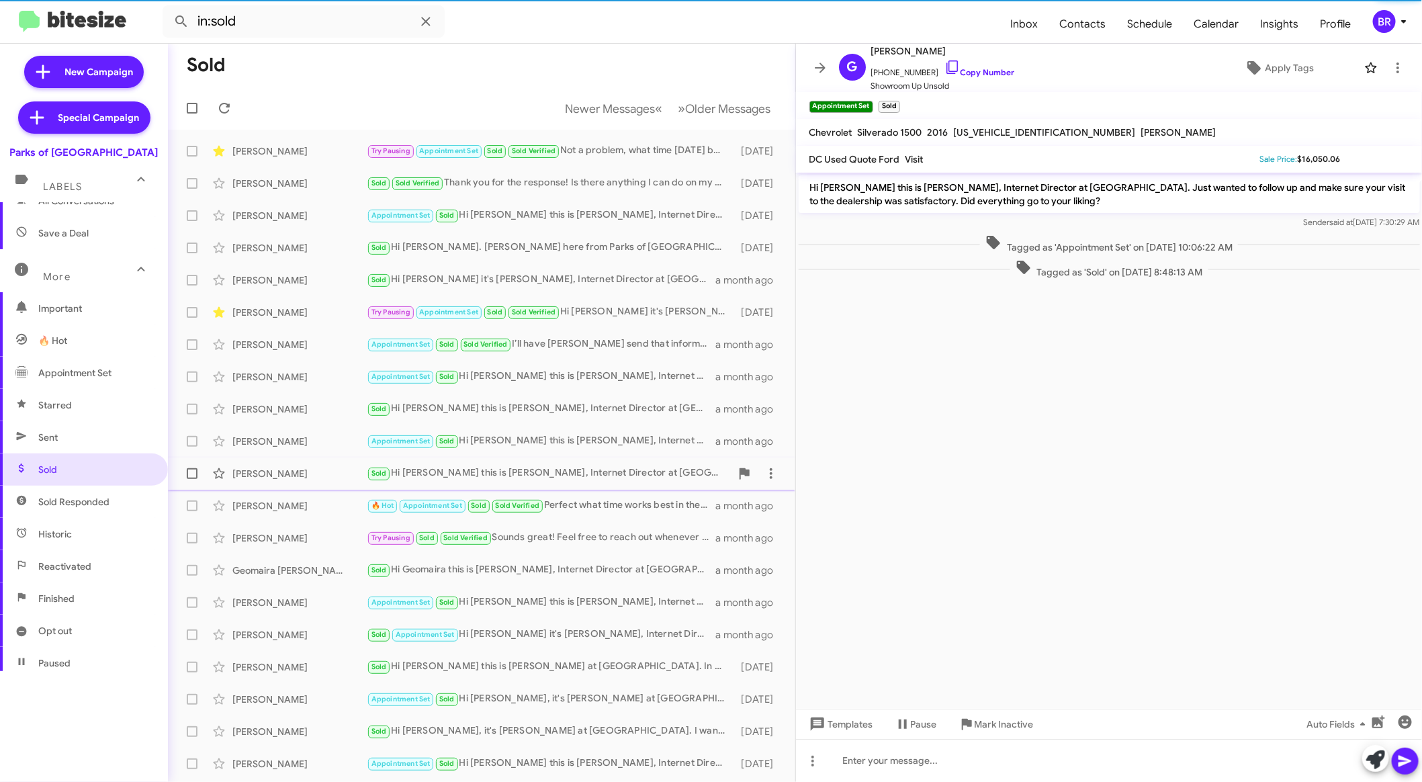
click at [582, 461] on div "Jamie Shively Sold Hi Jamie this is Shianne Harrison, Internet Director at Park…" at bounding box center [482, 473] width 606 height 27
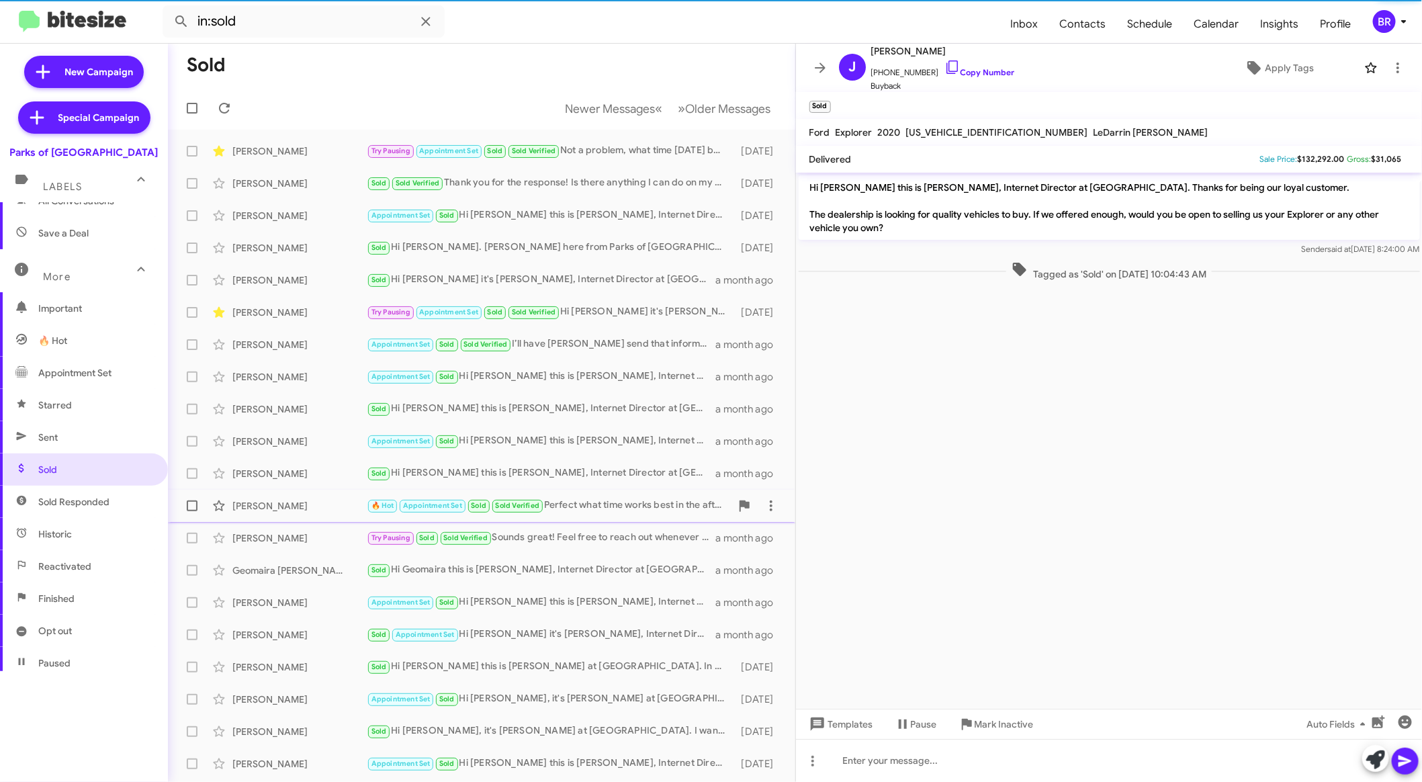
click at [584, 495] on div "Emily Richards 🔥 Hot Appointment Set Sold Sold Verified Perfect what time works…" at bounding box center [482, 505] width 606 height 27
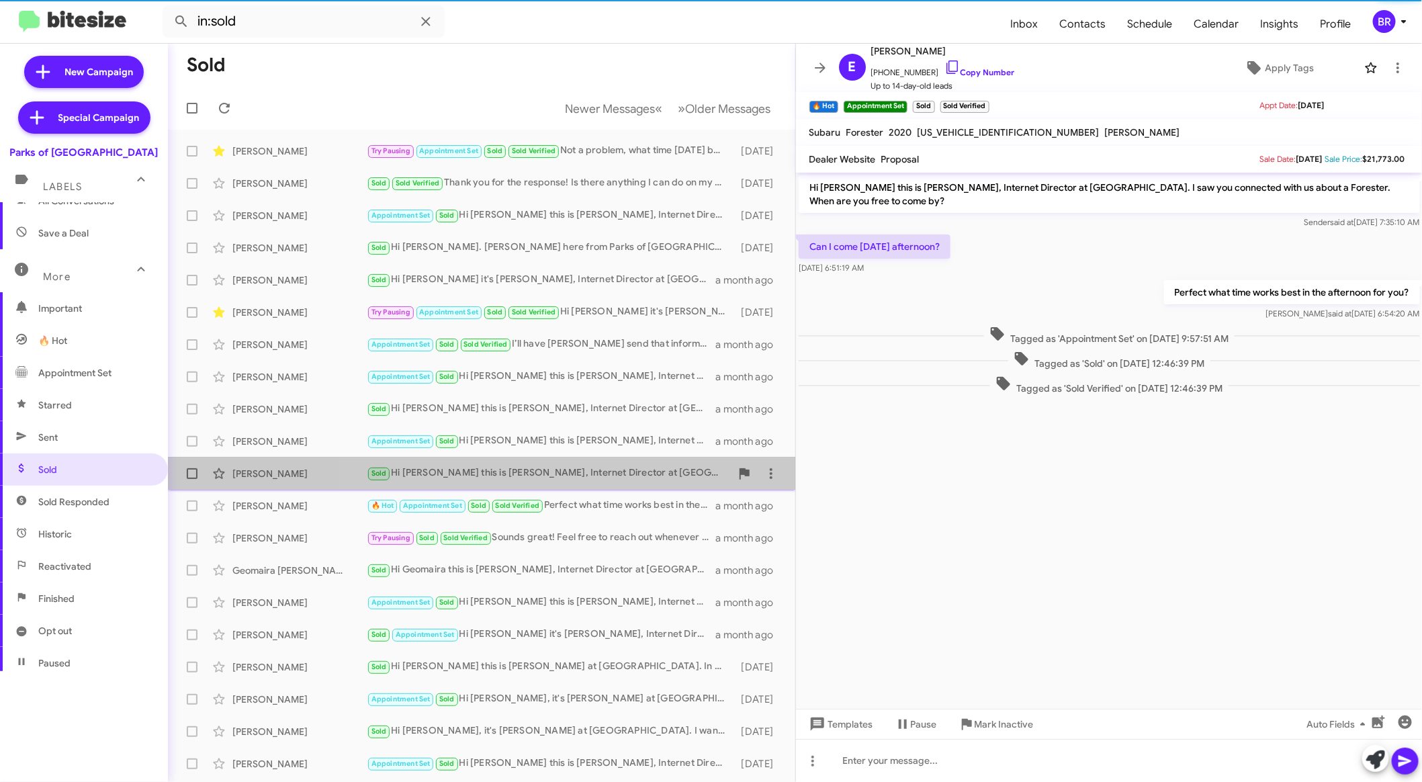
click at [590, 472] on div "Sold Hi Jamie this is Shianne Harrison, Internet Director at Parks of Gainesvil…" at bounding box center [549, 472] width 364 height 15
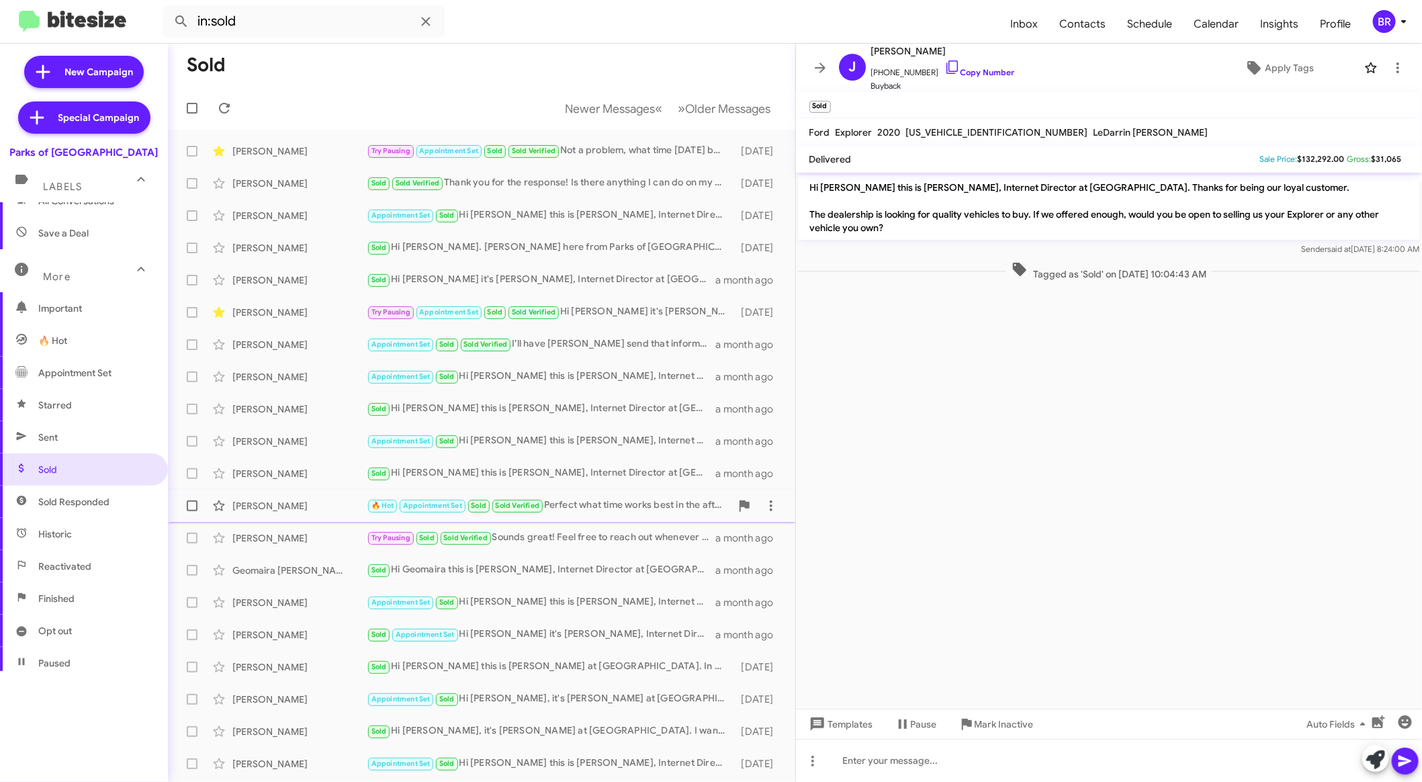
click at [587, 509] on div "🔥 Hot Appointment Set Sold Sold Verified Perfect what time works best in the af…" at bounding box center [549, 505] width 364 height 15
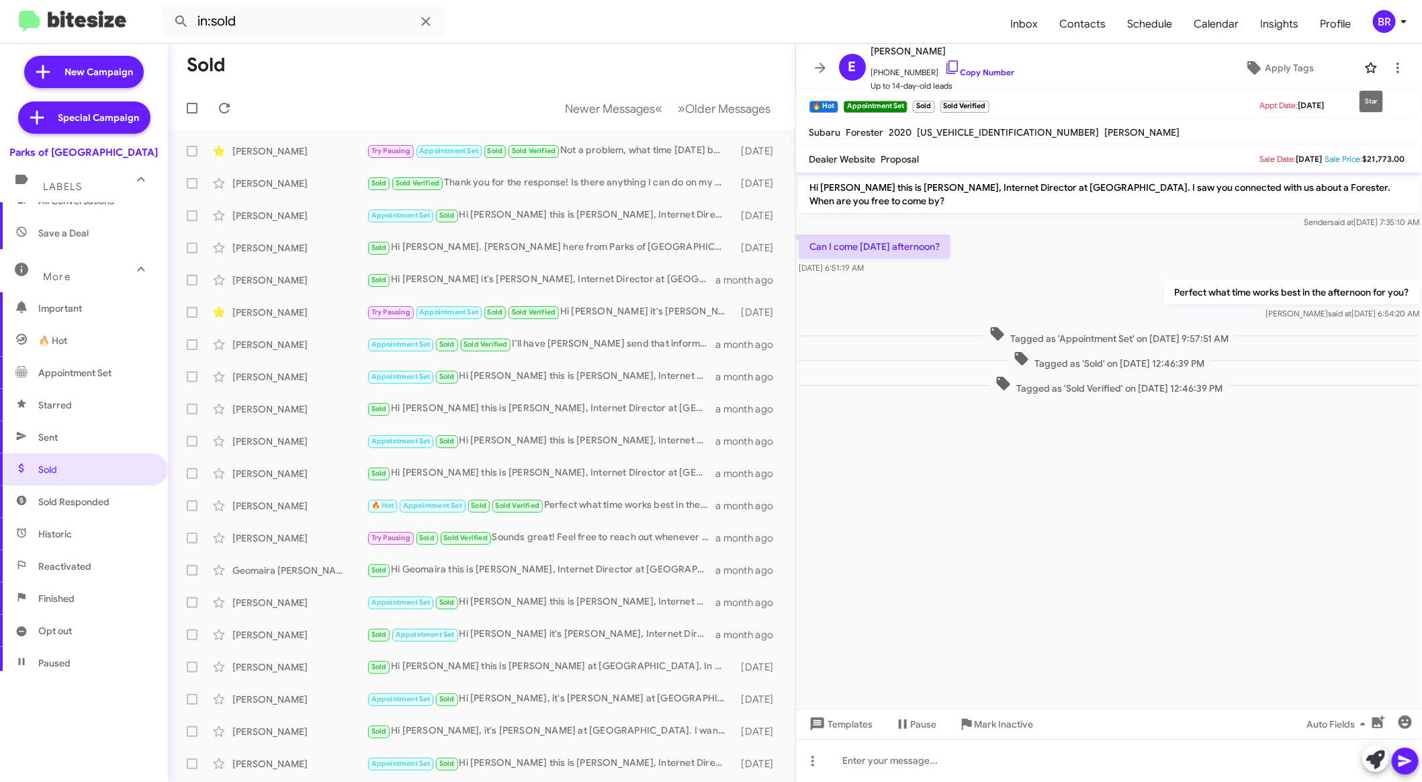
click at [1368, 69] on icon at bounding box center [1371, 68] width 16 height 16
click at [613, 108] on span "Newer Messages" at bounding box center [611, 108] width 90 height 15
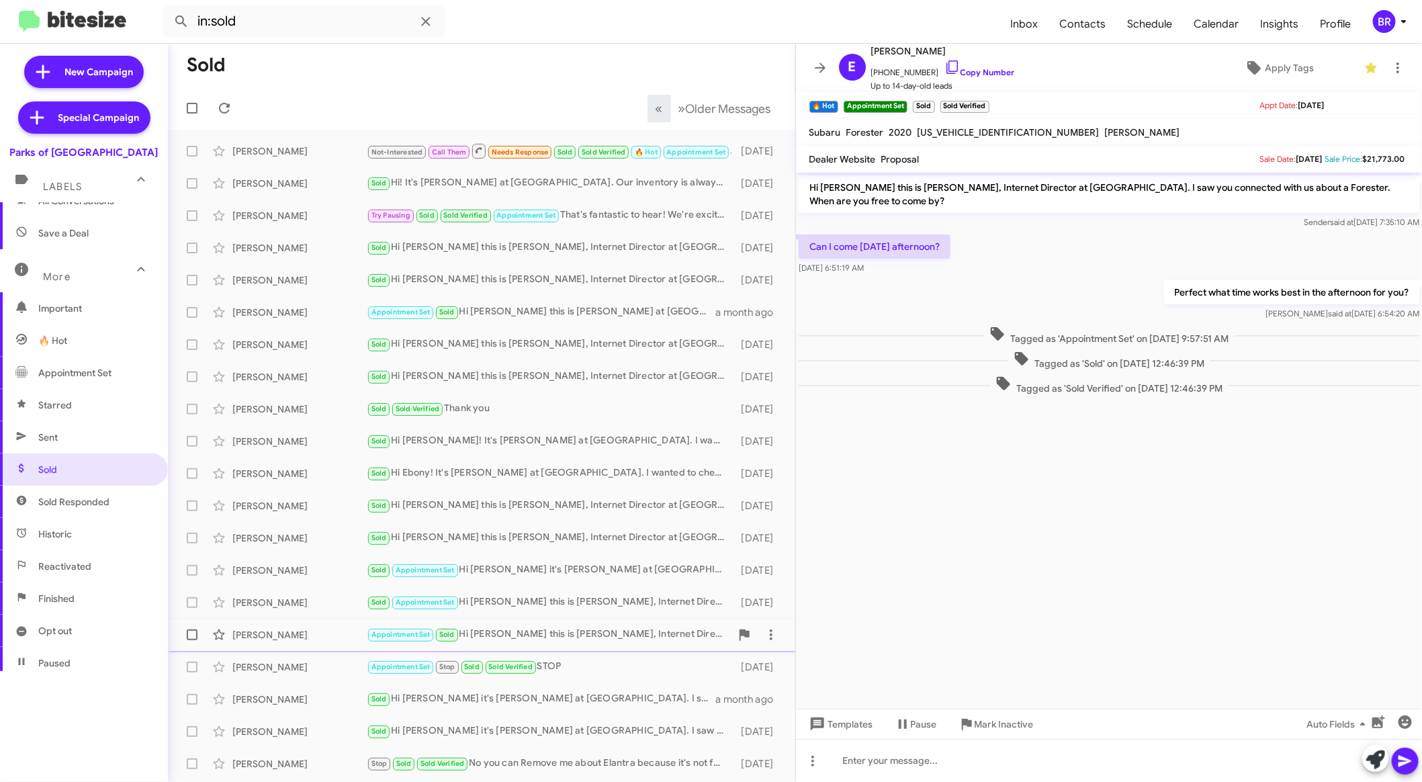
click at [611, 638] on div "Appointment Set Sold Hi Zachary this is Shianne Harrison, Internet Director at …" at bounding box center [549, 634] width 364 height 15
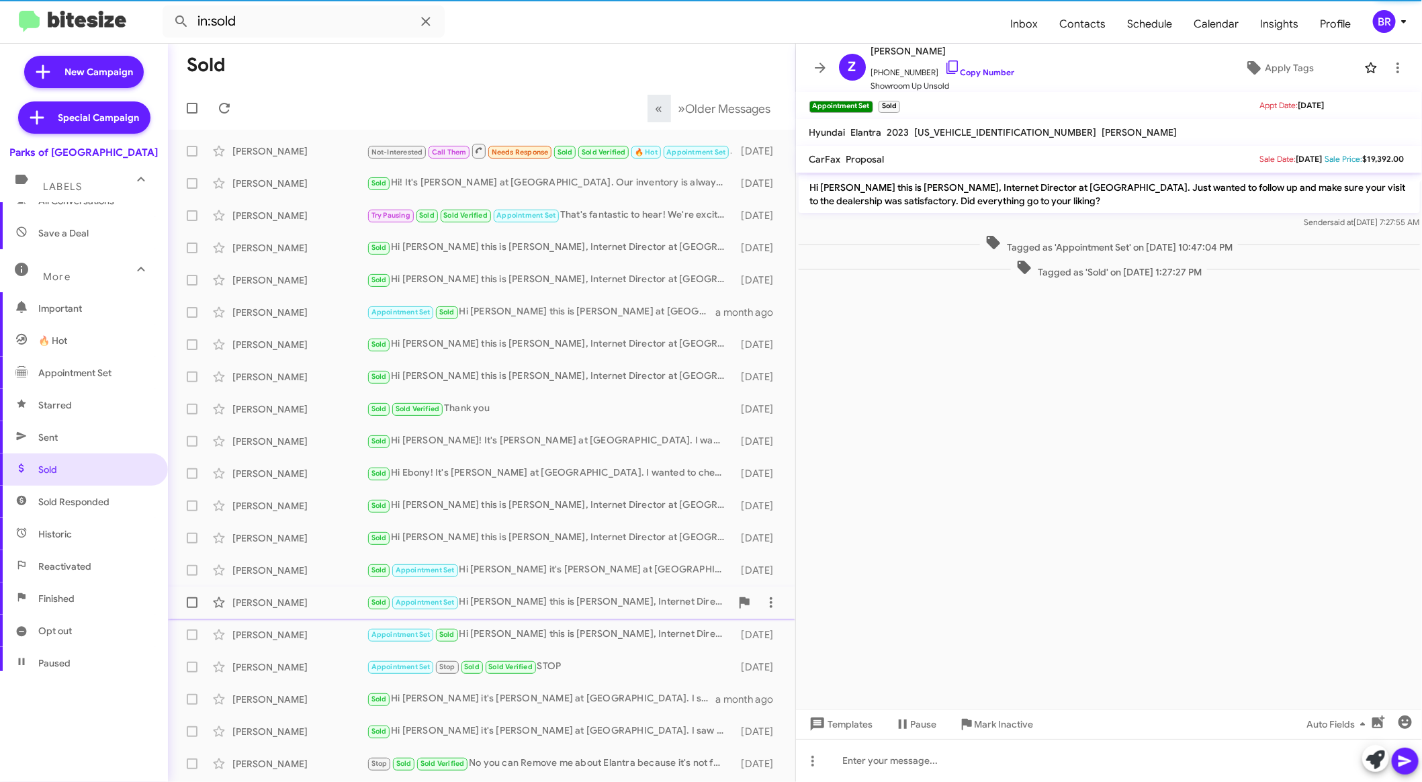
click at [617, 612] on div "Rodrigo Antunes Sold Appointment Set Hi Rodrigo this is Shianne Harrison, Inter…" at bounding box center [482, 602] width 606 height 27
click at [621, 594] on div "Sold Appointment Set Hi Rodrigo this is Shianne Harrison, Internet Director at …" at bounding box center [549, 601] width 364 height 15
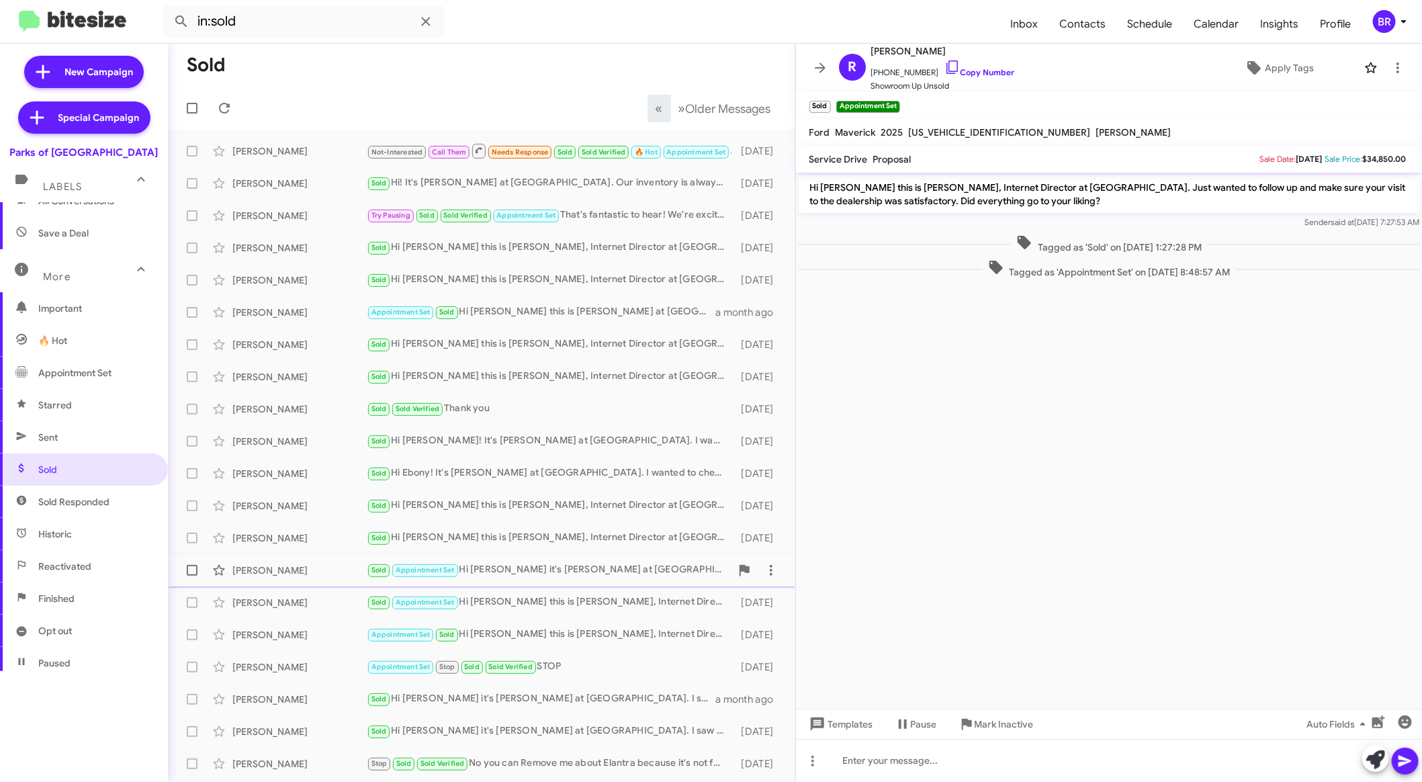
click at [621, 562] on div "Sold Appointment Set Hi Aghane it's Shianne Harrison at Parks of Gainesville. H…" at bounding box center [549, 569] width 364 height 15
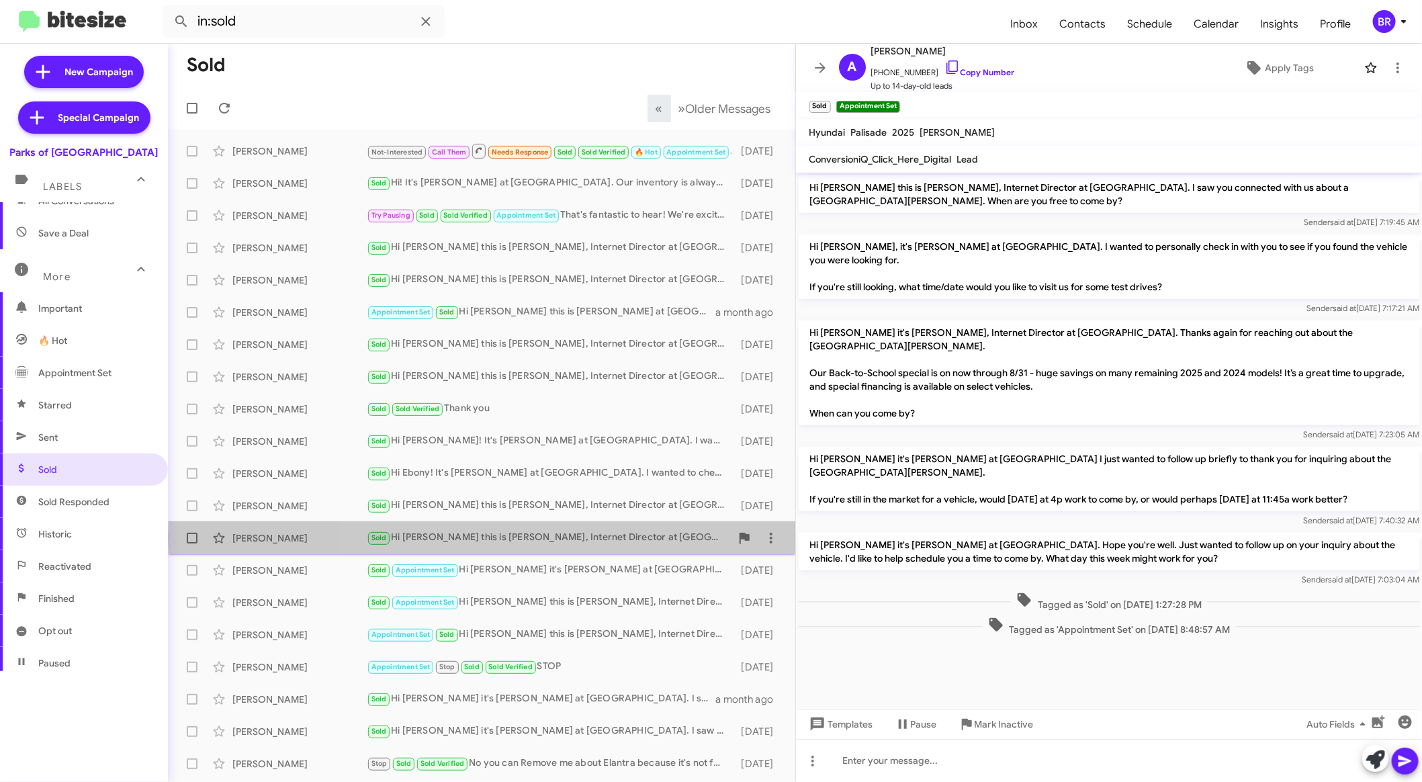
click at [619, 537] on div "Sold Hi Ammie this is Shianne Harrison, Internet Director at Parks of Gainesvil…" at bounding box center [549, 537] width 364 height 15
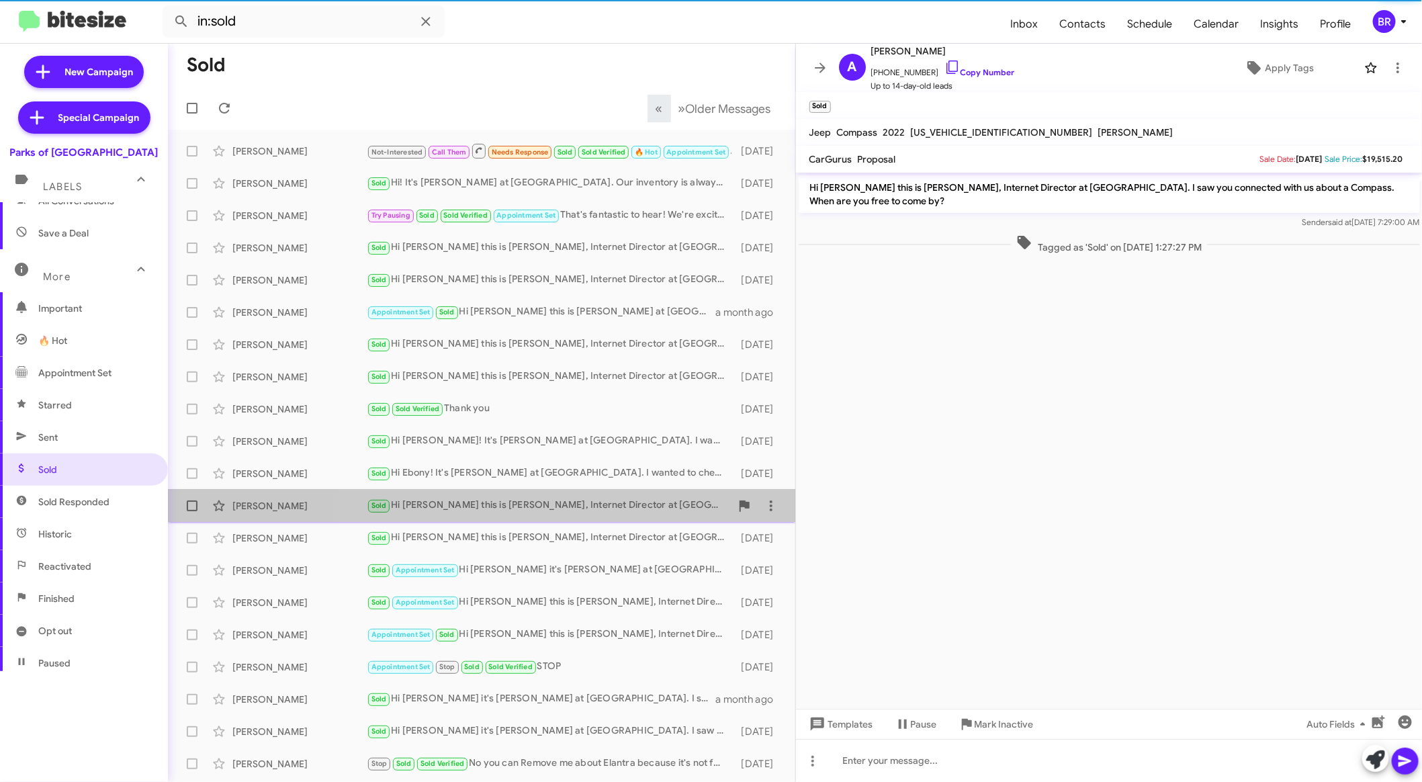
click at [619, 521] on span "Kenneth Raymond Roder Sold Hi Kenneth this is Shianne Harrison, Internet Direct…" at bounding box center [481, 506] width 627 height 32
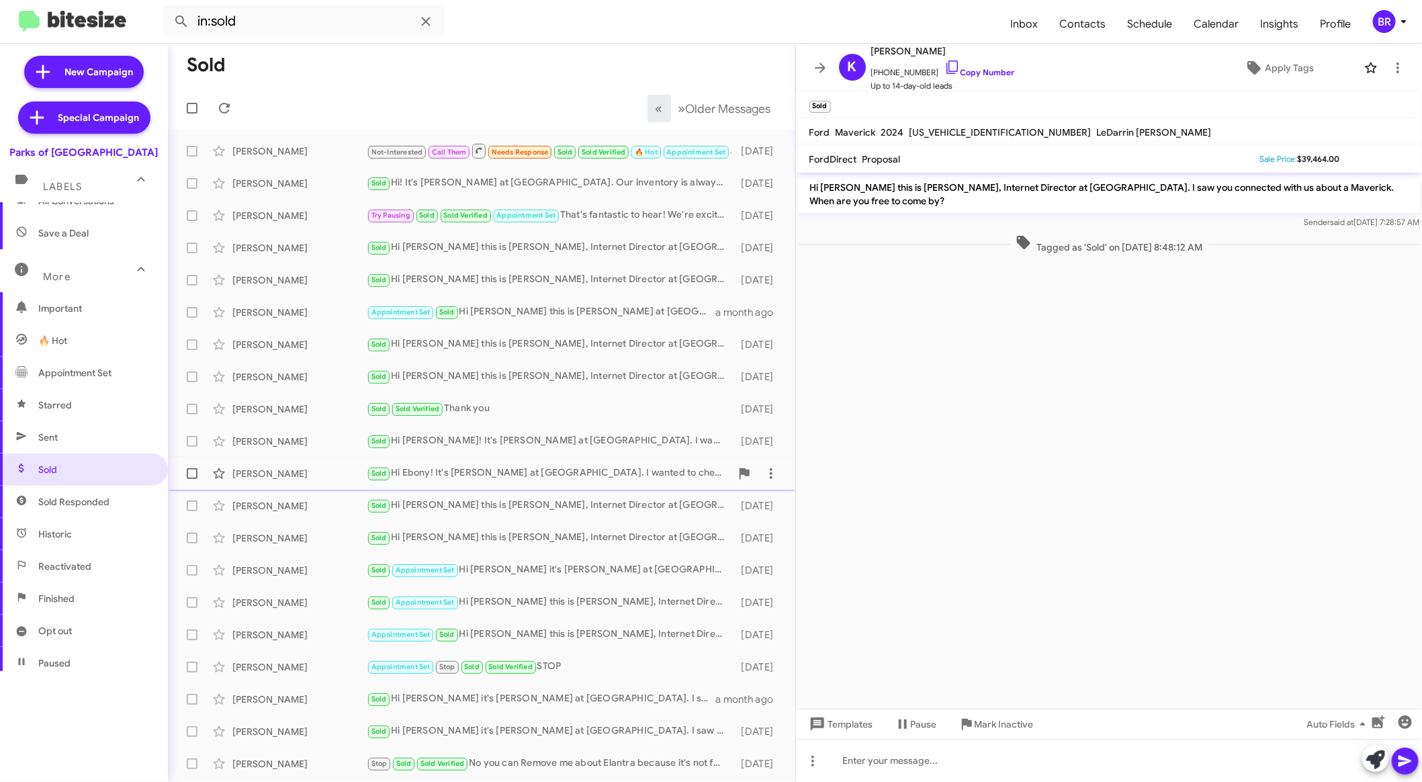
click at [627, 488] on span "Ebony Williams Sold Hi Ebony! It's Shianne Harrison at Parks of Gainesville. I …" at bounding box center [481, 473] width 627 height 32
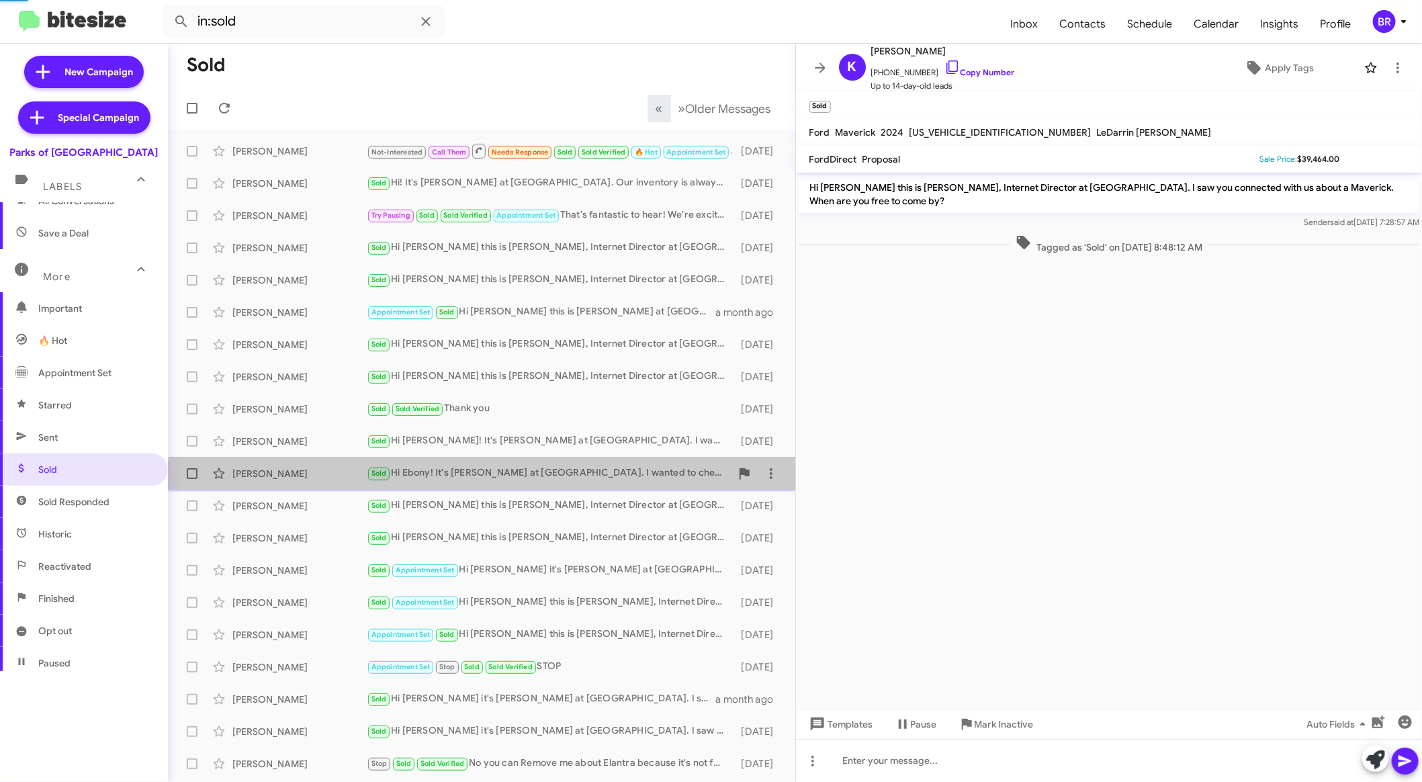
scroll to position [91, 0]
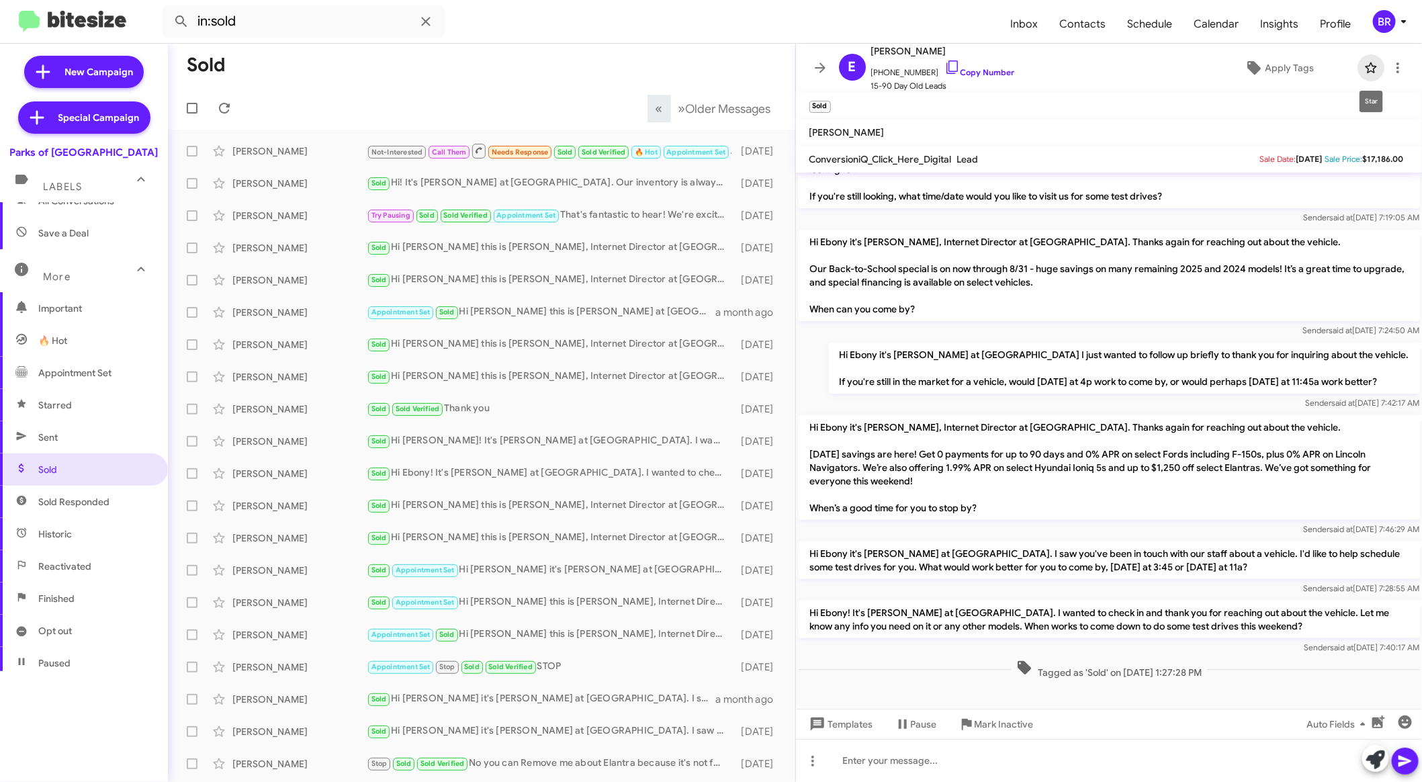
click at [1370, 68] on icon at bounding box center [1371, 68] width 16 height 16
click at [582, 453] on div "Cheryl Howell Sold Hi Cheryl! It's Shianne Harrison at Parks of Gainesville. I …" at bounding box center [482, 441] width 606 height 27
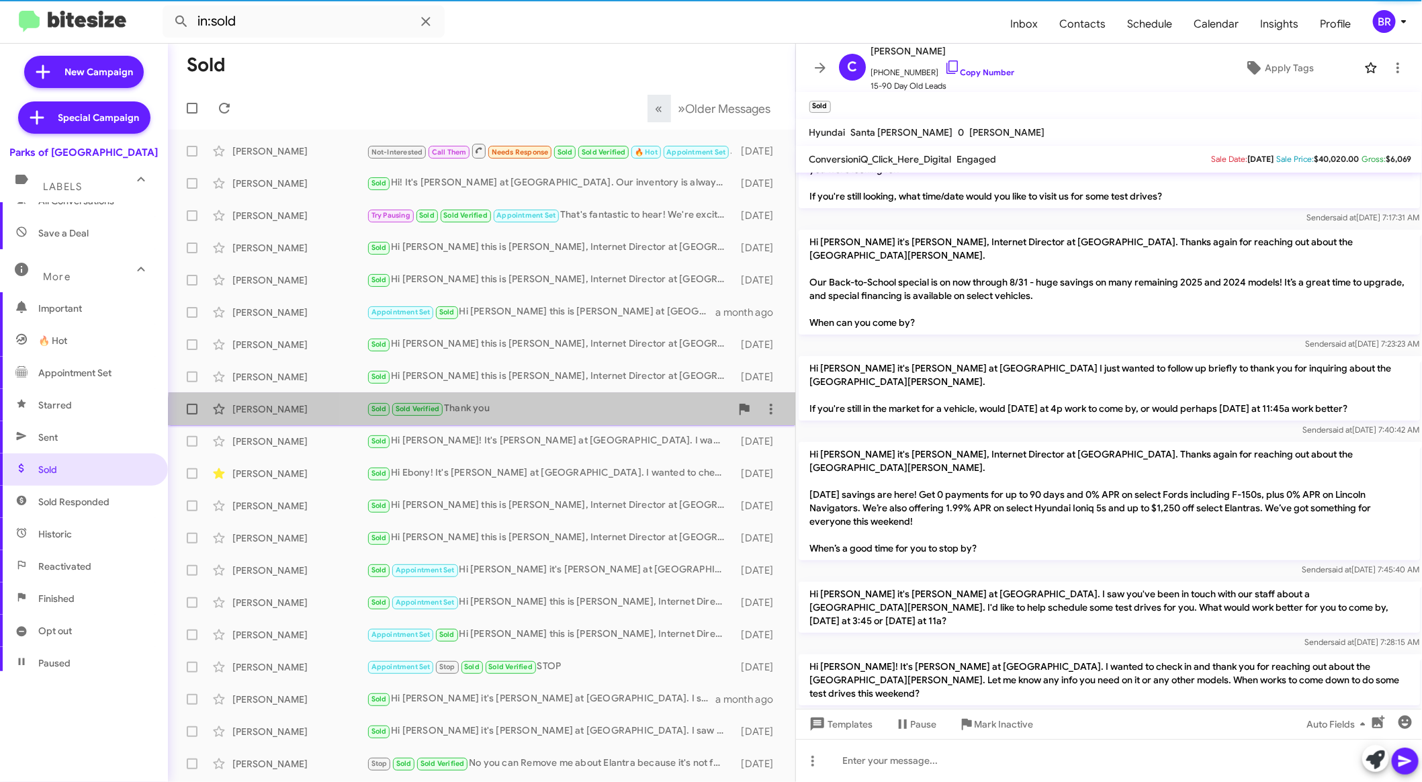
click at [562, 420] on div "Clarence Wood Sold Sold Verified Thank you 14 days ago" at bounding box center [482, 409] width 606 height 27
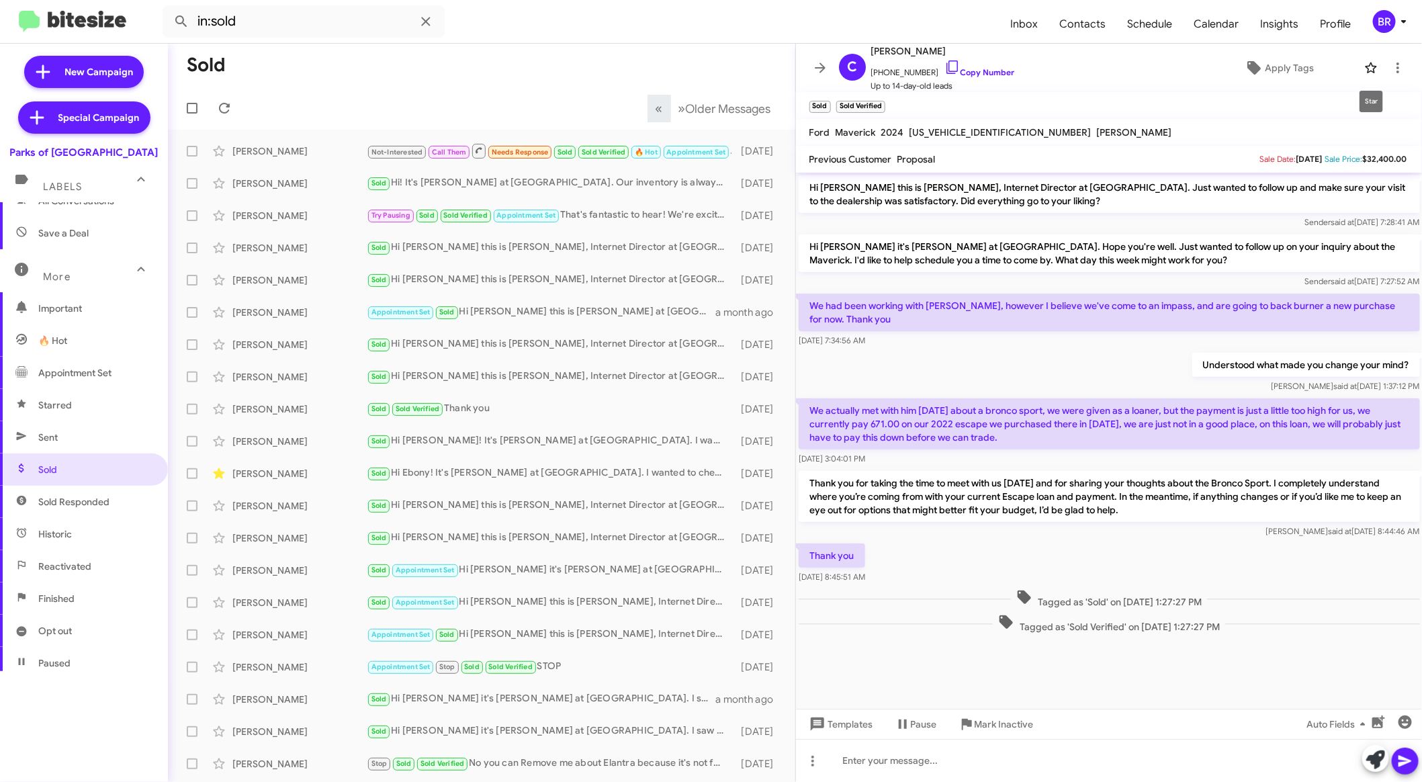
click at [1368, 68] on icon at bounding box center [1370, 67] width 11 height 11
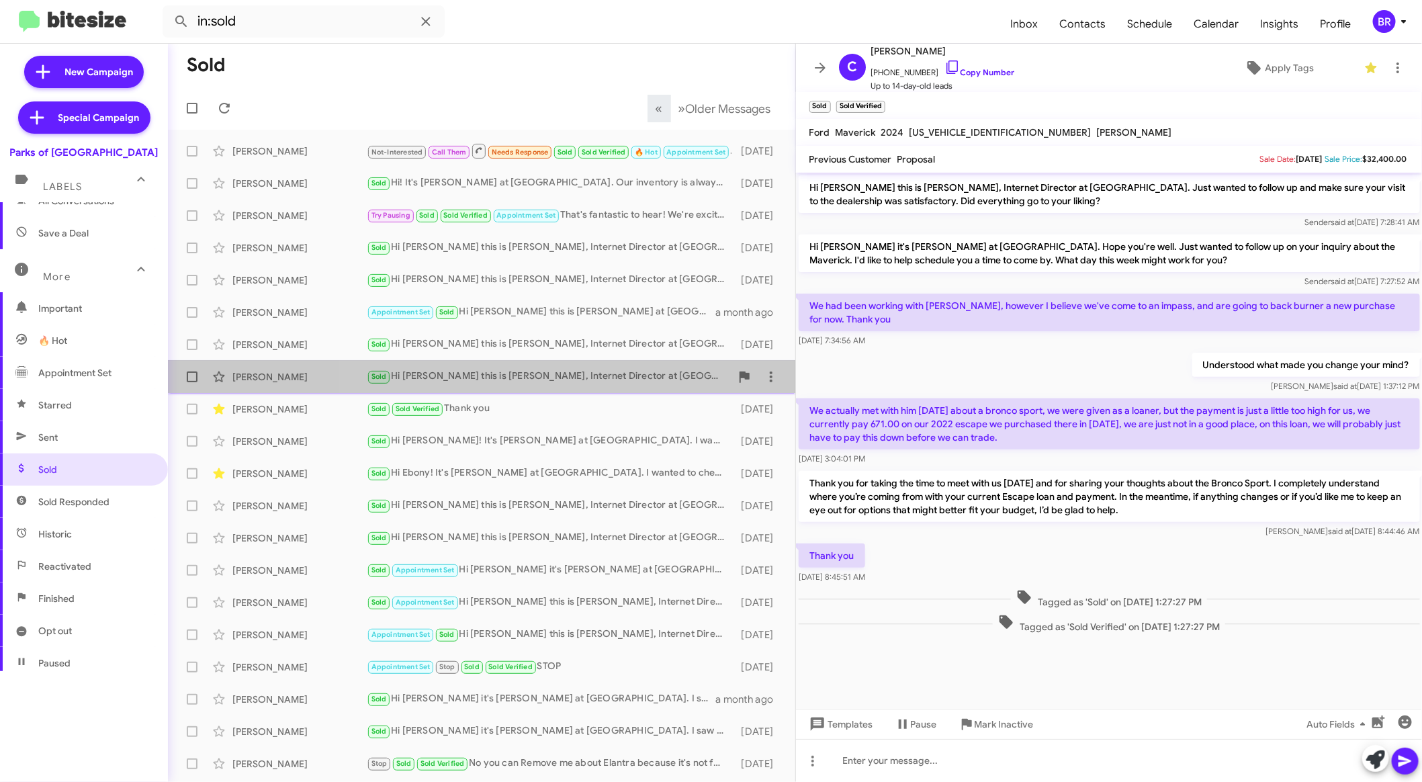
click at [588, 379] on div "Sold Hi David this is Shianne Harrison, Internet Director at Parks of Gainesvil…" at bounding box center [549, 376] width 364 height 15
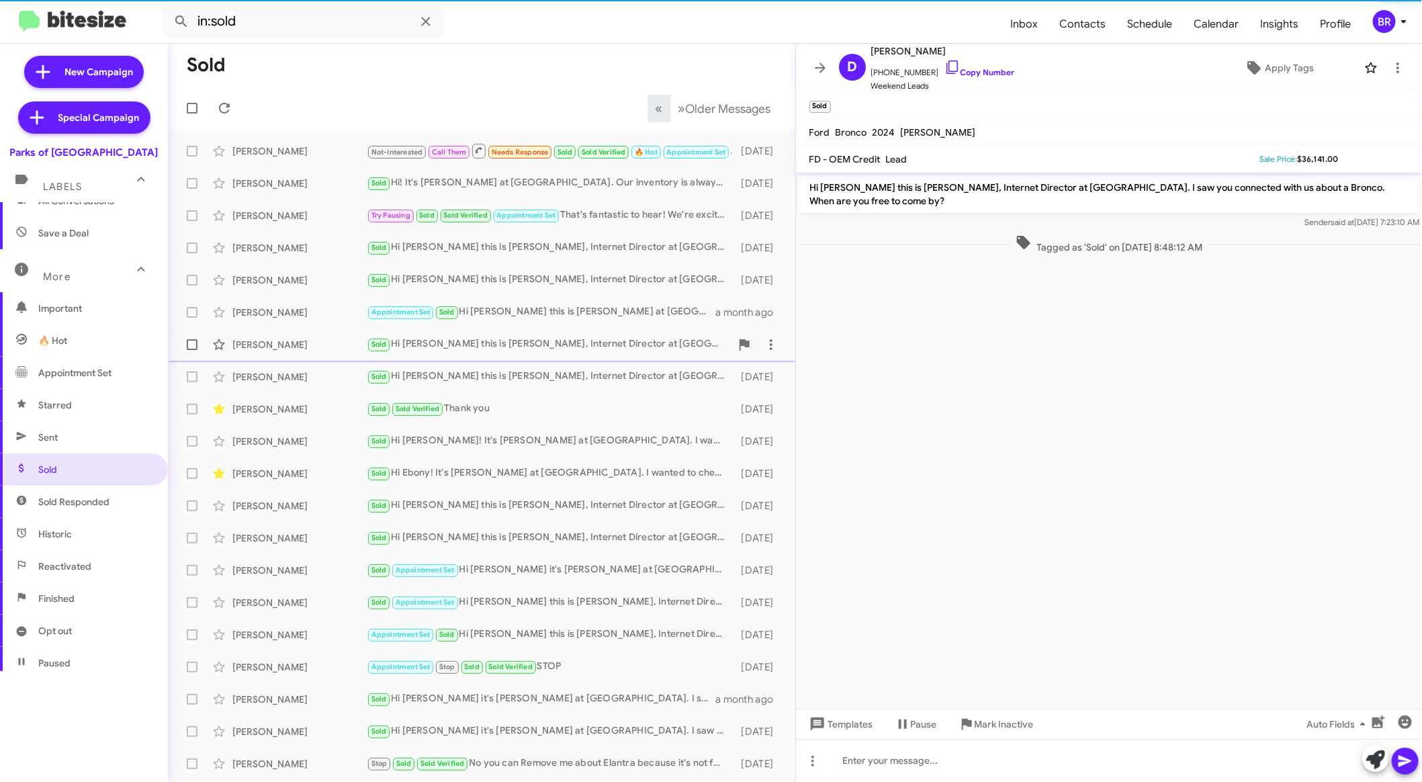
click at [611, 345] on div "Sold Hi Chariza this is Shianne Harrison, Internet Director at Parks of Gainesv…" at bounding box center [549, 344] width 364 height 15
click at [620, 323] on div "Robert Pike Appointment Set Sold Hi Robert this is Shianne Harrison at Parks of…" at bounding box center [482, 312] width 606 height 27
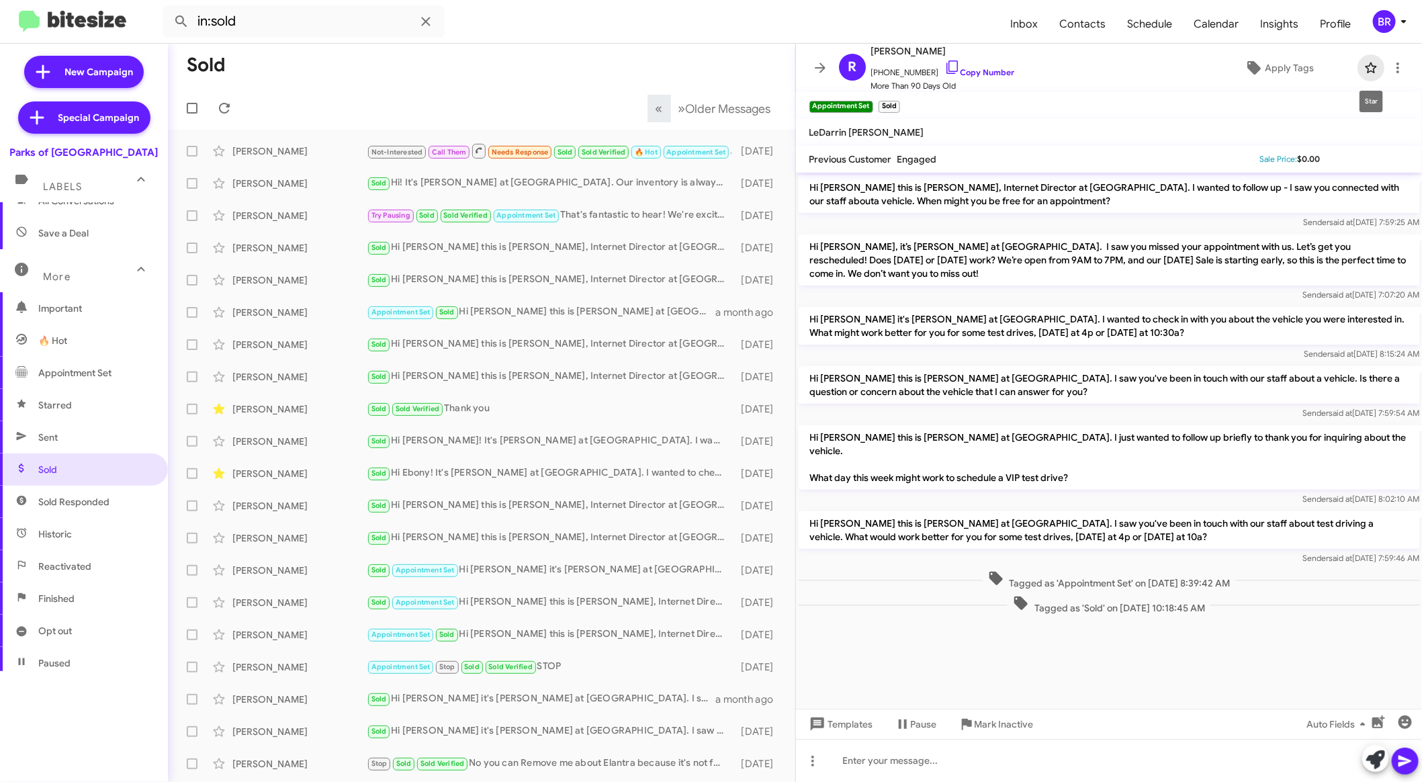
click at [1368, 67] on icon at bounding box center [1370, 67] width 11 height 11
click at [613, 281] on div "Sold Hi Shaynell this is Shianne Harrison, Internet Director at Parks of Gaines…" at bounding box center [549, 279] width 364 height 15
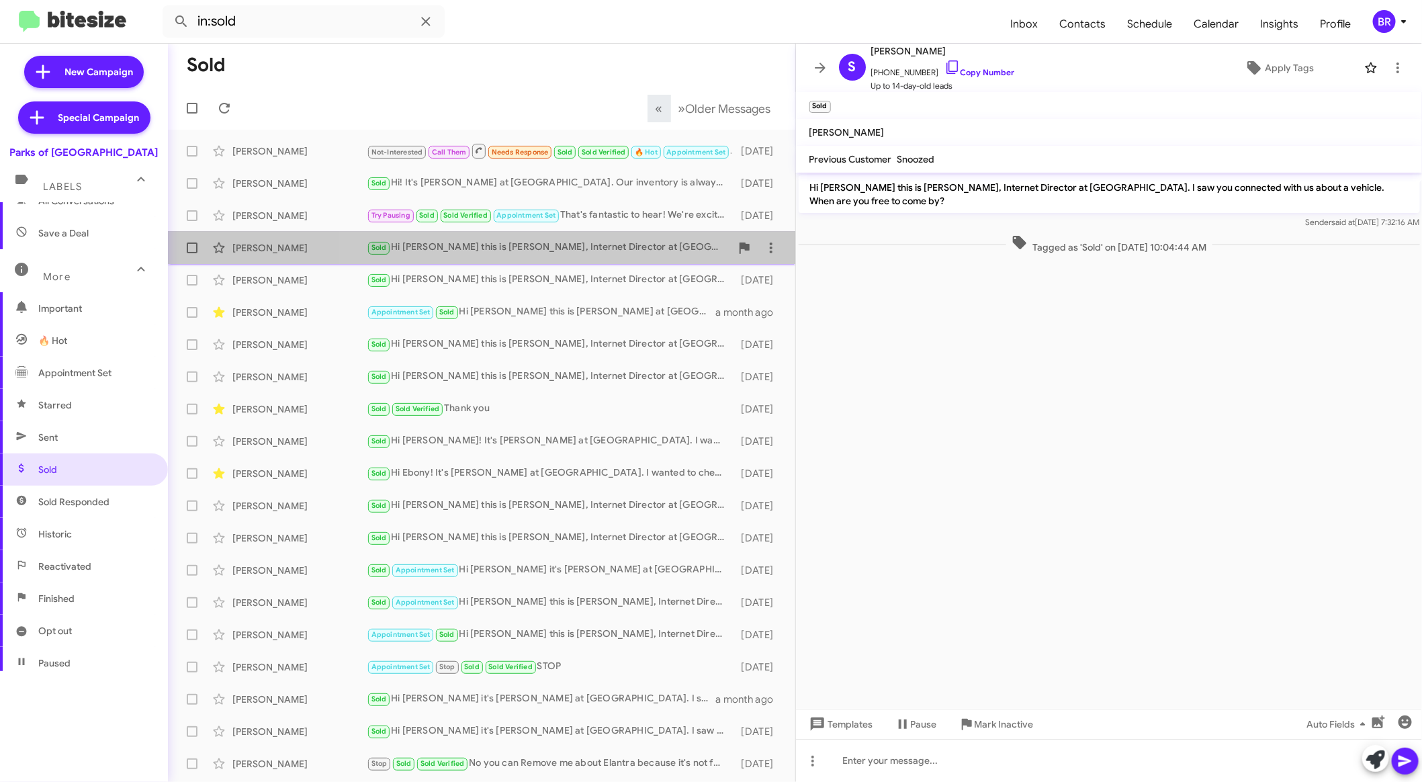
click at [650, 238] on div "Charles Hudson Sold Hi Charles this is Shianne Harrison, Internet Director at P…" at bounding box center [482, 247] width 606 height 27
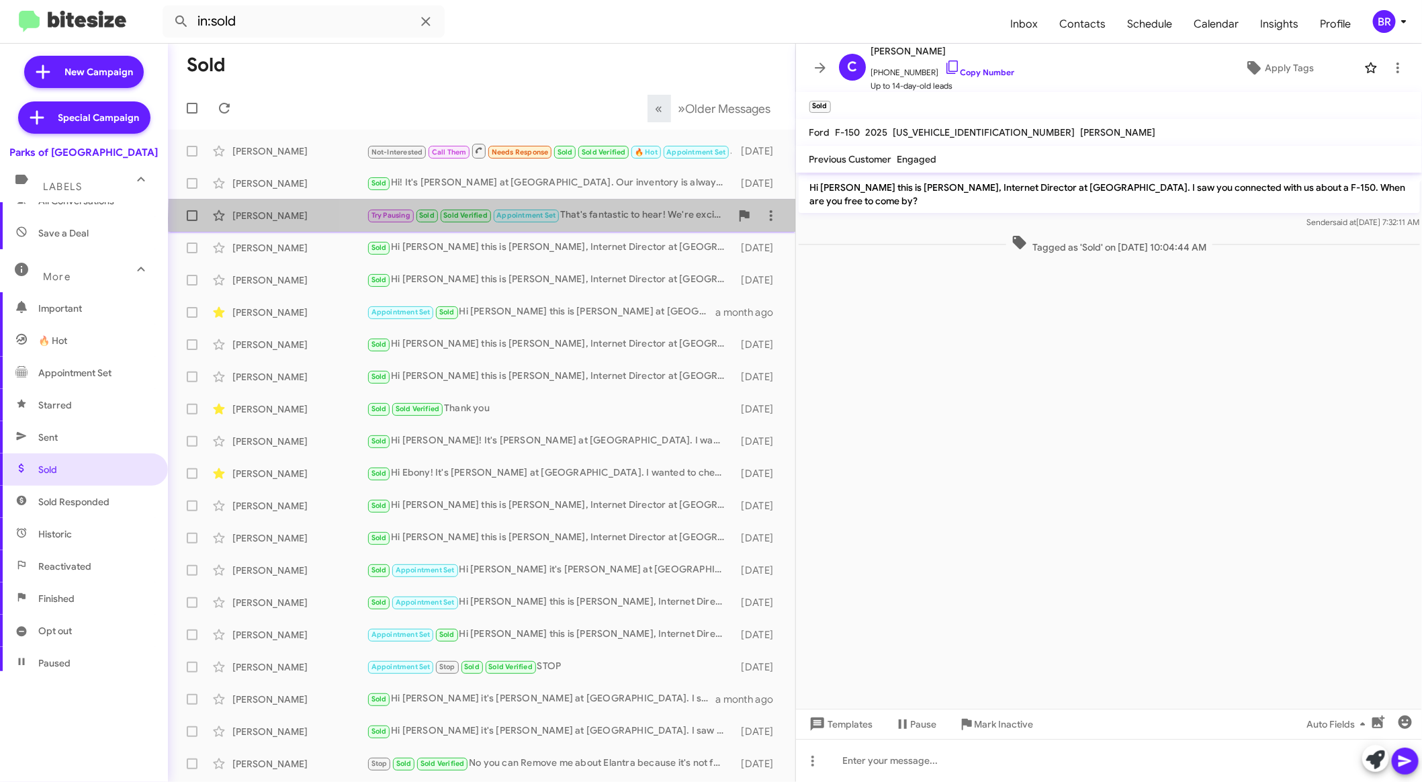
click at [658, 218] on div "Try Pausing Sold Sold Verified Appointment Set That's fantastic to hear! We're …" at bounding box center [549, 215] width 364 height 15
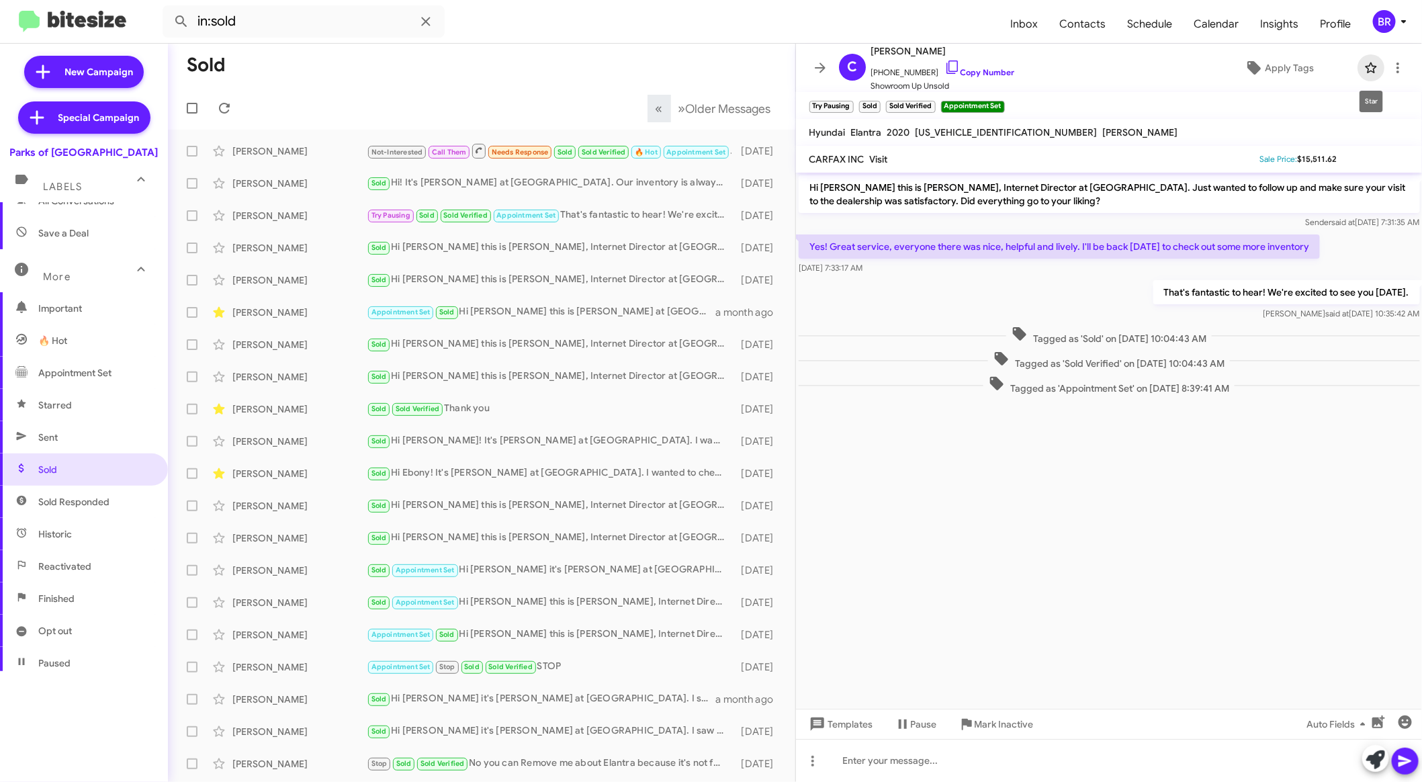
click at [1372, 65] on icon at bounding box center [1370, 67] width 11 height 11
click at [501, 187] on div "Sold Hi! It's Shianne Harrison at Parks of Gainesville. Our inventory is always…" at bounding box center [549, 182] width 364 height 15
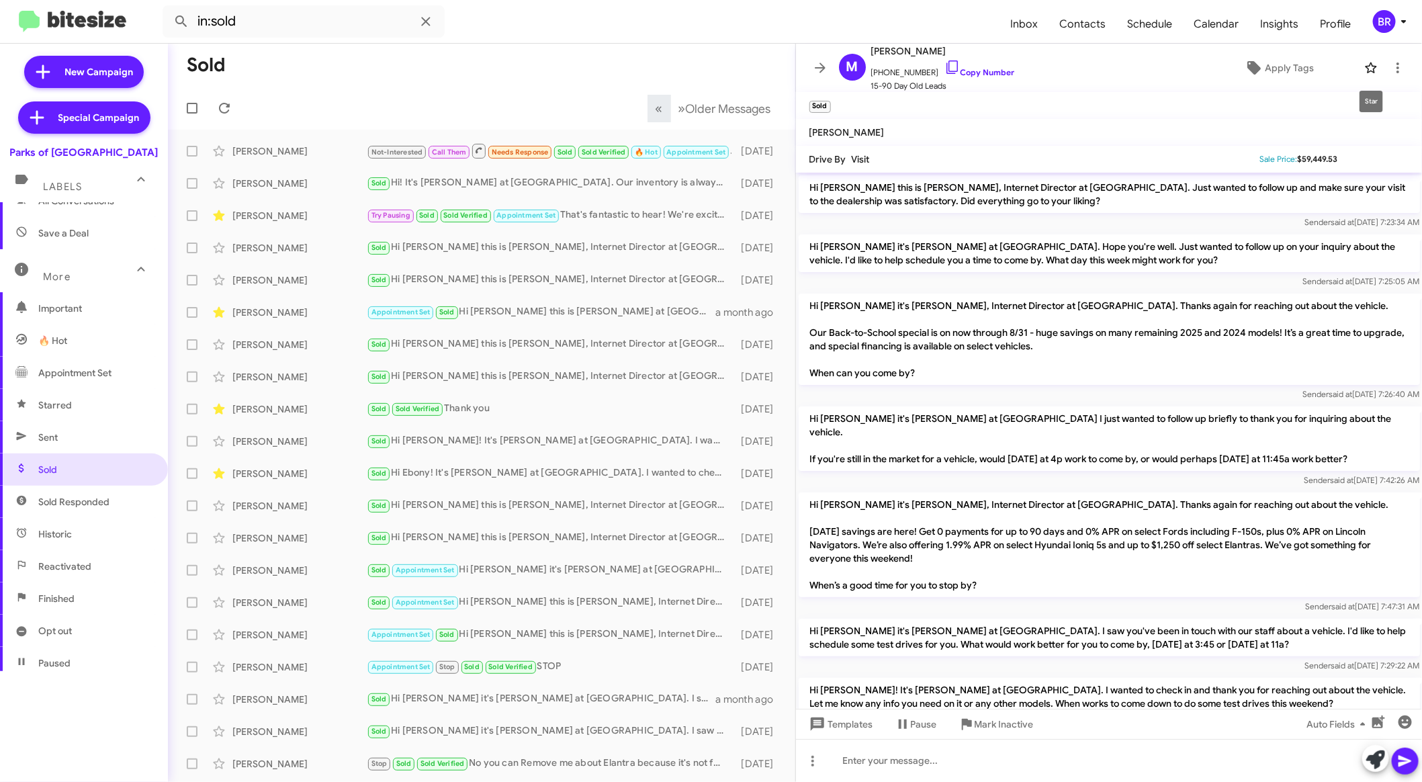
click at [1368, 67] on icon at bounding box center [1371, 68] width 16 height 16
click at [316, 157] on div "Loreto Villahermosa" at bounding box center [299, 150] width 134 height 13
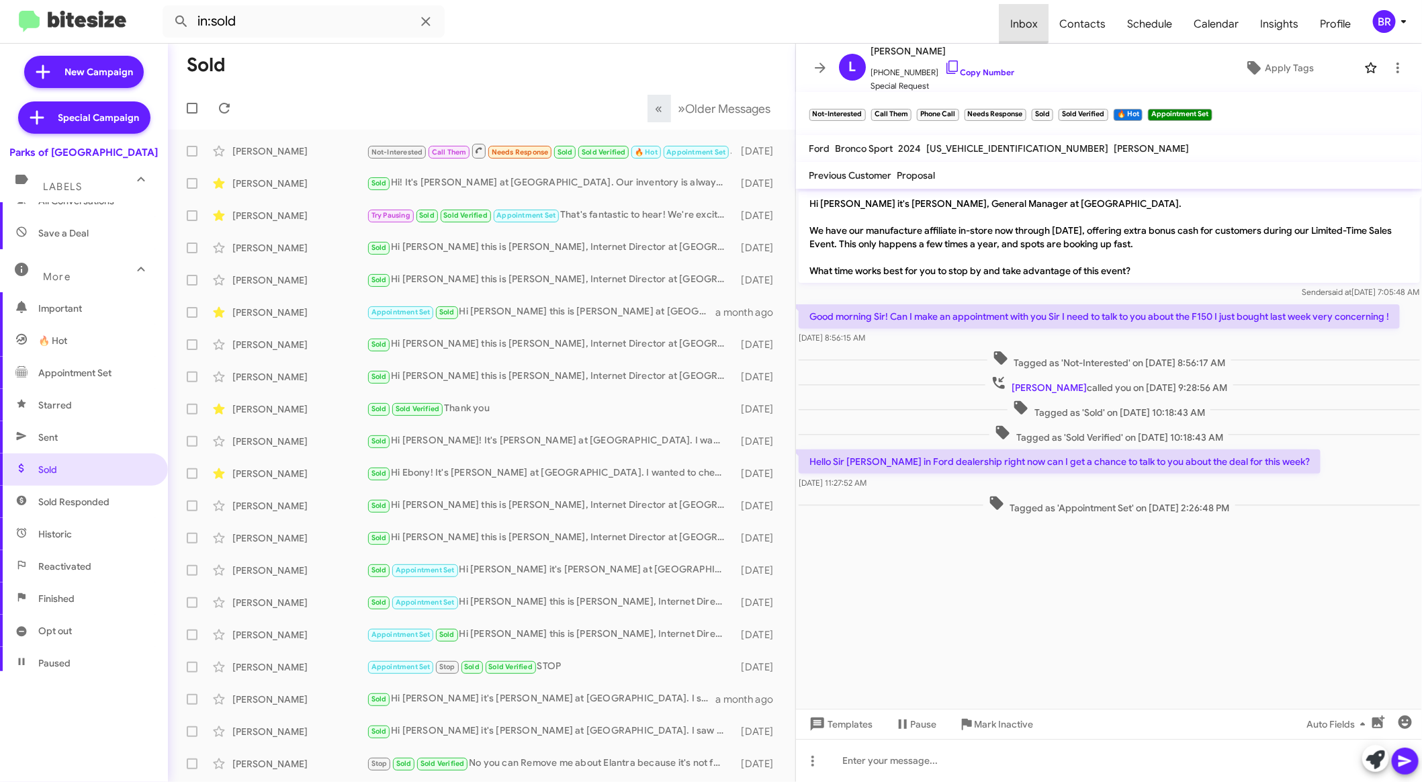
click at [1026, 13] on span "Inbox" at bounding box center [1023, 24] width 49 height 39
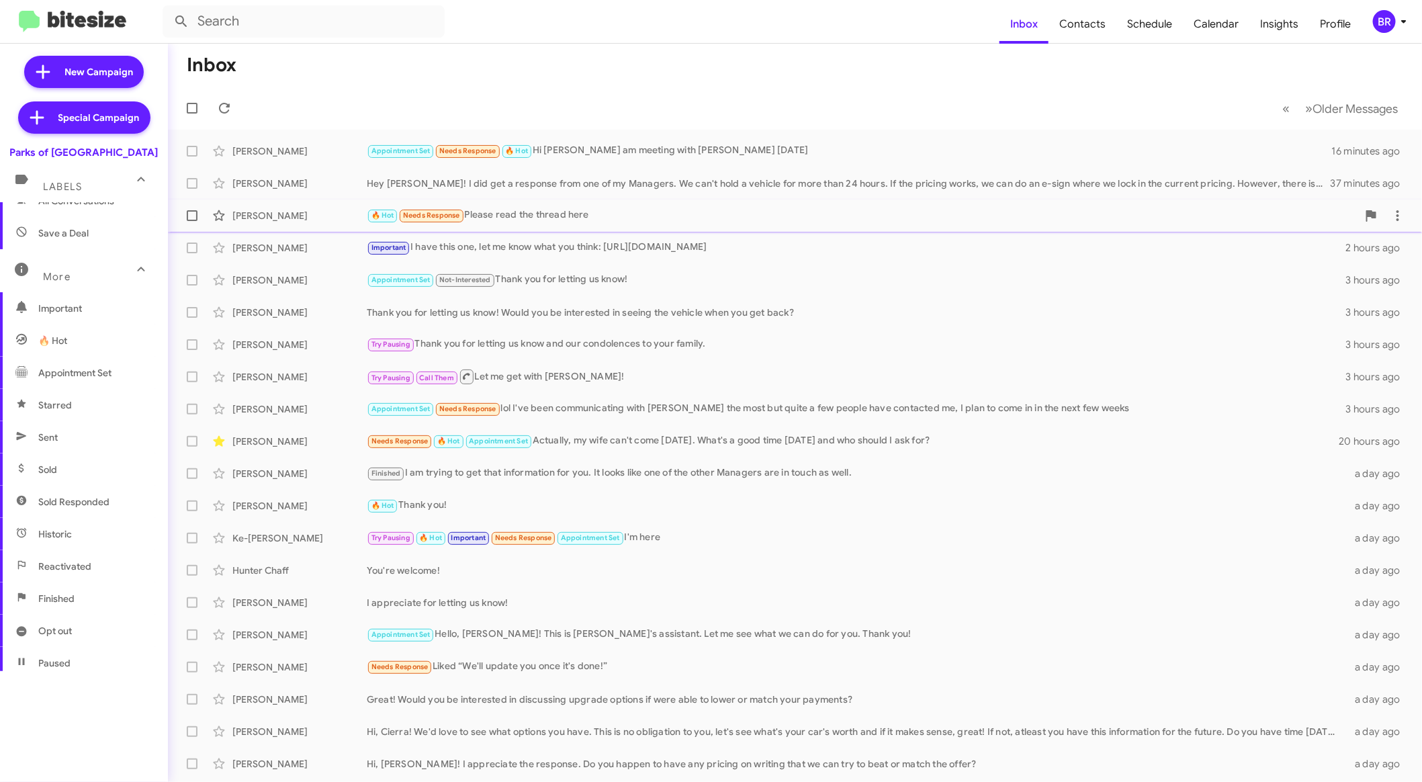
click at [686, 224] on div "David Fulcher 🔥 Hot Needs Response Please read the thread here 2 hours ago" at bounding box center [795, 215] width 1233 height 27
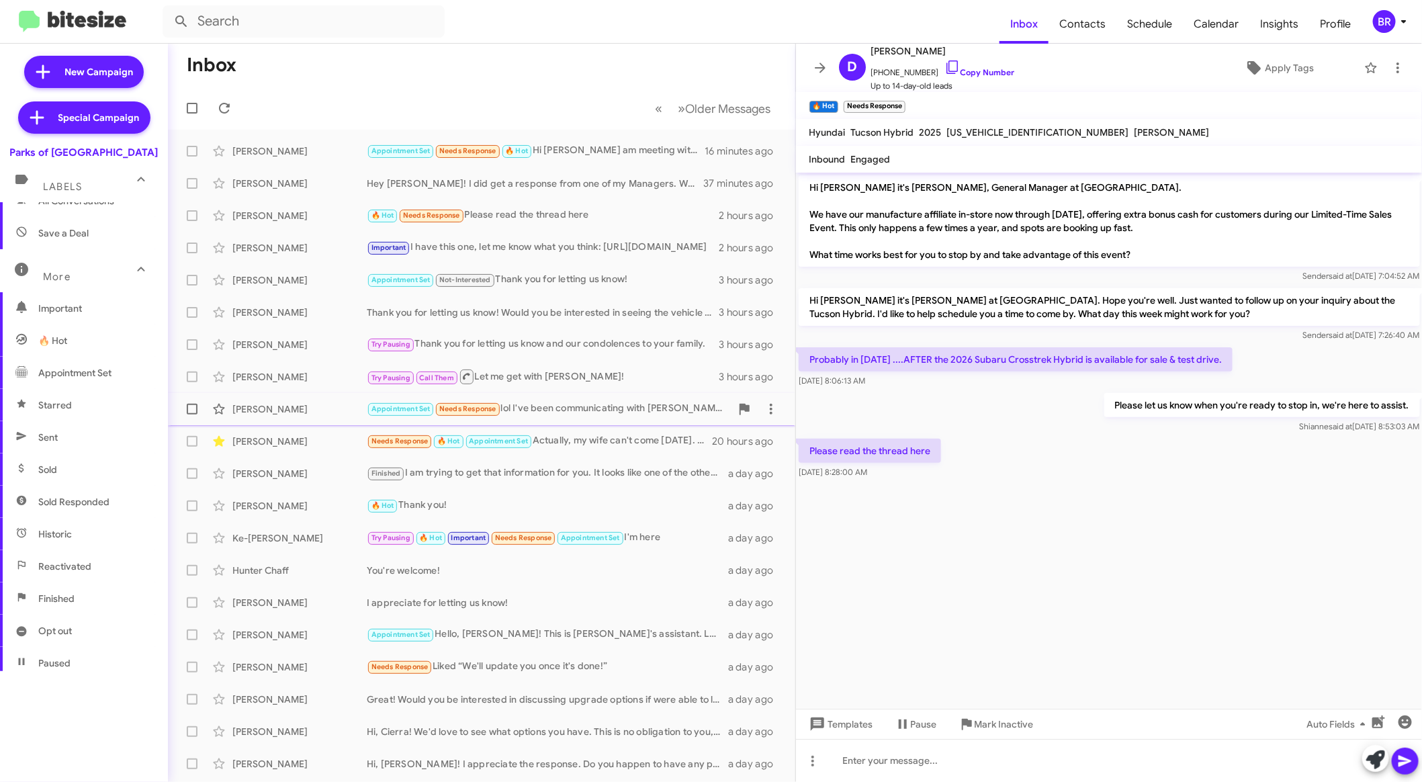
click at [633, 410] on div "Appointment Set Needs Response lol I've been communicating with Austin the most…" at bounding box center [549, 408] width 364 height 15
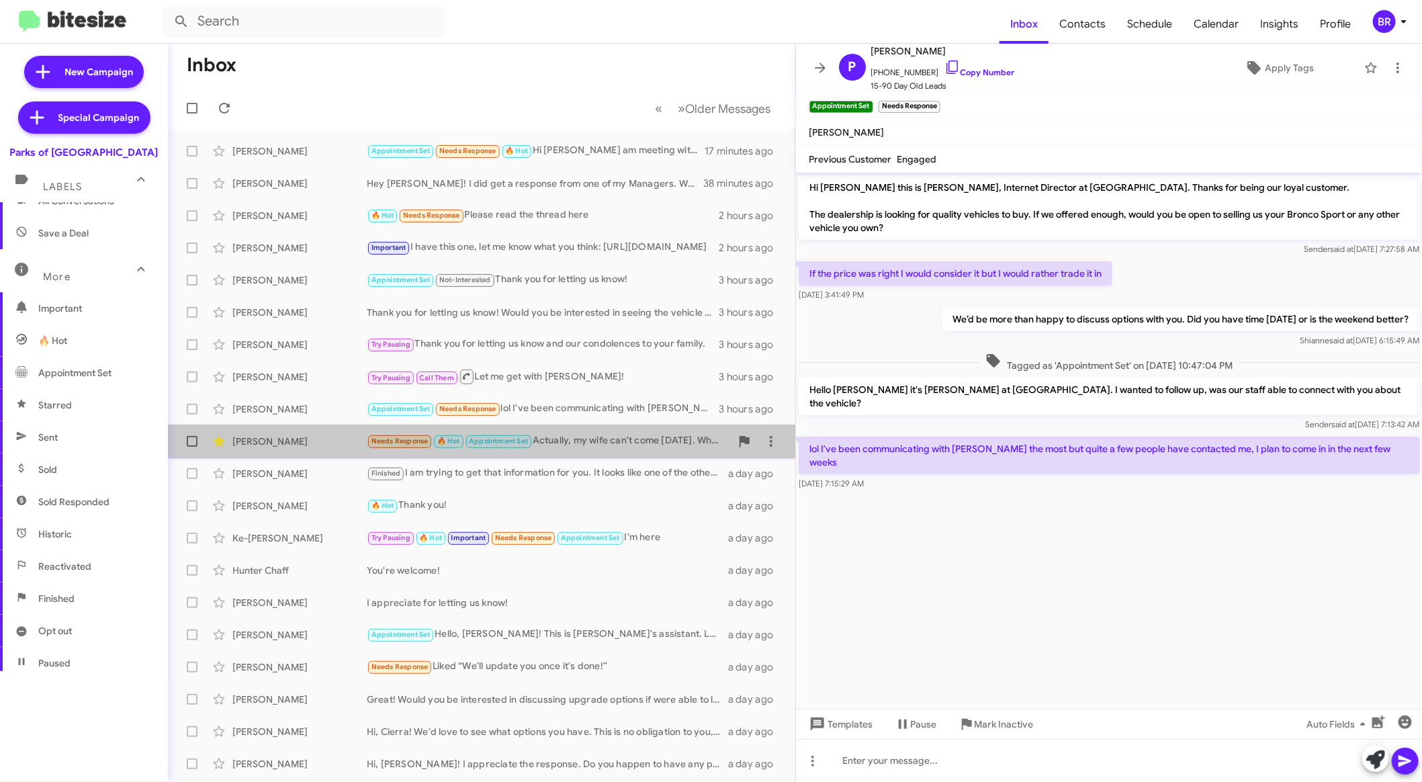
click at [630, 447] on div "Needs Response 🔥 Hot Appointment Set Actually, my wife can't come tomorrow. Wha…" at bounding box center [549, 440] width 364 height 15
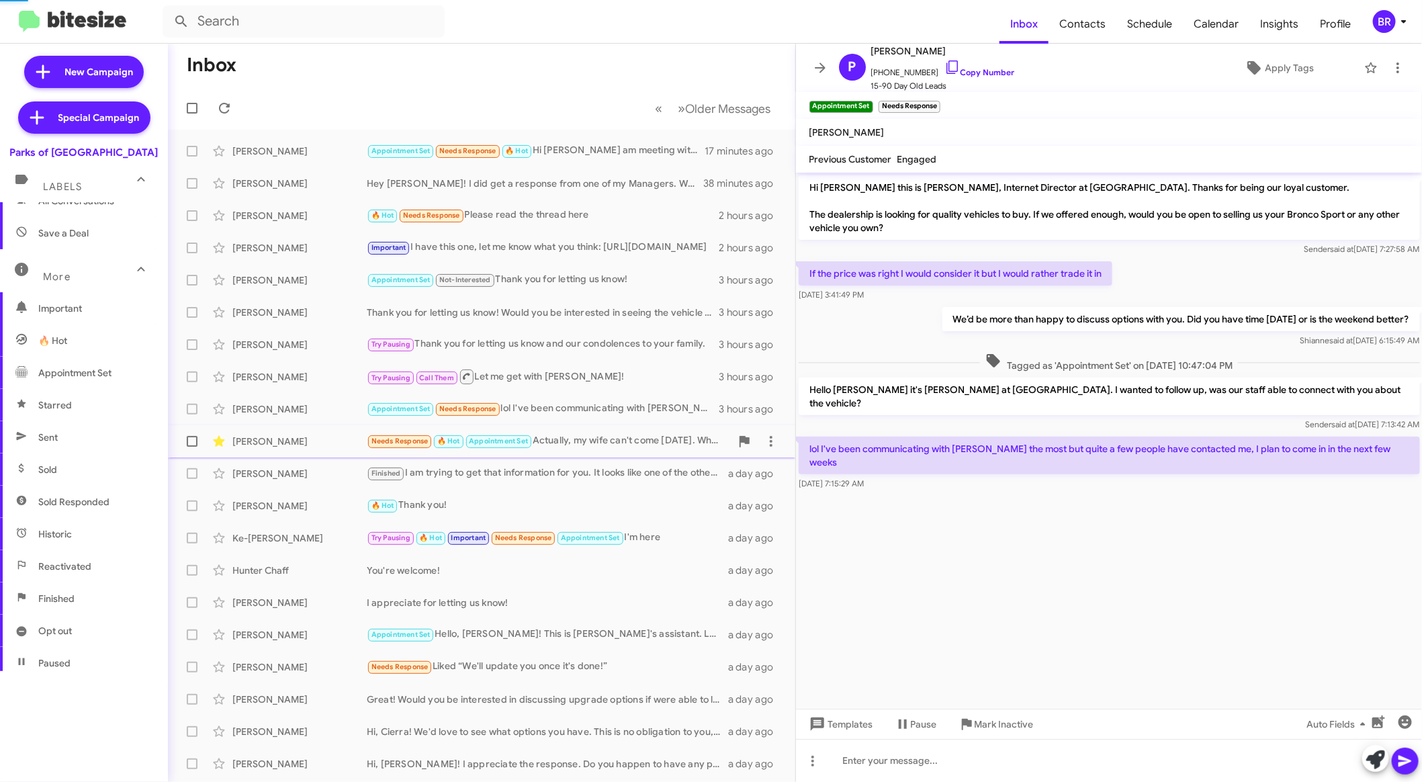
scroll to position [268, 0]
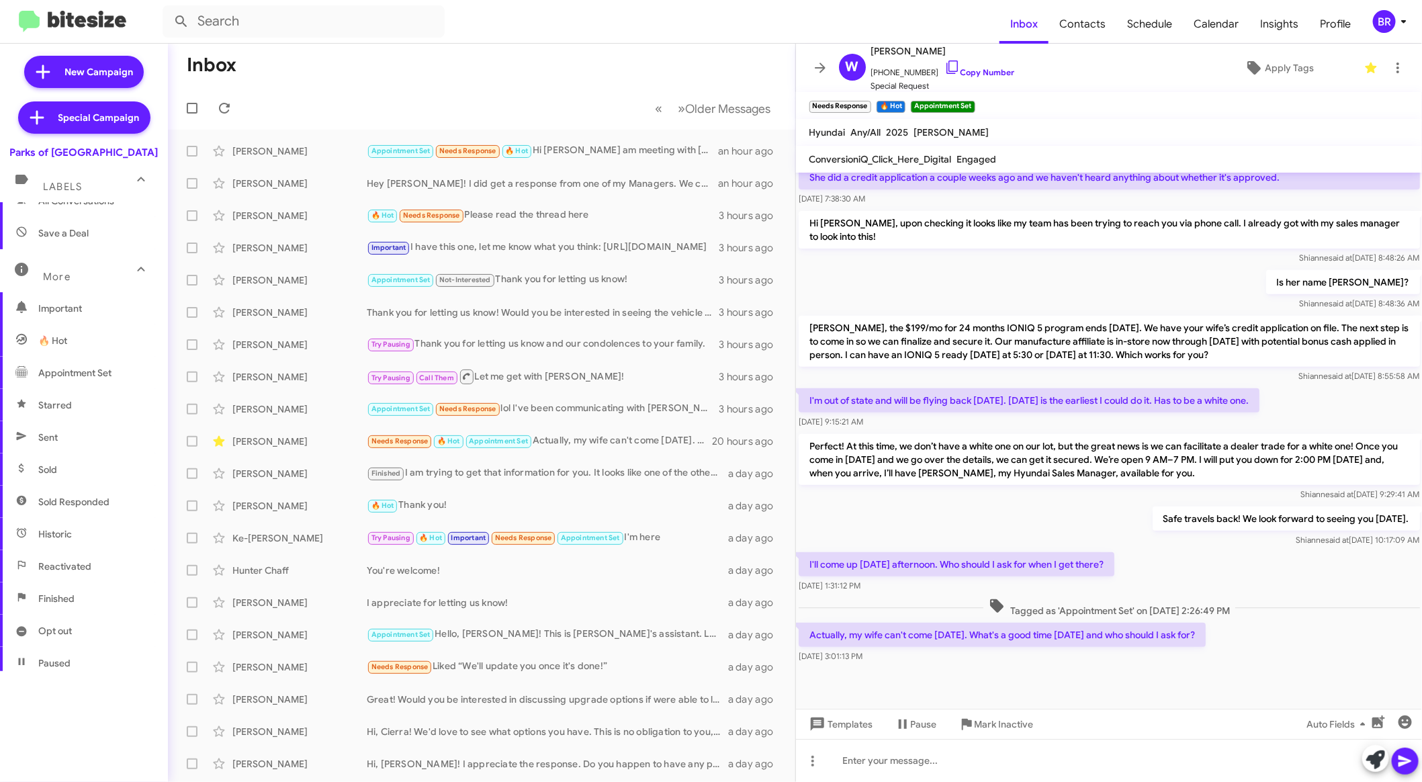
click at [1380, 16] on div "BR" at bounding box center [1384, 21] width 23 height 23
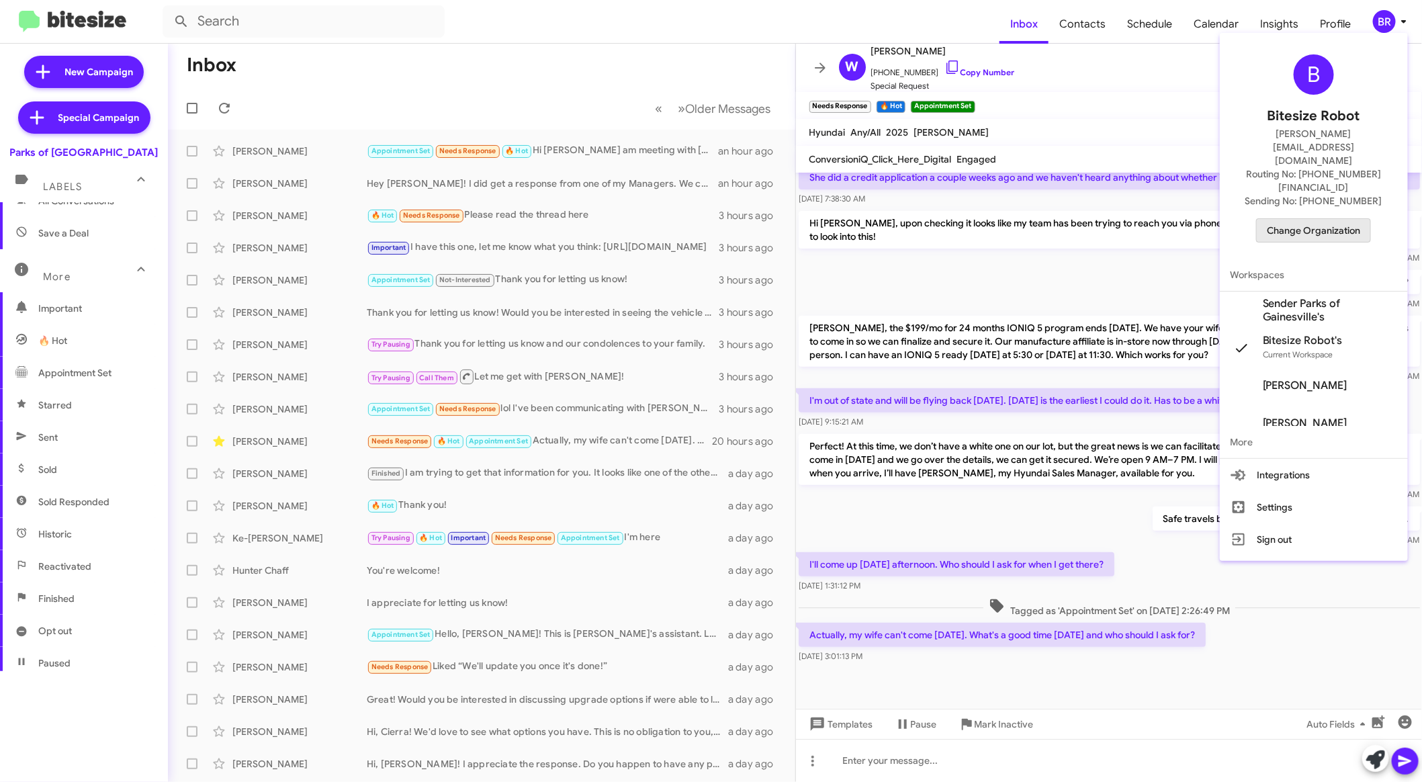
click at [1327, 219] on span "Change Organization" at bounding box center [1313, 230] width 93 height 23
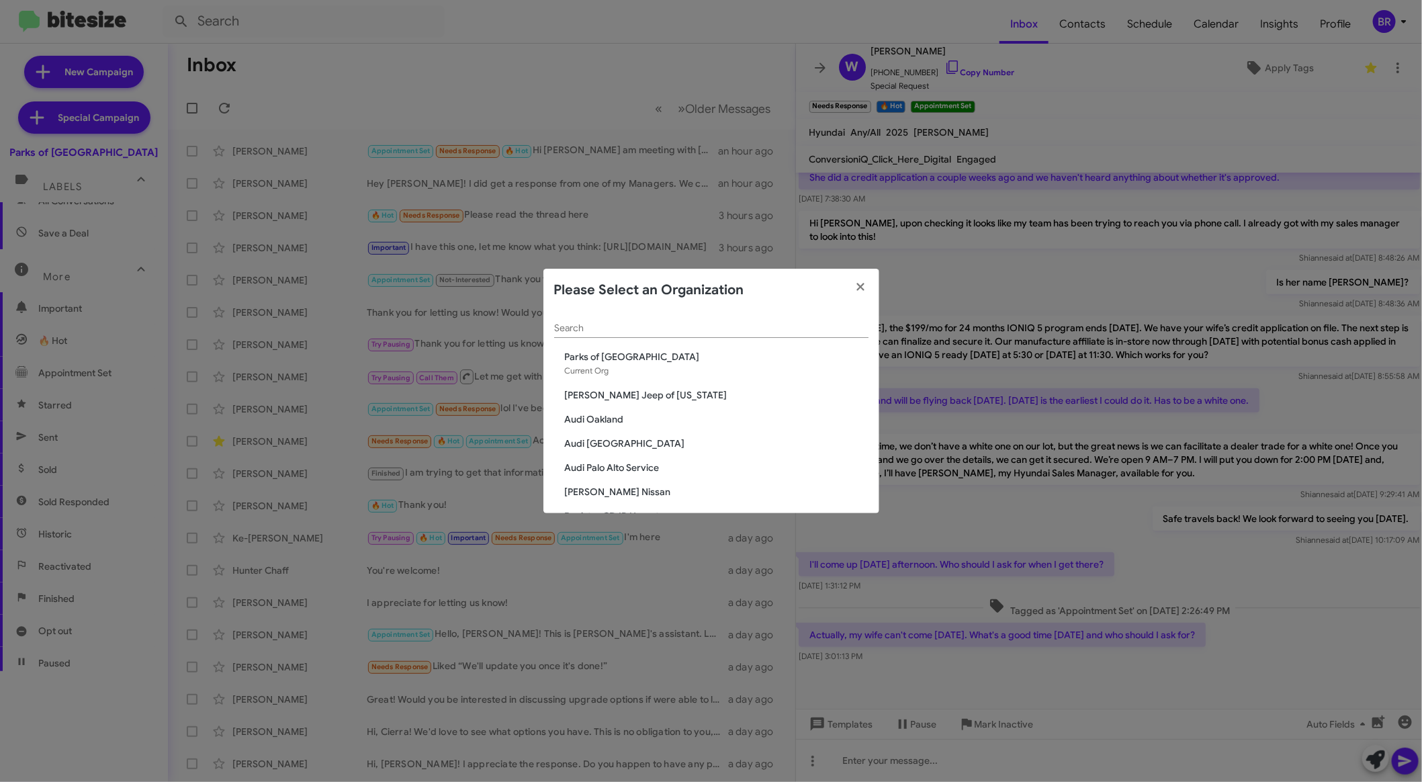
click at [713, 329] on input "Search" at bounding box center [711, 328] width 314 height 11
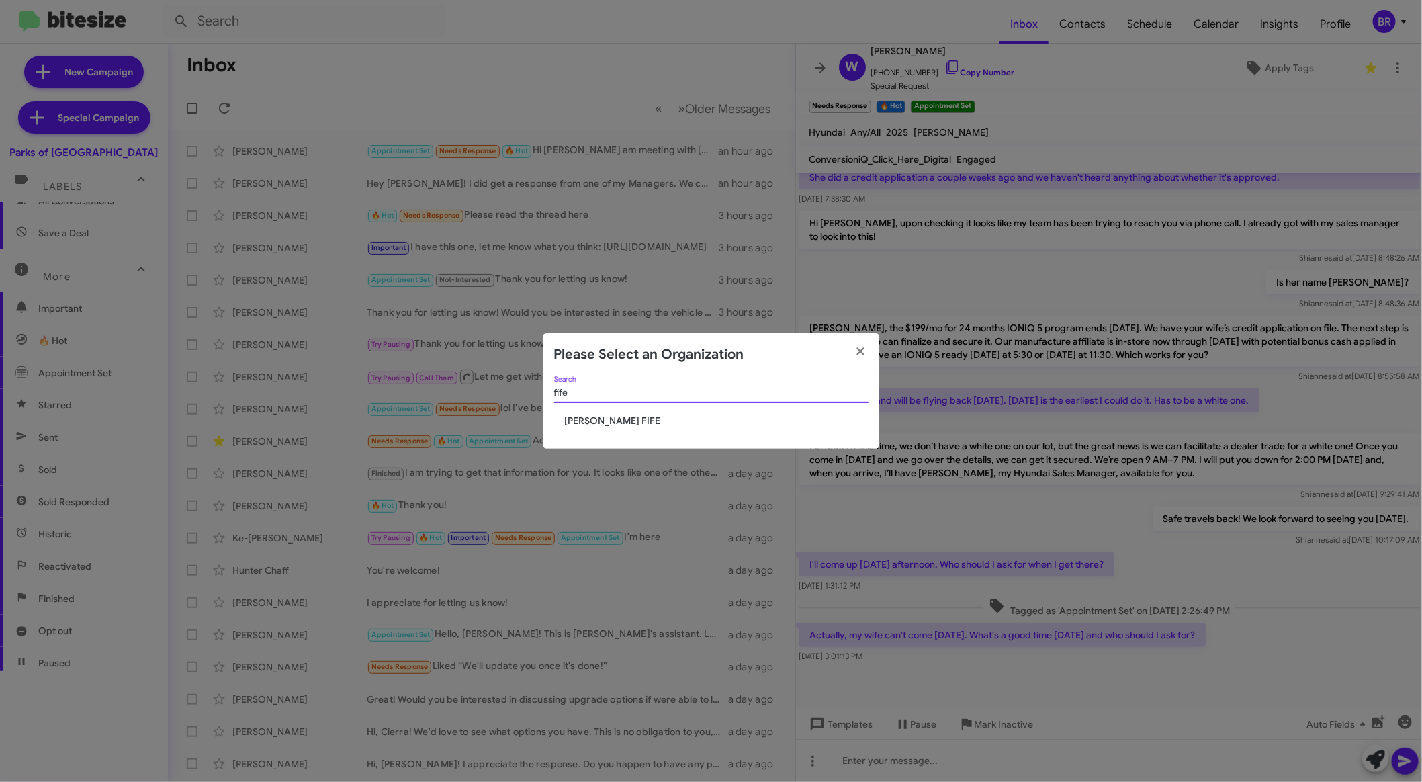
type input "fife"
click at [611, 417] on span "[PERSON_NAME] FIFE" at bounding box center [717, 420] width 304 height 13
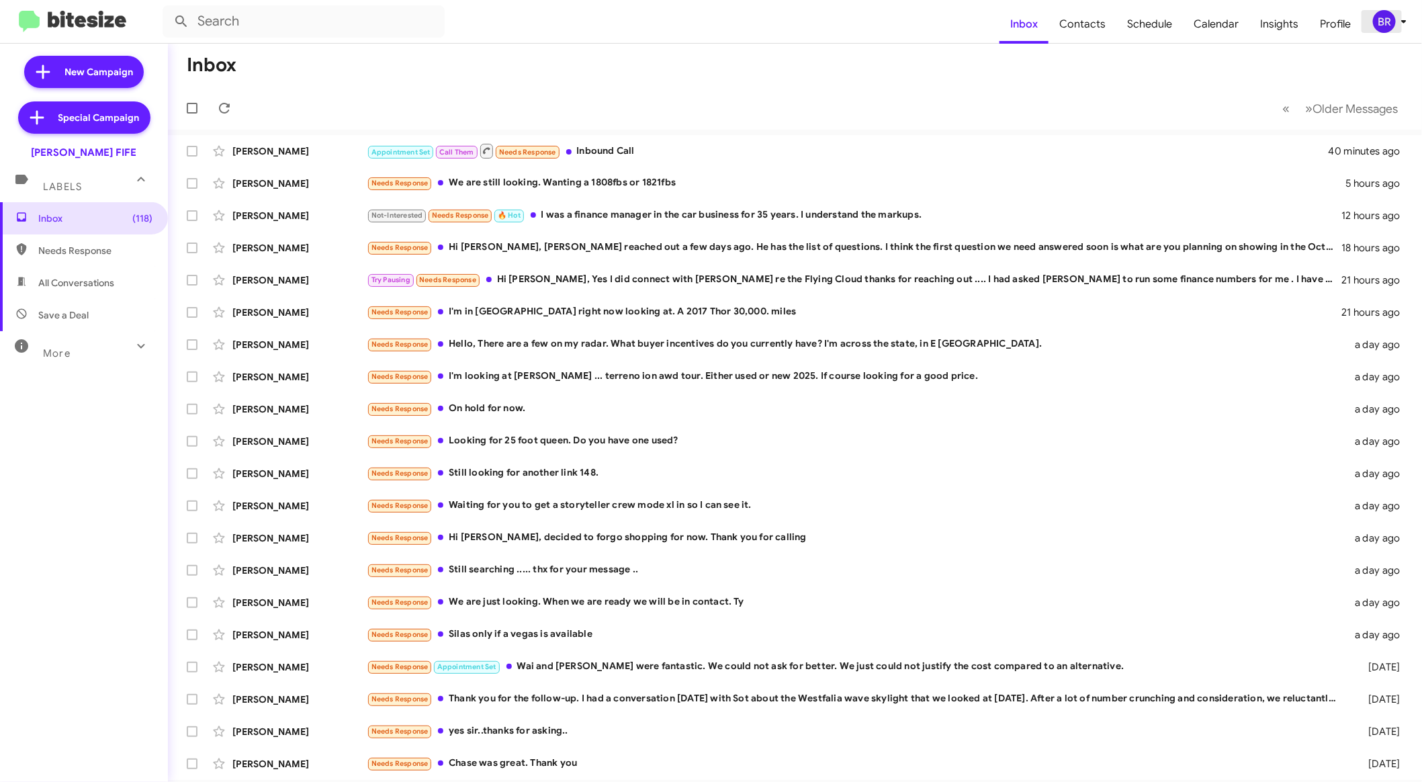
click at [1388, 15] on div "BR" at bounding box center [1384, 21] width 23 height 23
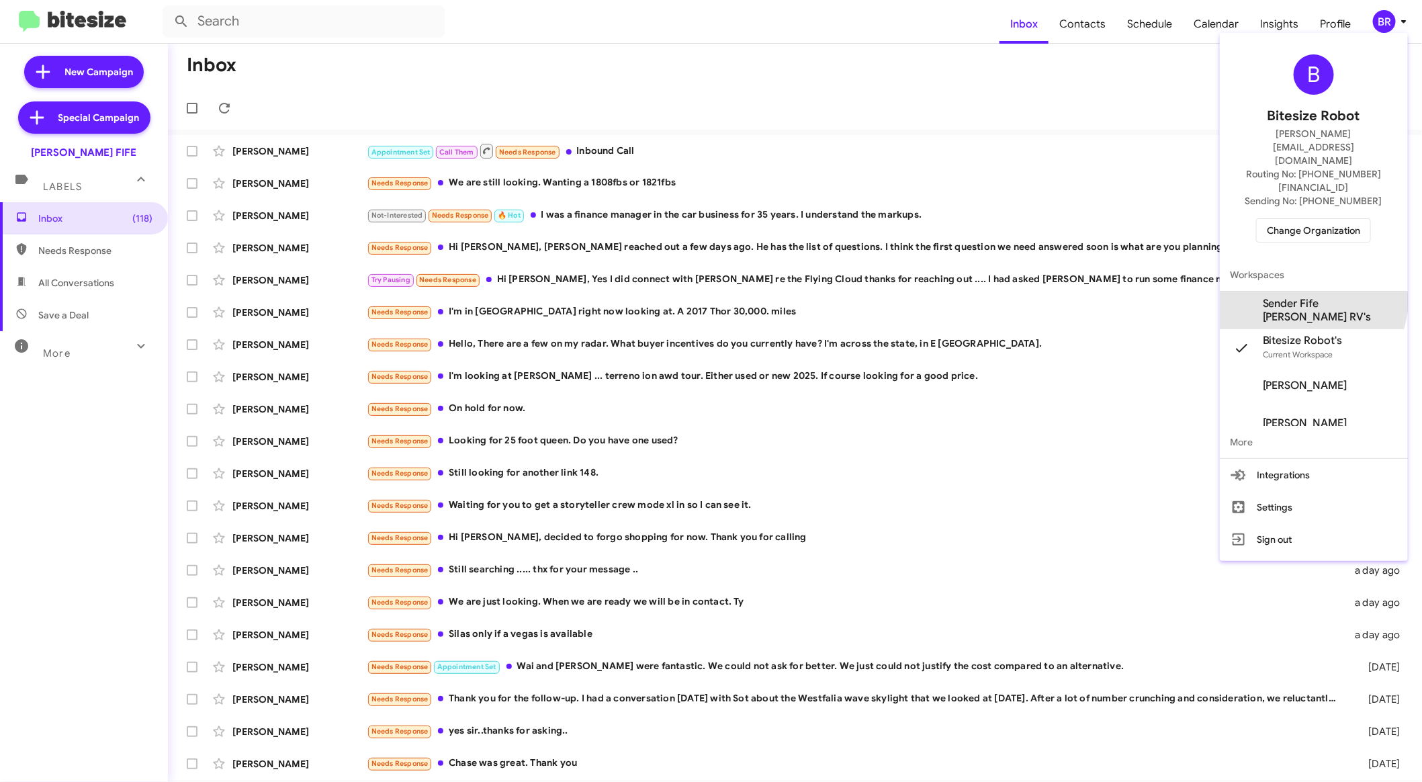
click at [1321, 292] on span "Sender Fife [PERSON_NAME] RV's" at bounding box center [1314, 311] width 188 height 38
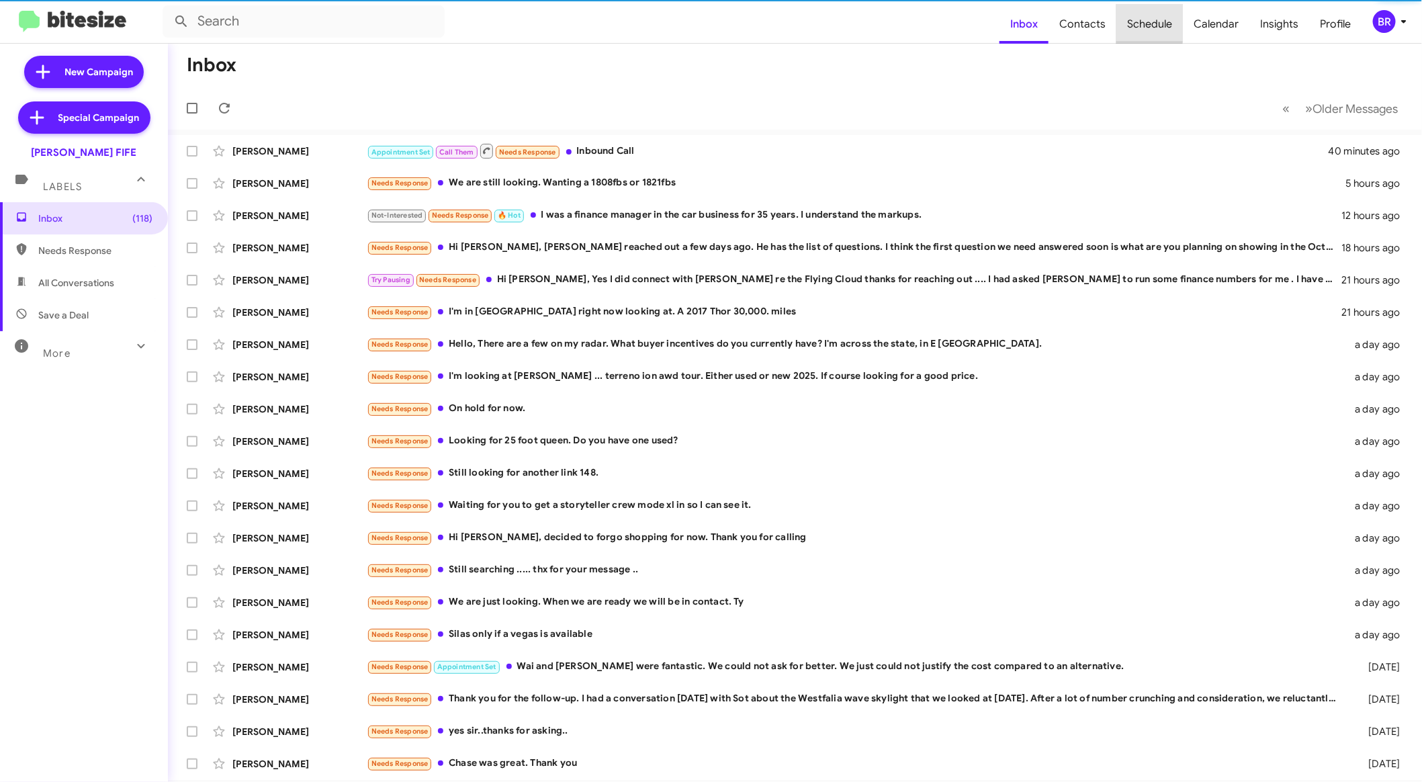
click at [1148, 21] on span "Schedule" at bounding box center [1149, 24] width 66 height 39
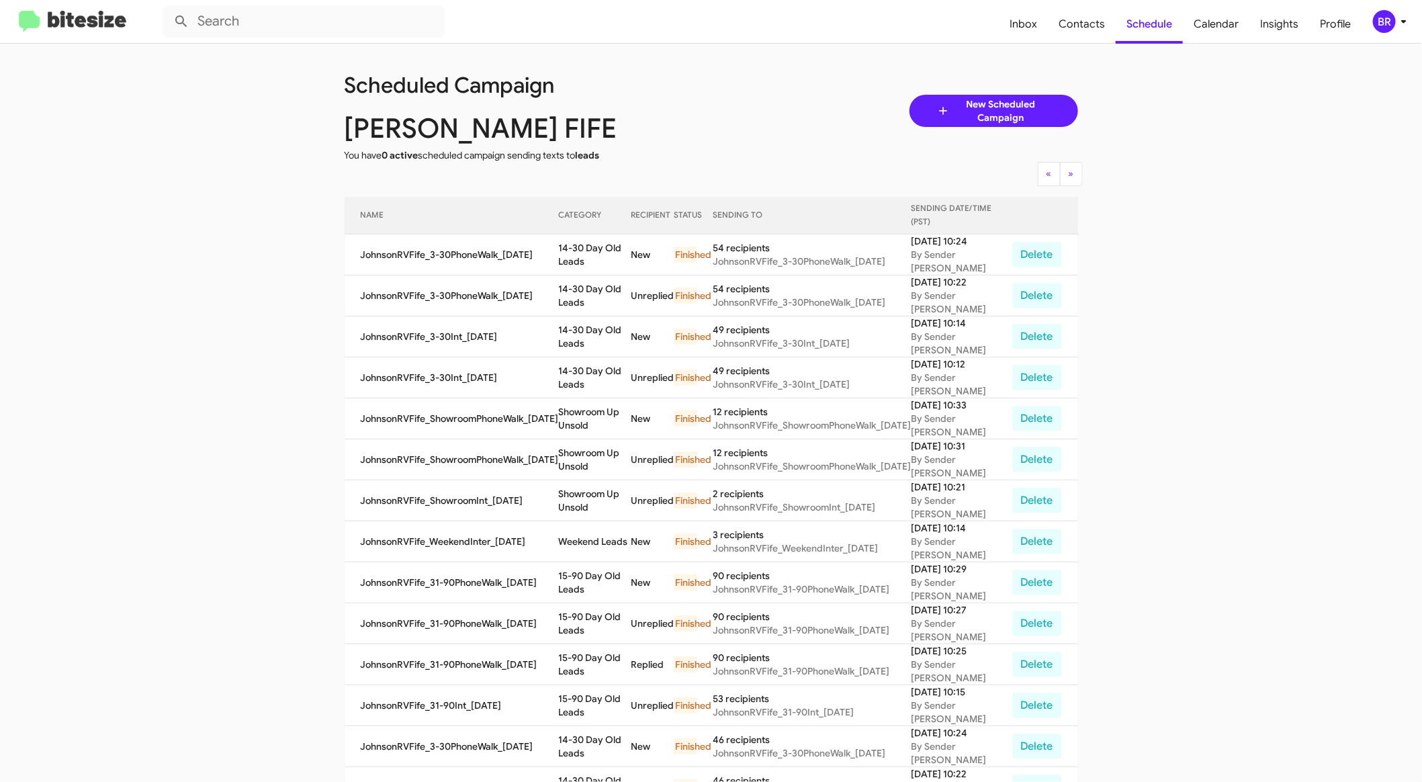
click at [1392, 30] on span "BR" at bounding box center [1392, 21] width 40 height 23
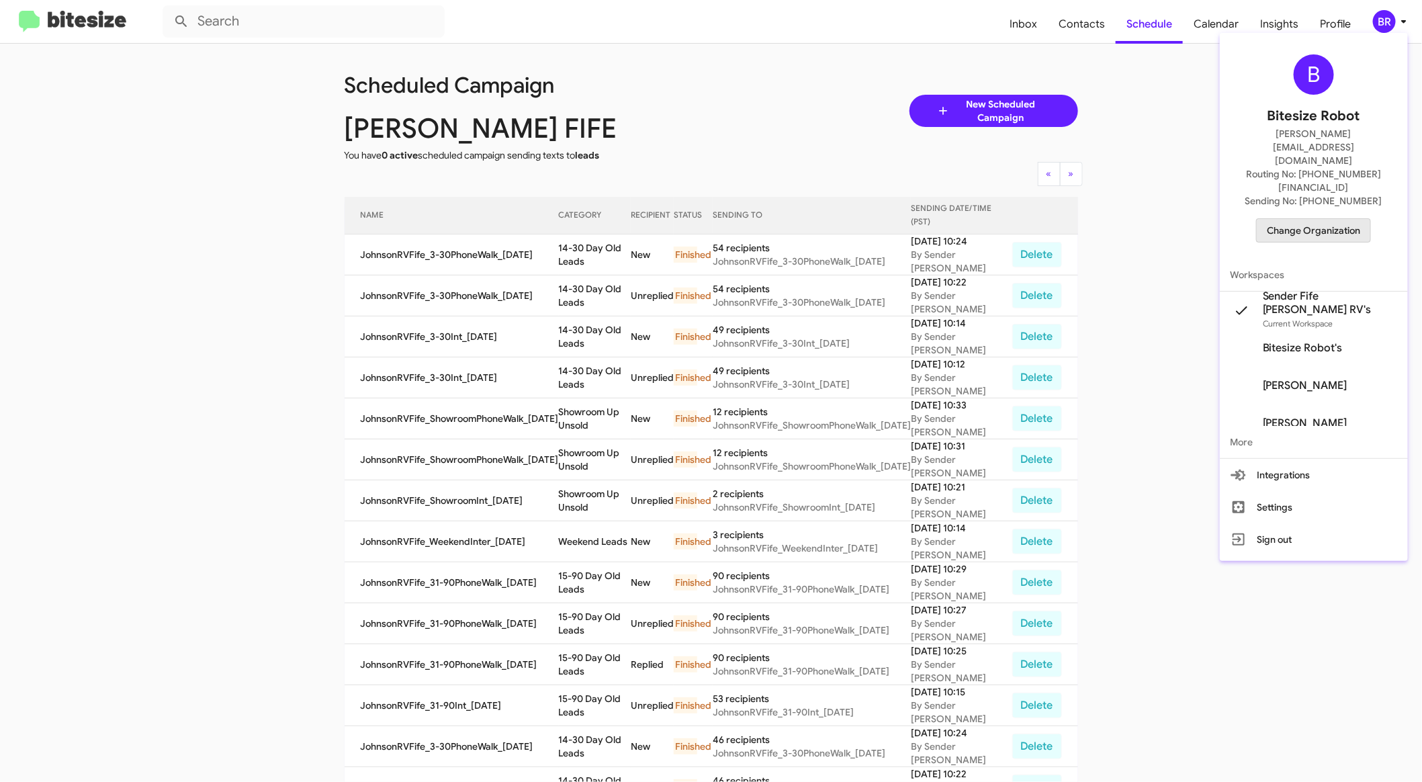
click at [1334, 219] on span "Change Organization" at bounding box center [1313, 230] width 93 height 23
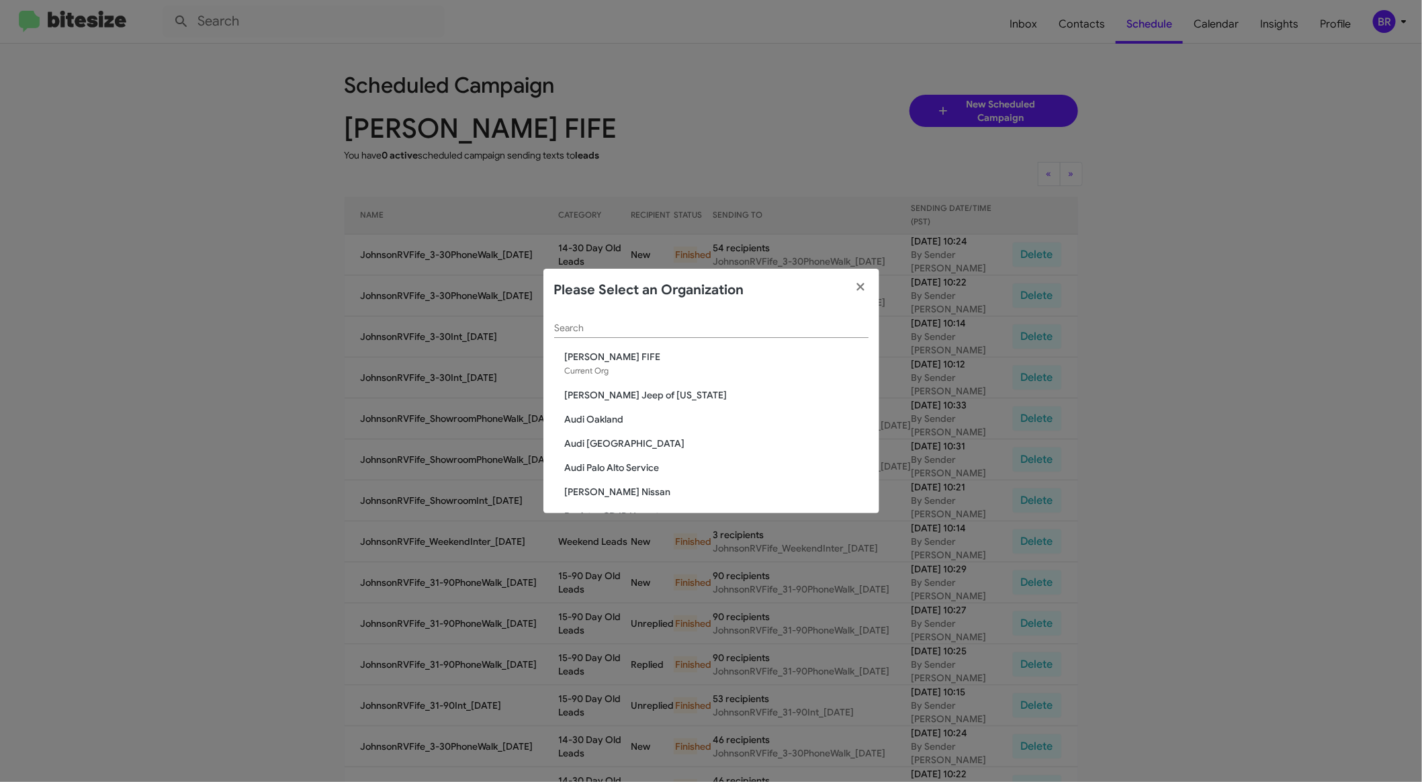
click at [578, 420] on span "Audi Oakland" at bounding box center [717, 418] width 304 height 13
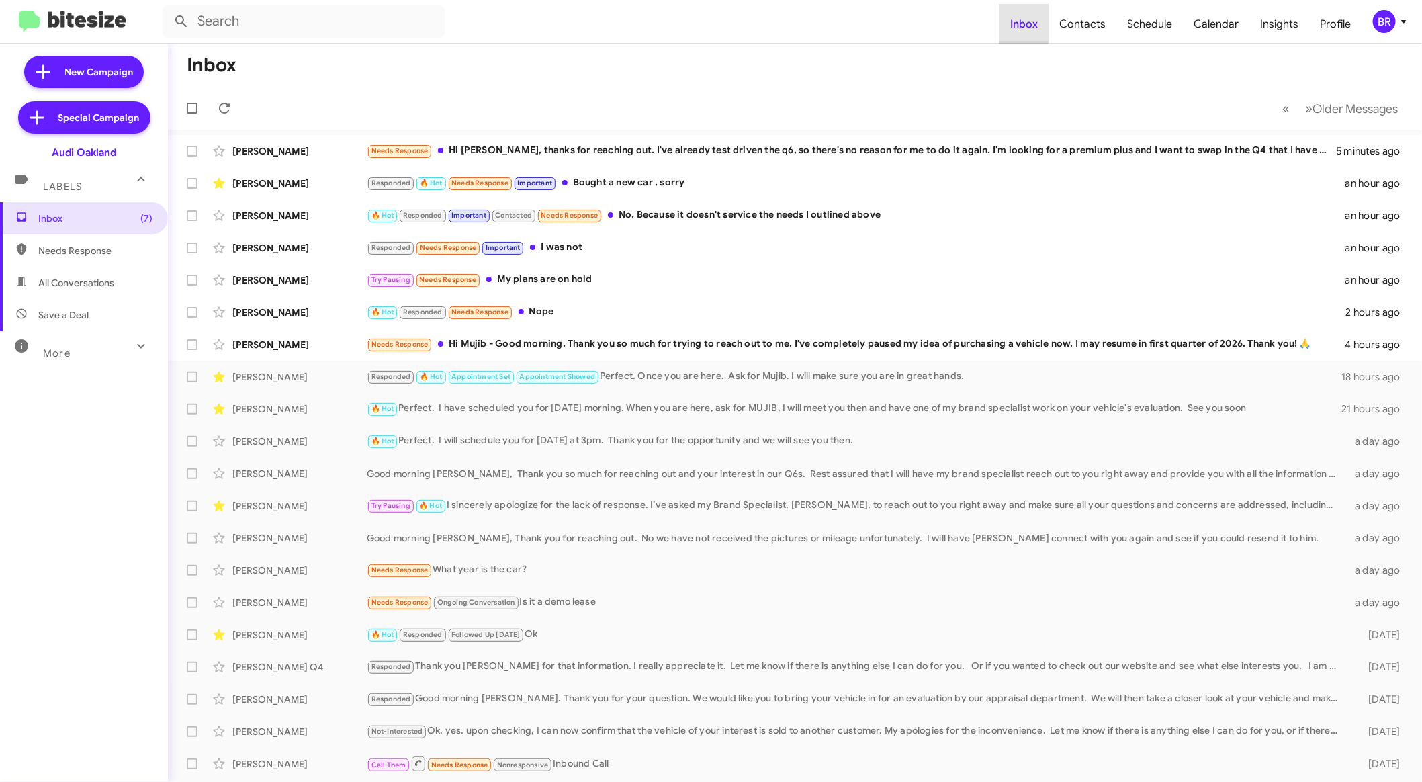
click at [1020, 17] on span "Inbox" at bounding box center [1023, 24] width 49 height 39
